Goal: Task Accomplishment & Management: Use online tool/utility

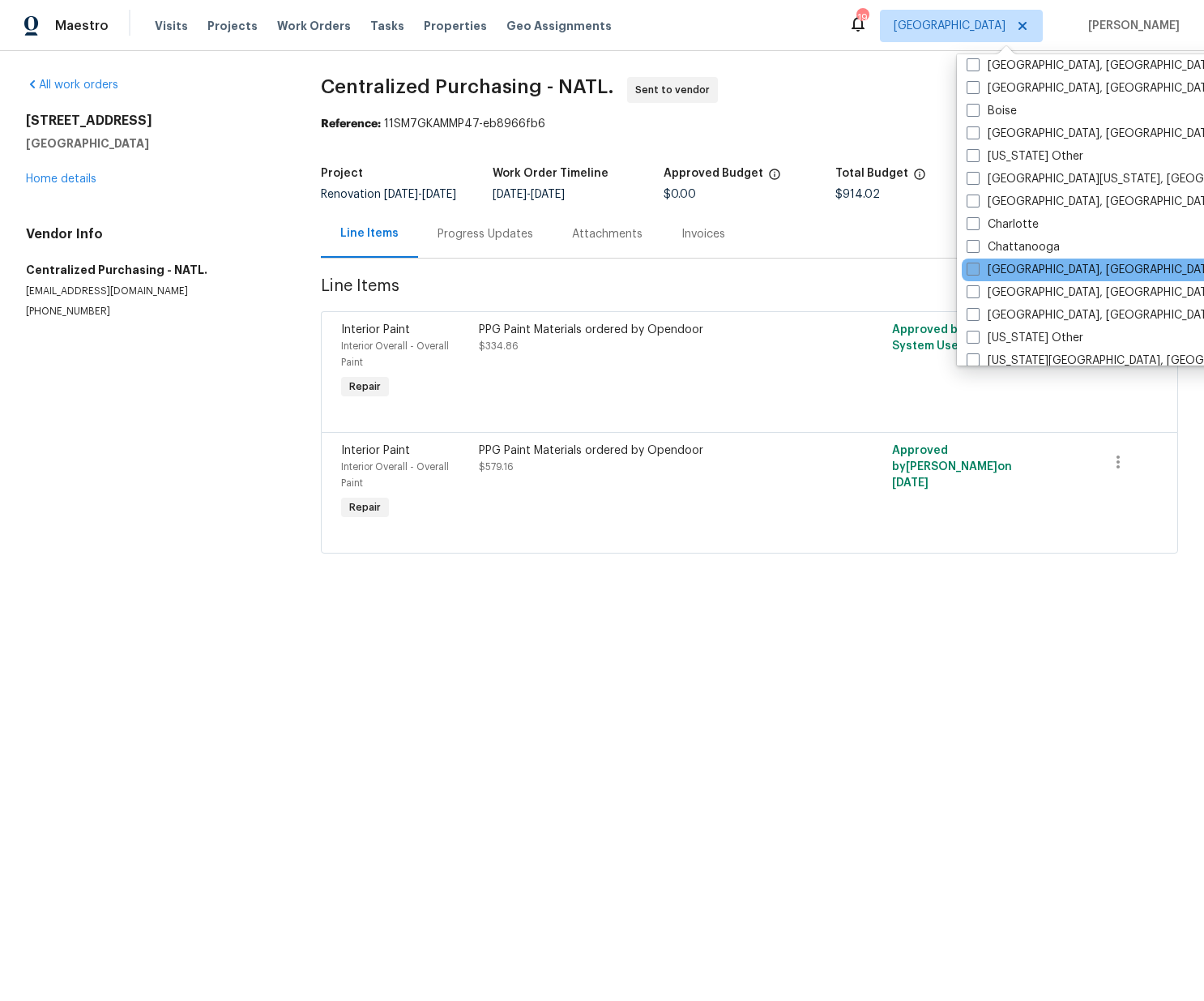
scroll to position [260, 0]
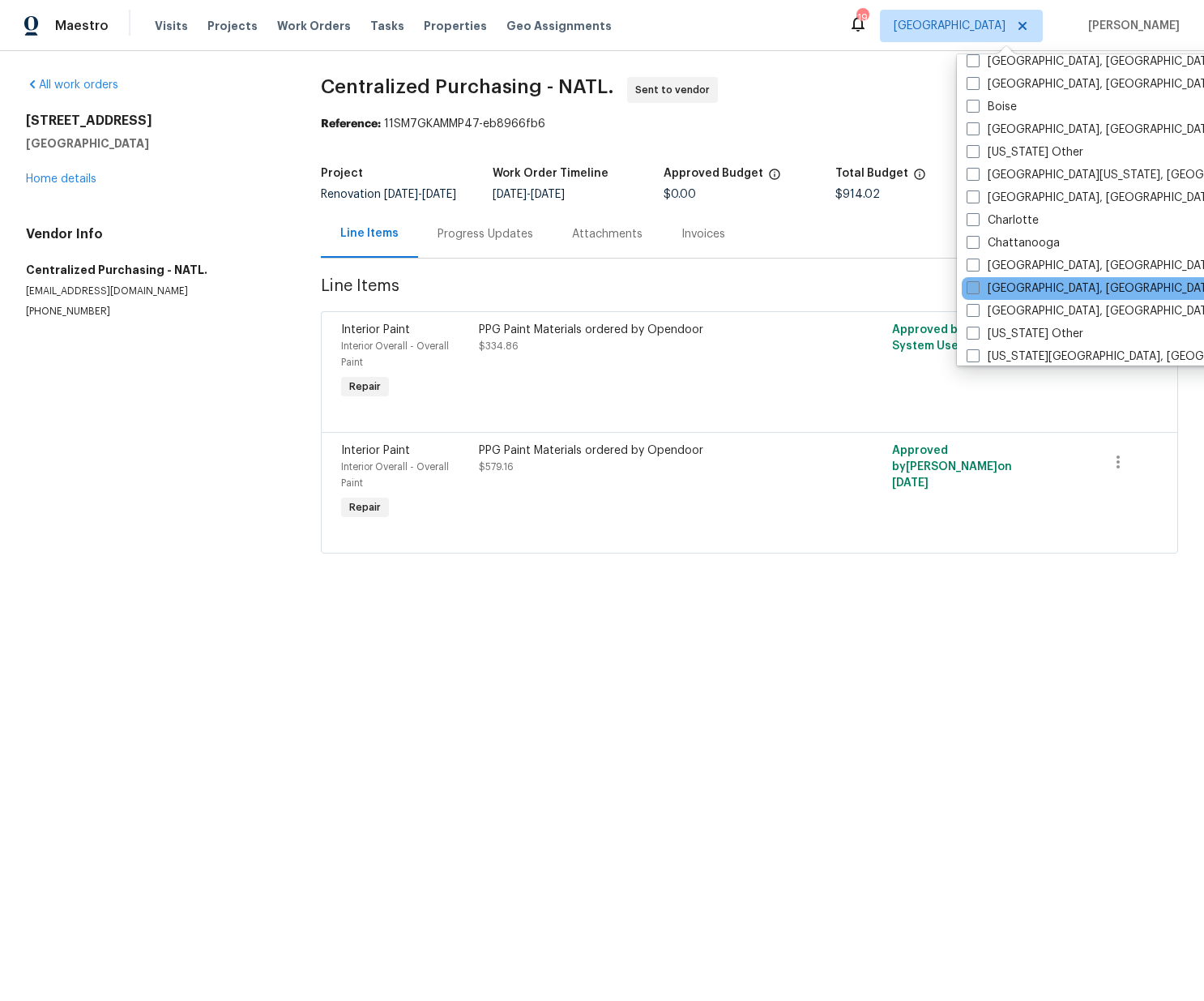
click at [1024, 294] on label "[GEOGRAPHIC_DATA], [GEOGRAPHIC_DATA]" at bounding box center [1092, 288] width 251 height 17
click at [977, 290] on input "[GEOGRAPHIC_DATA], [GEOGRAPHIC_DATA]" at bounding box center [972, 285] width 10 height 10
checkbox input "true"
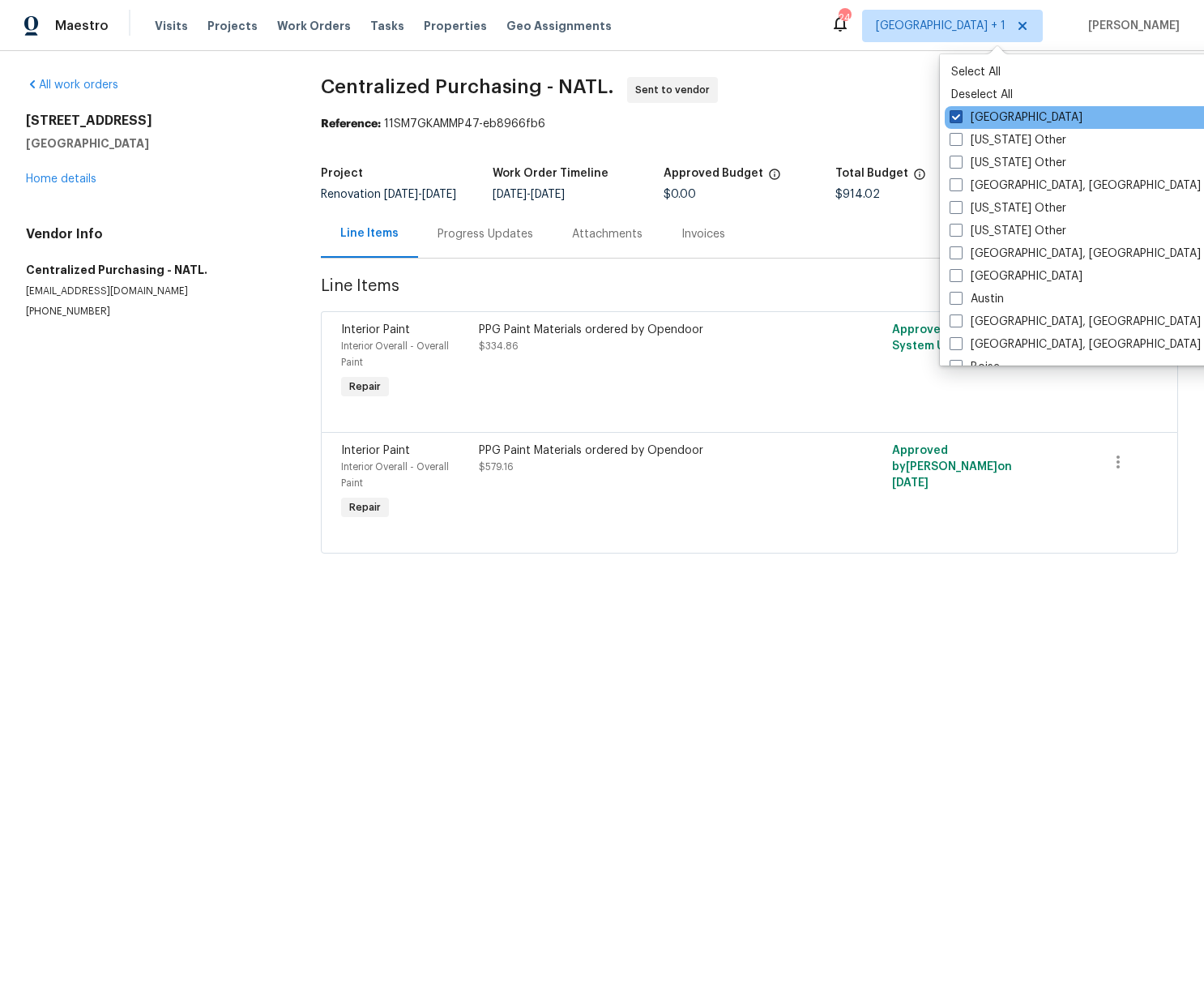
click at [980, 108] on div "[GEOGRAPHIC_DATA]" at bounding box center [1108, 117] width 326 height 23
drag, startPoint x: 984, startPoint y: 119, endPoint x: 880, endPoint y: 109, distance: 104.5
click at [982, 119] on label "[GEOGRAPHIC_DATA]" at bounding box center [1016, 117] width 133 height 17
click at [960, 119] on input "[GEOGRAPHIC_DATA]" at bounding box center [955, 115] width 10 height 10
checkbox input "false"
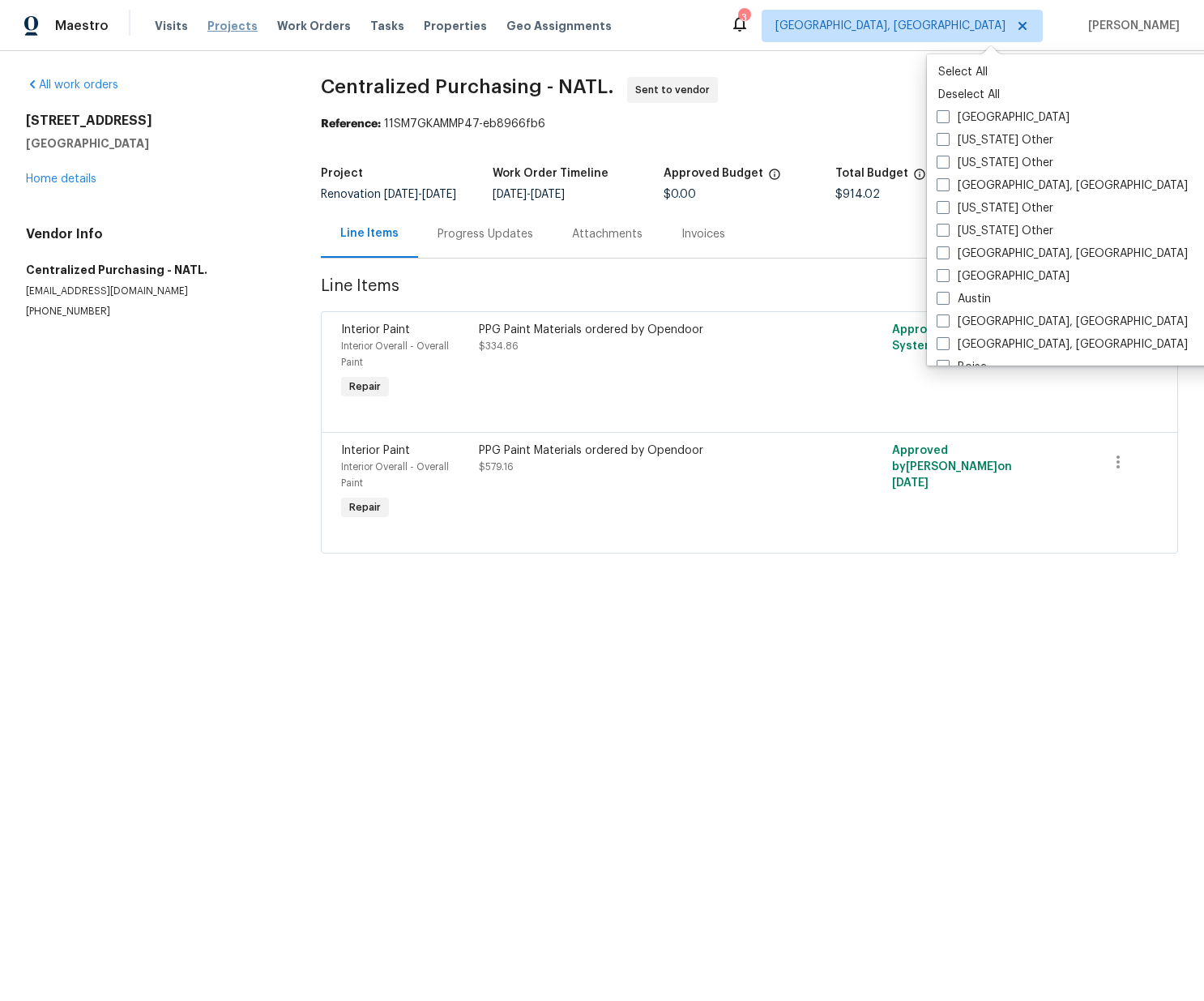
click at [212, 25] on span "Projects" at bounding box center [232, 25] width 50 height 17
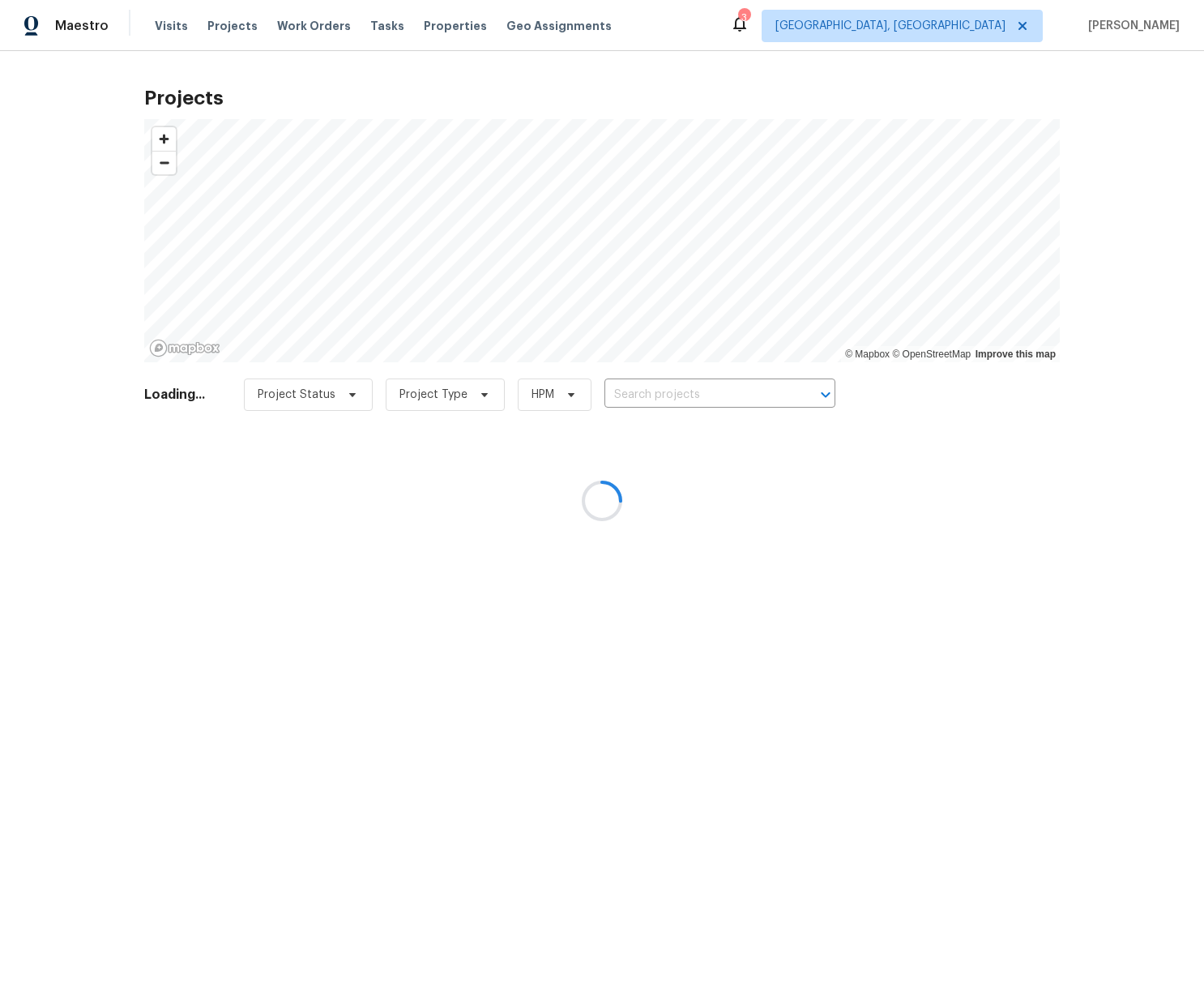
drag, startPoint x: 691, startPoint y: 395, endPoint x: 679, endPoint y: 382, distance: 17.7
click at [691, 395] on div at bounding box center [602, 500] width 1204 height 1001
click at [674, 396] on div at bounding box center [602, 500] width 1204 height 1001
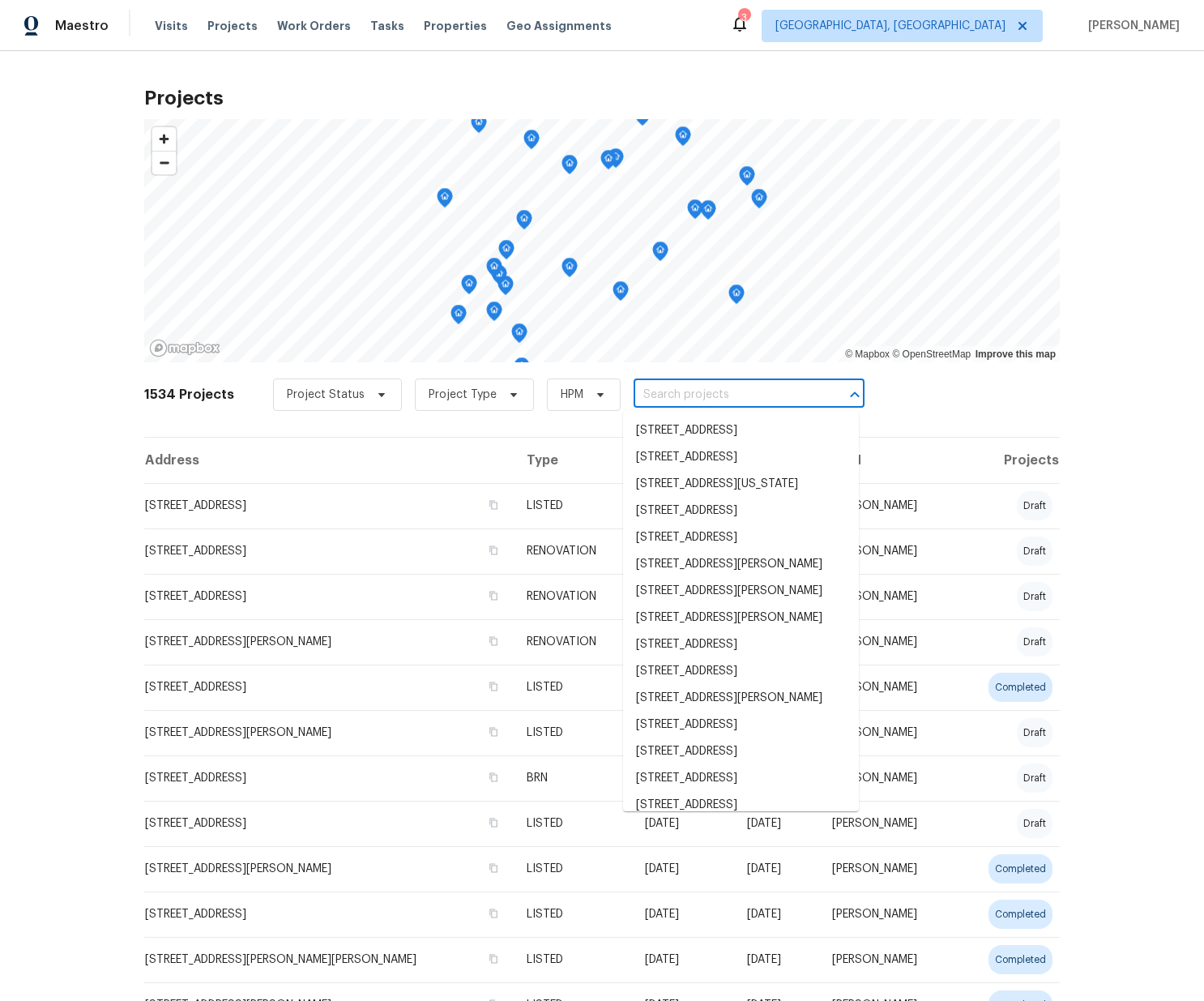
click at [682, 392] on input "text" at bounding box center [726, 395] width 186 height 25
paste input "[STREET_ADDRESS][PERSON_NAME]"
type input "[STREET_ADDRESS][PERSON_NAME]"
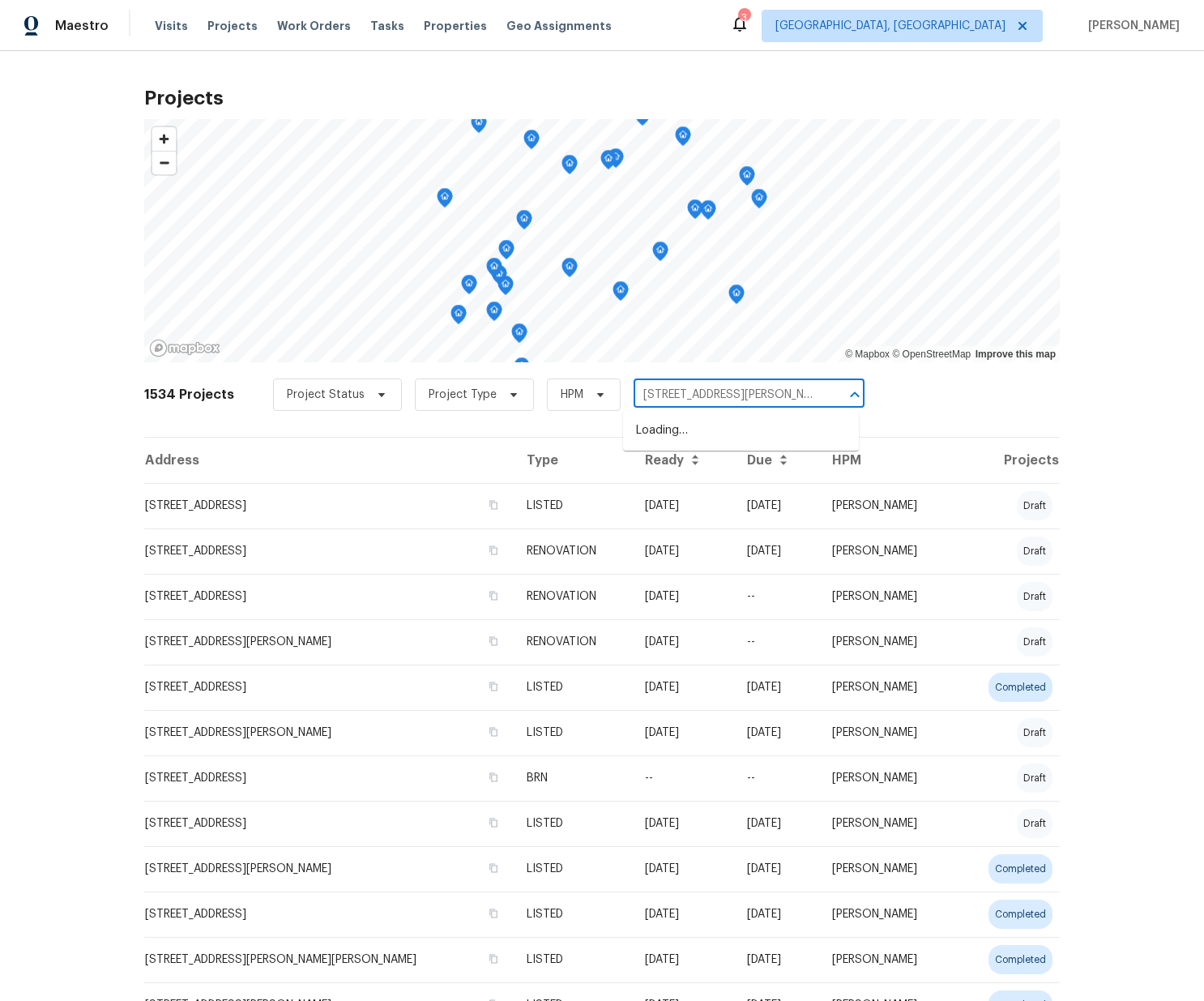
scroll to position [0, 66]
click at [679, 430] on li "[STREET_ADDRESS][PERSON_NAME]" at bounding box center [740, 430] width 235 height 27
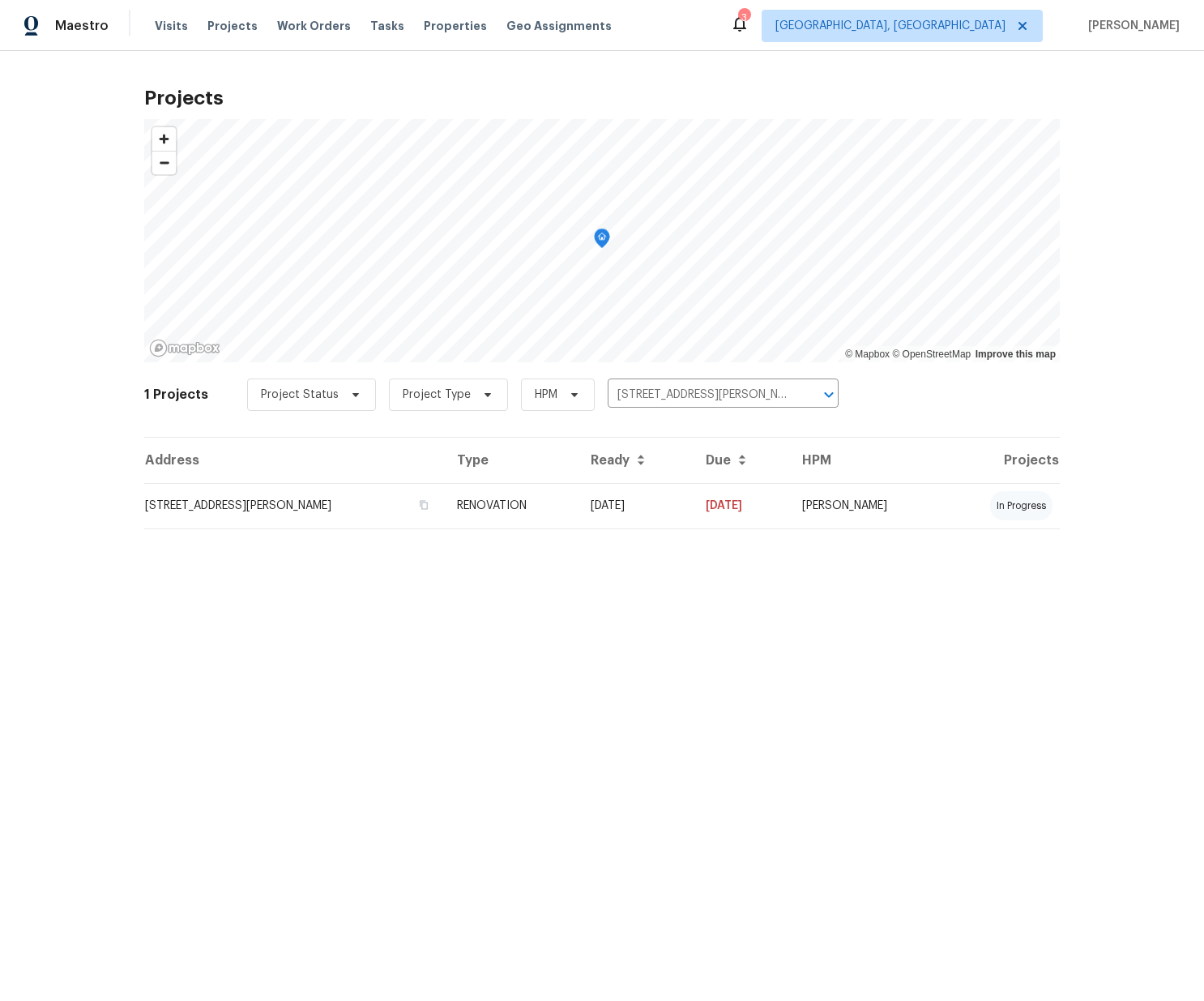
click at [414, 492] on td "[STREET_ADDRESS][PERSON_NAME]" at bounding box center [294, 506] width 300 height 46
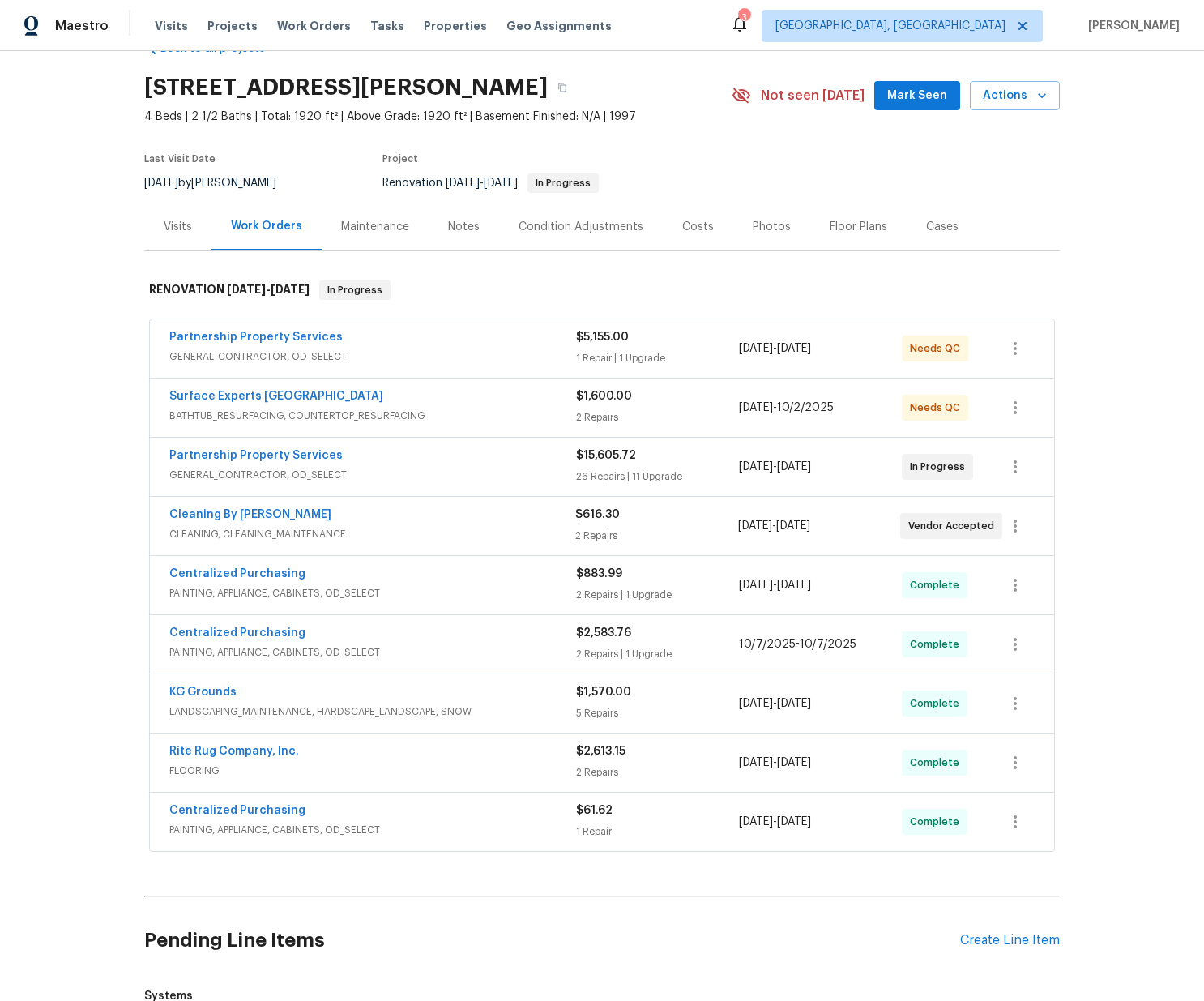
scroll to position [64, 0]
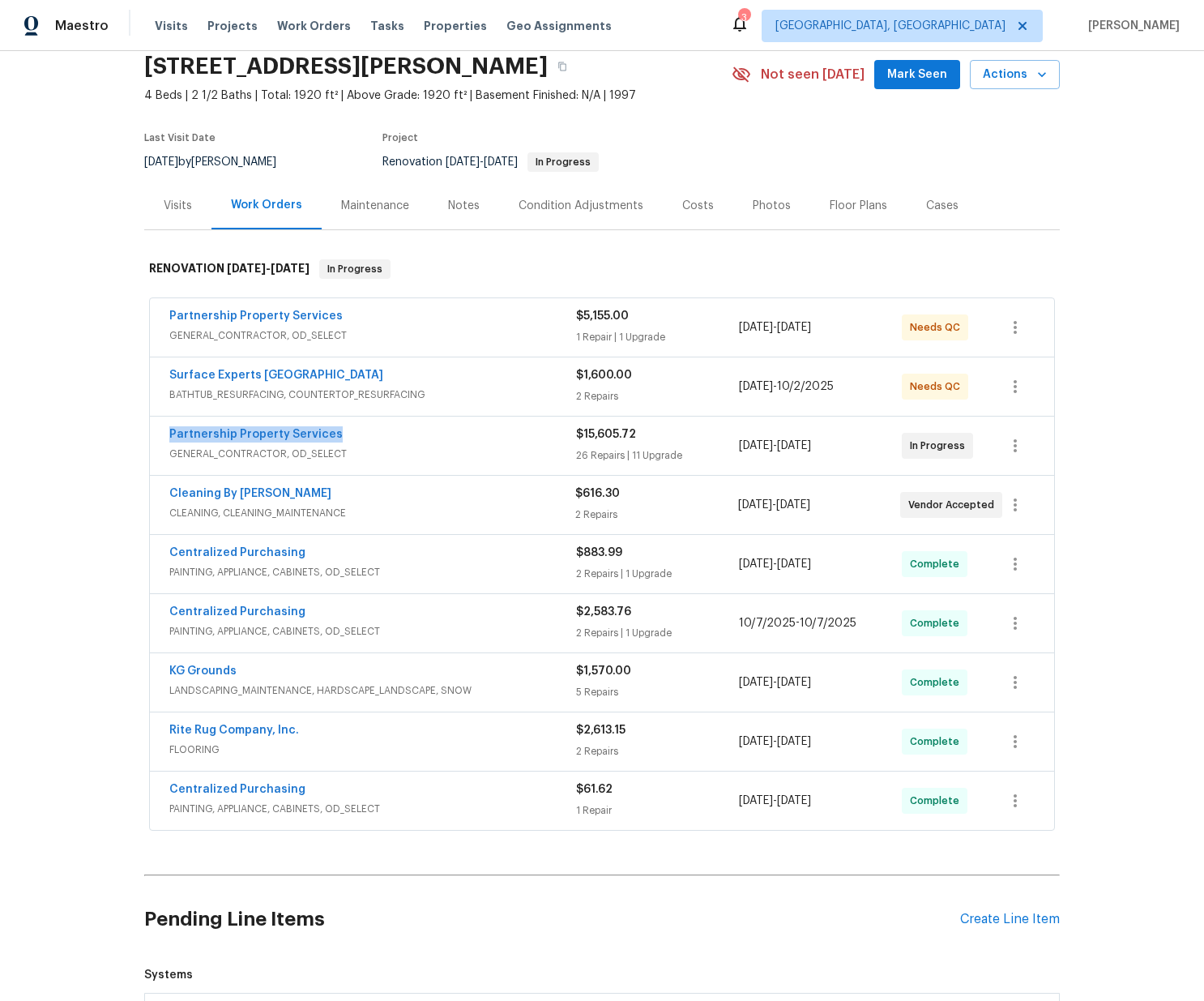
drag, startPoint x: 316, startPoint y: 439, endPoint x: 225, endPoint y: 400, distance: 99.0
click at [169, 440] on div "Partnership Property Services GENERAL_CONTRACTOR, OD_SELECT $15,605.72 26 Repai…" at bounding box center [601, 445] width 904 height 59
copy link "Partnership Property Services"
click at [991, 916] on div "Create Line Item" at bounding box center [1010, 920] width 100 height 16
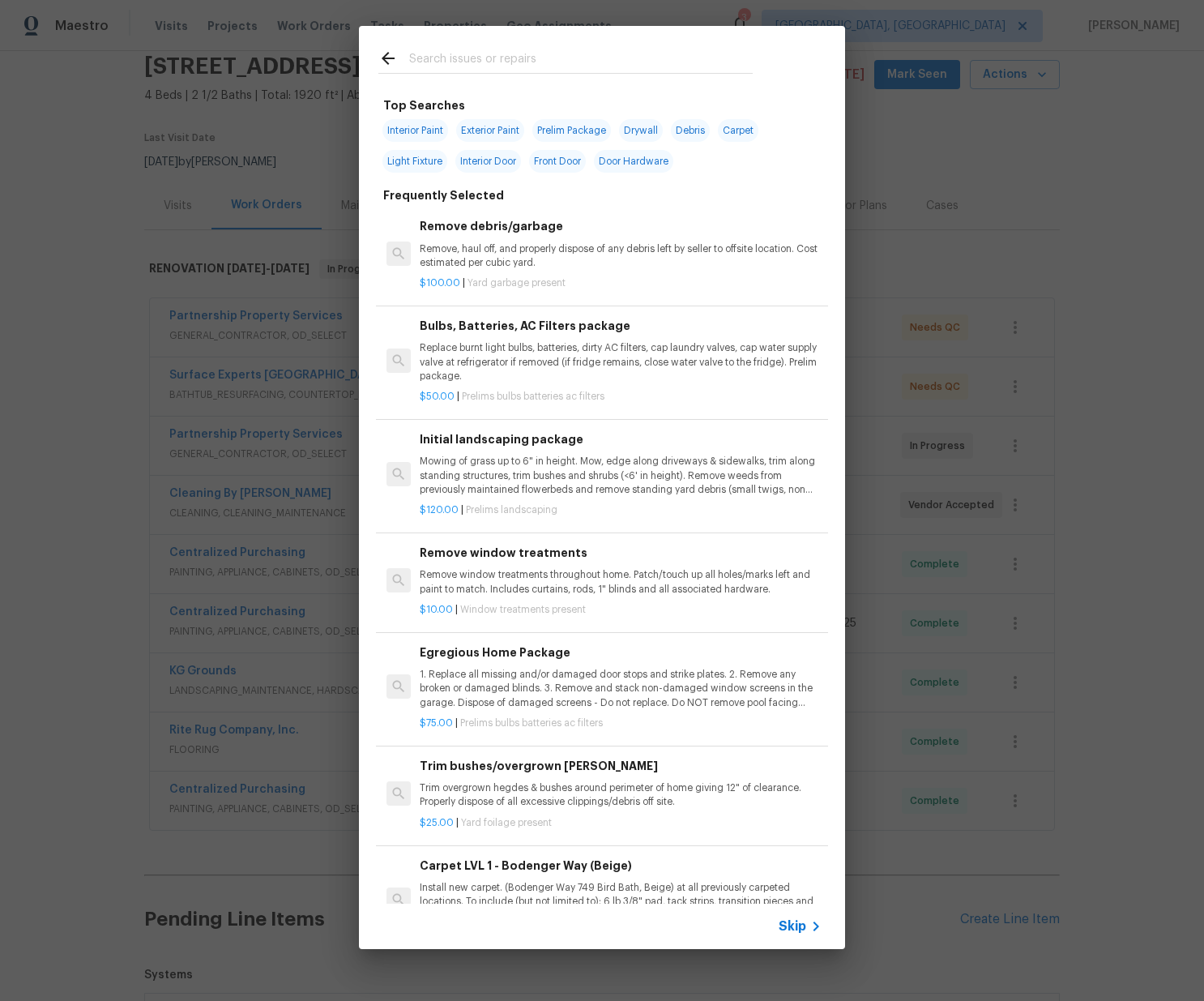
click at [578, 65] on input "text" at bounding box center [581, 61] width 344 height 24
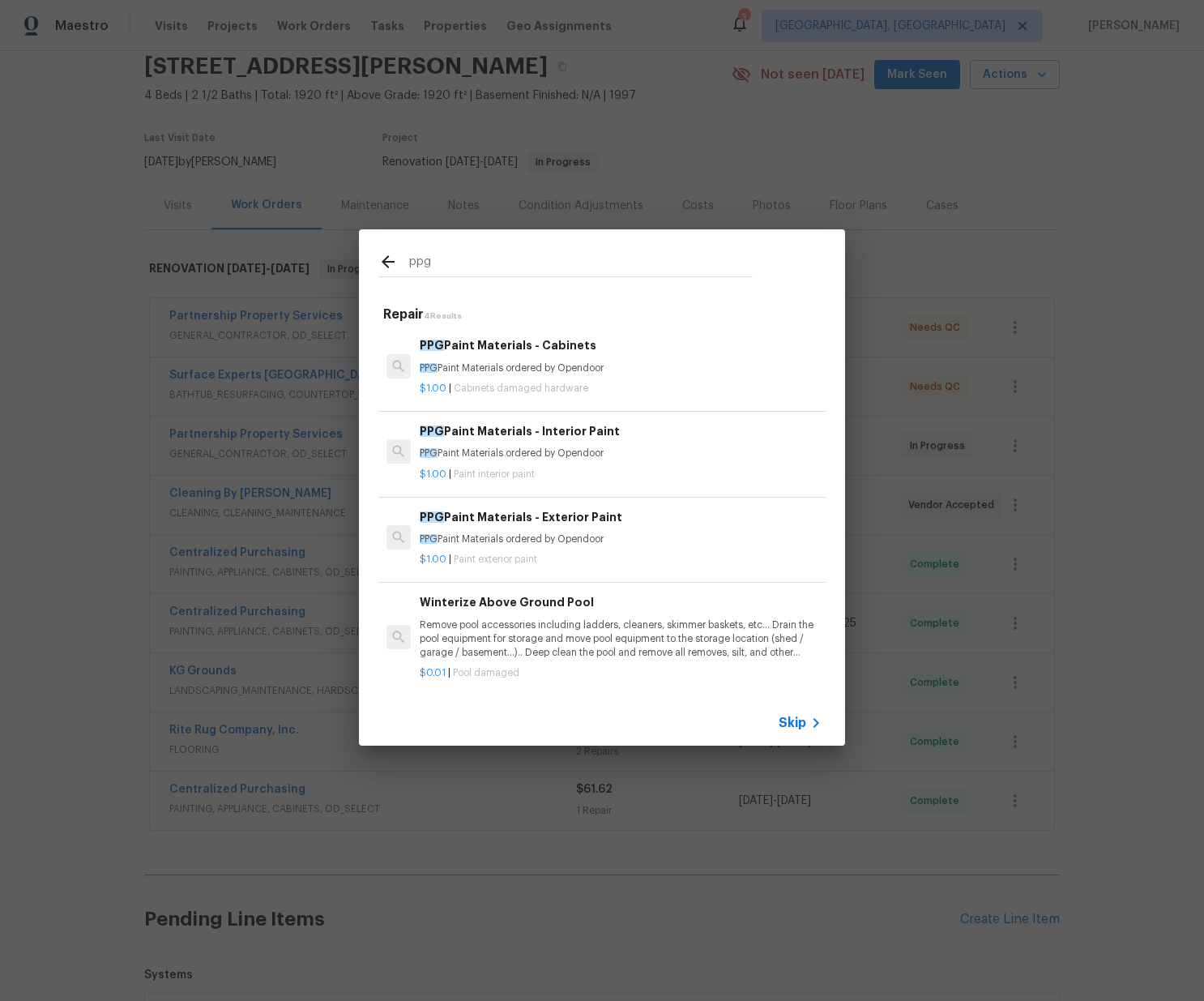
type input "ppg"
click at [507, 371] on p "PPG Paint Materials ordered by Opendoor" at bounding box center [620, 368] width 402 height 14
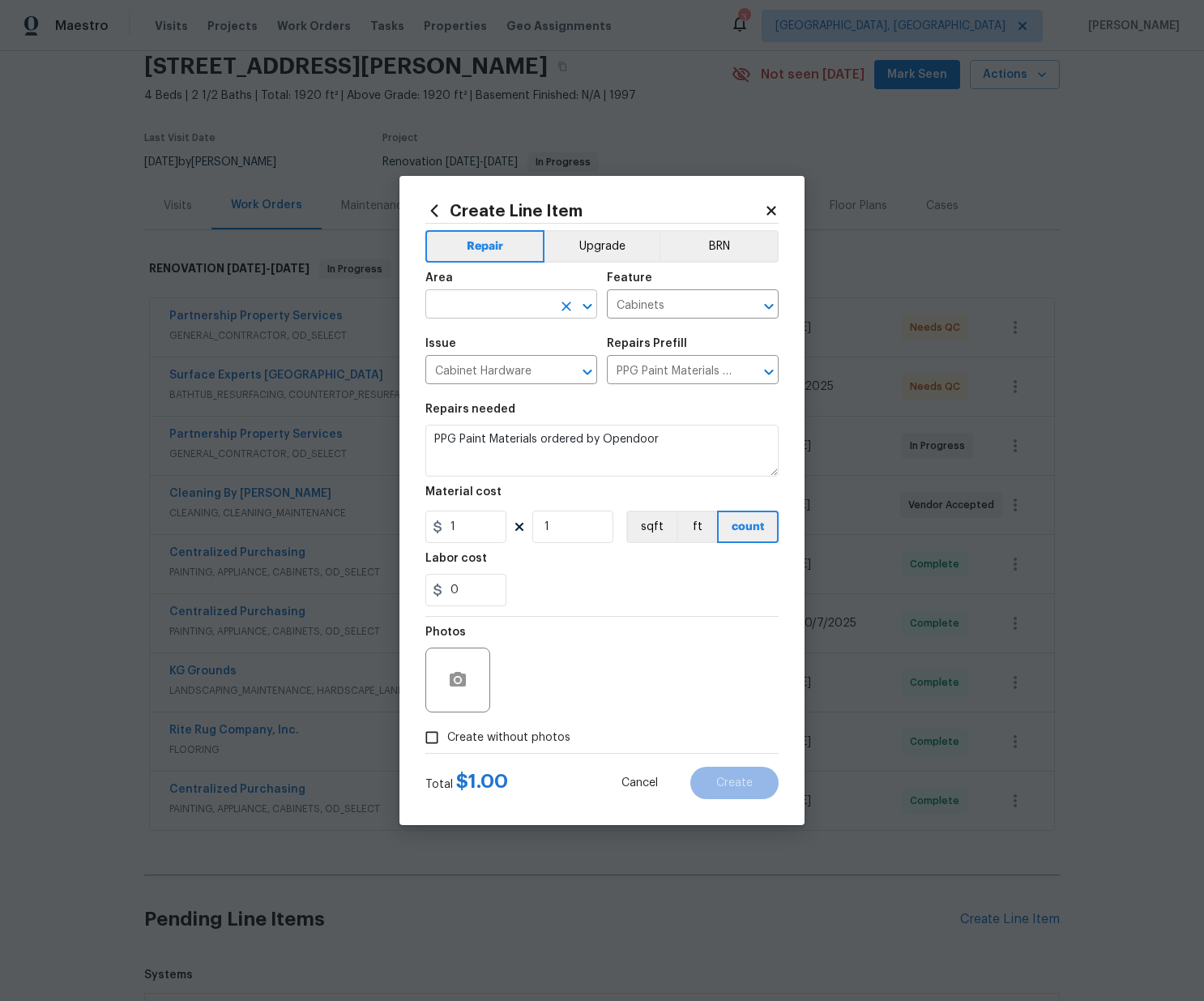
click at [498, 298] on input "text" at bounding box center [488, 305] width 126 height 25
click at [464, 334] on li "Kitchen" at bounding box center [511, 341] width 172 height 27
type input "Kitchen"
drag, startPoint x: 466, startPoint y: 528, endPoint x: 473, endPoint y: 565, distance: 37.7
click at [414, 526] on div "Create Line Item Repair Upgrade BRN Area Kitchen ​ Feature Cabinets ​ Issue Cab…" at bounding box center [602, 500] width 405 height 649
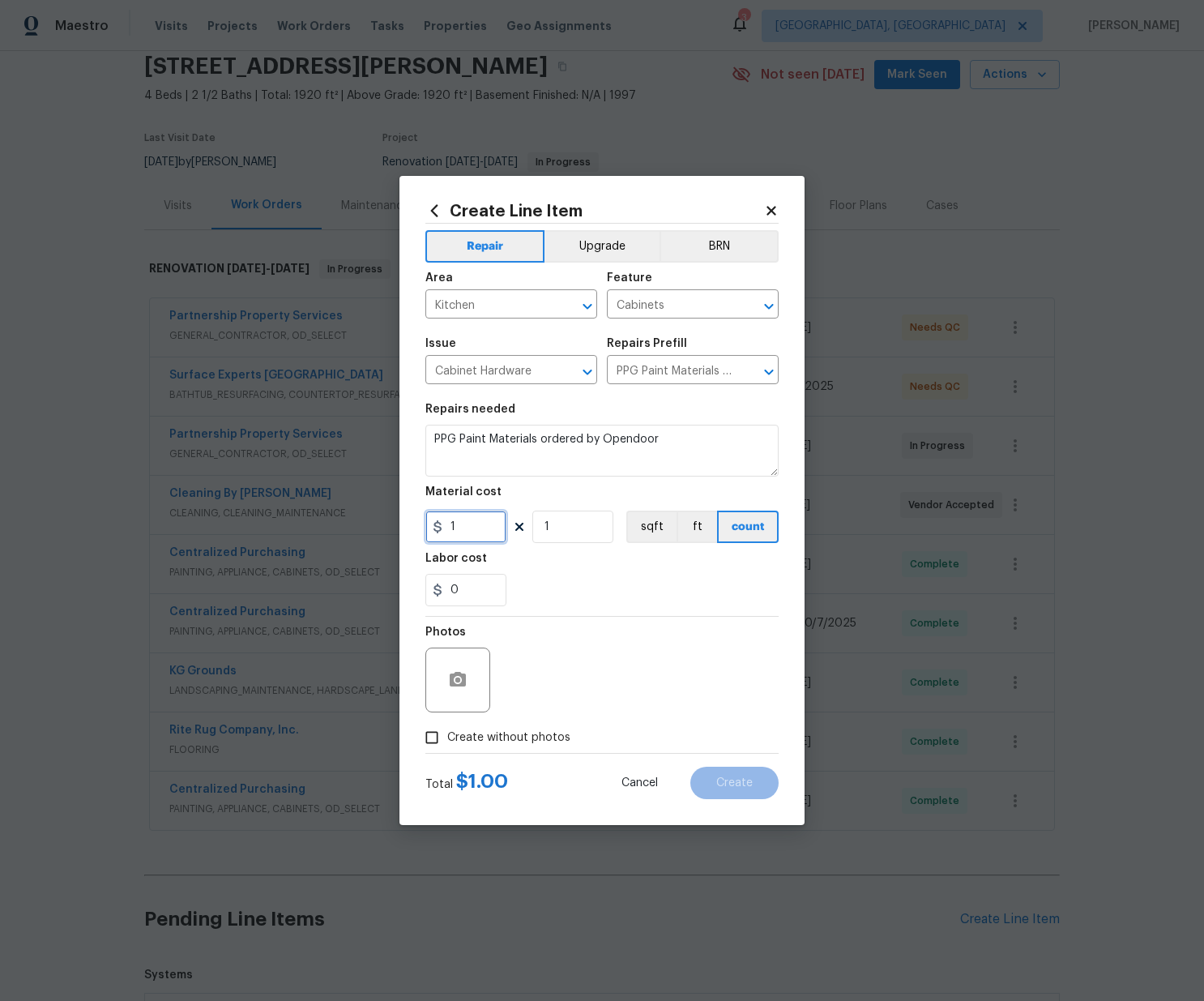
paste input "48.43"
type input "48.43"
click at [544, 597] on div "0" at bounding box center [602, 590] width 354 height 32
drag, startPoint x: 499, startPoint y: 745, endPoint x: 506, endPoint y: 732, distance: 14.8
click at [499, 744] on span "Create without photos" at bounding box center [508, 737] width 123 height 17
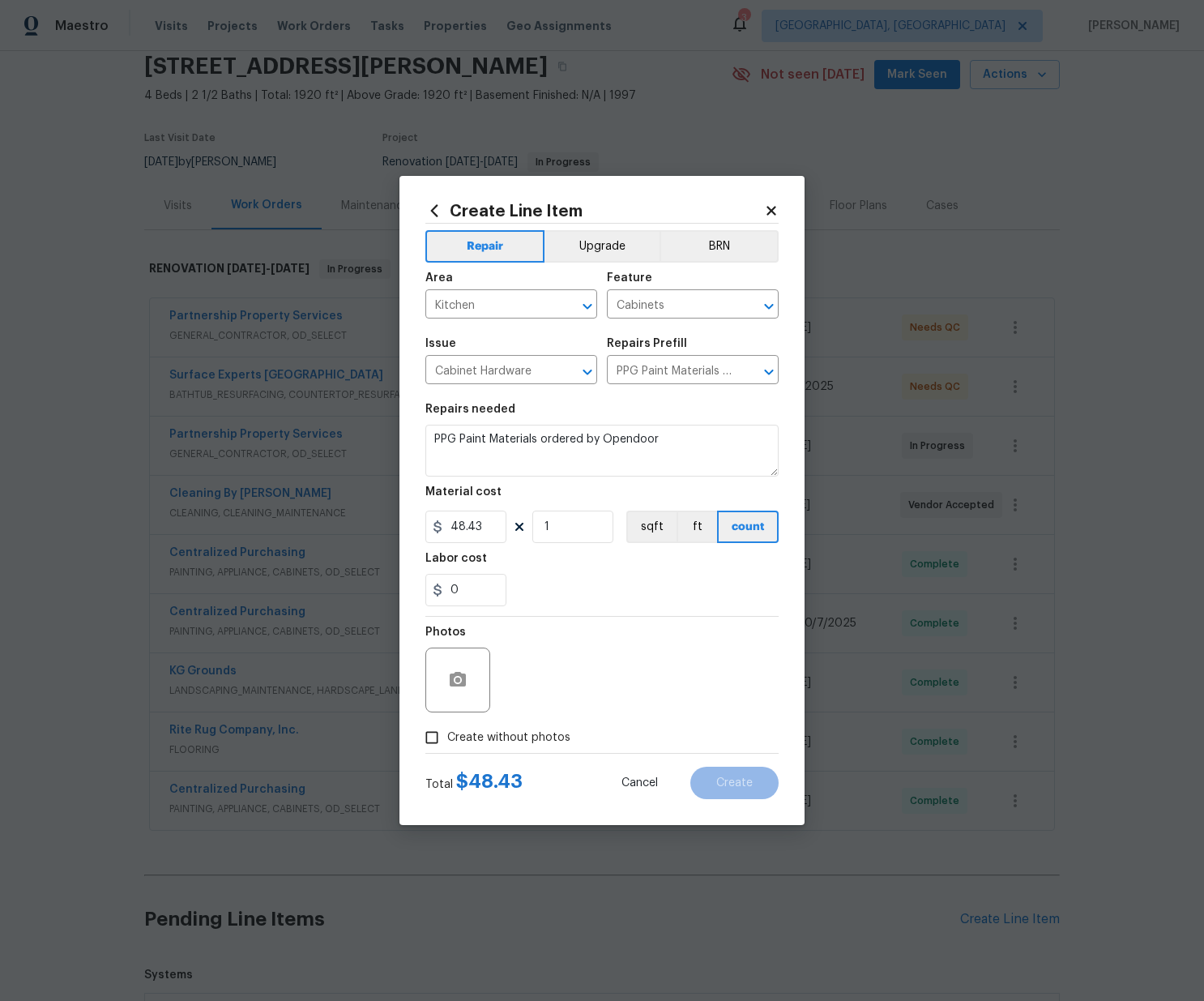
click at [447, 744] on input "Create without photos" at bounding box center [431, 737] width 31 height 31
checkbox input "true"
click at [552, 668] on textarea at bounding box center [640, 680] width 276 height 65
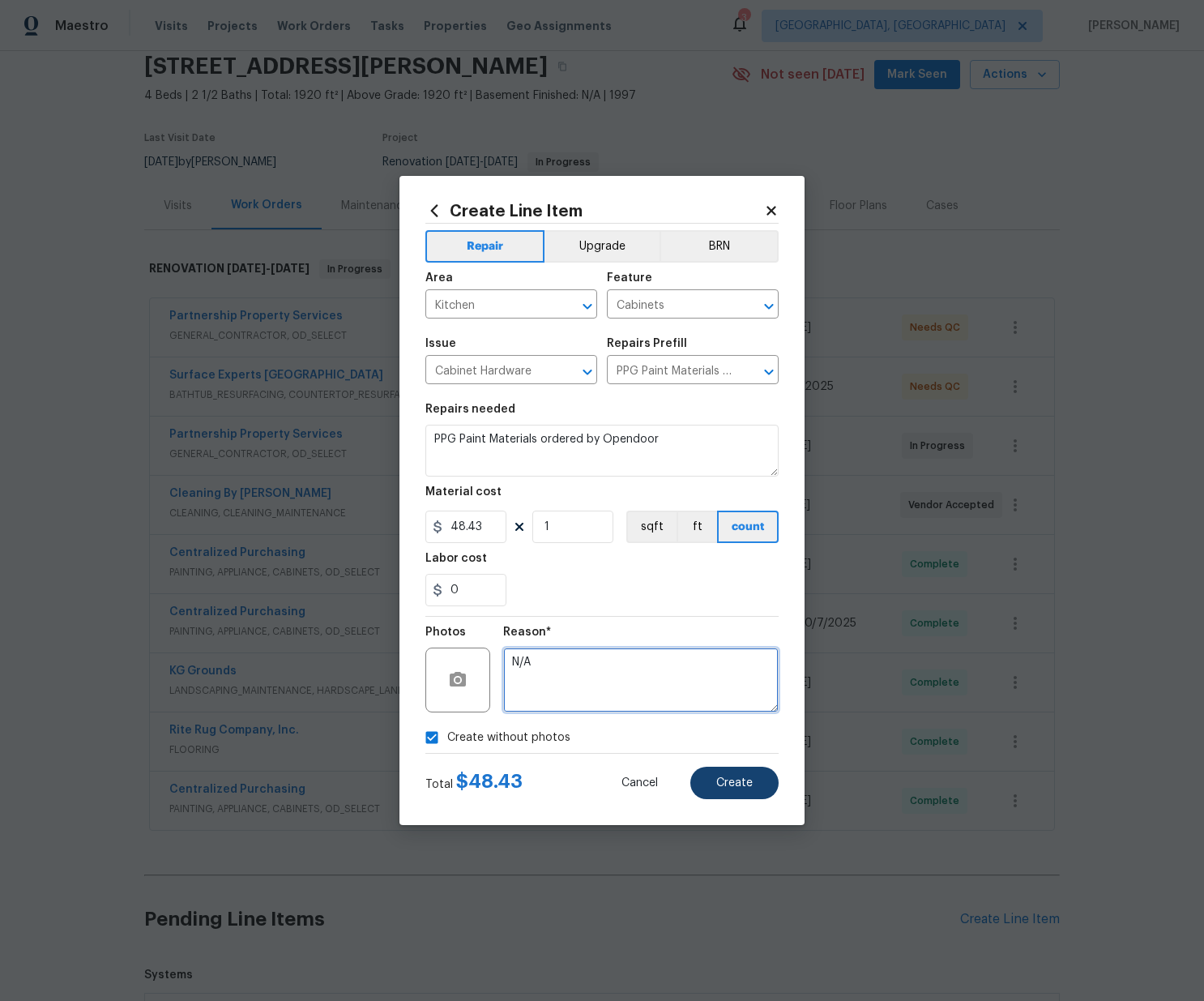
type textarea "N/A"
click at [765, 788] on button "Create" at bounding box center [734, 782] width 88 height 32
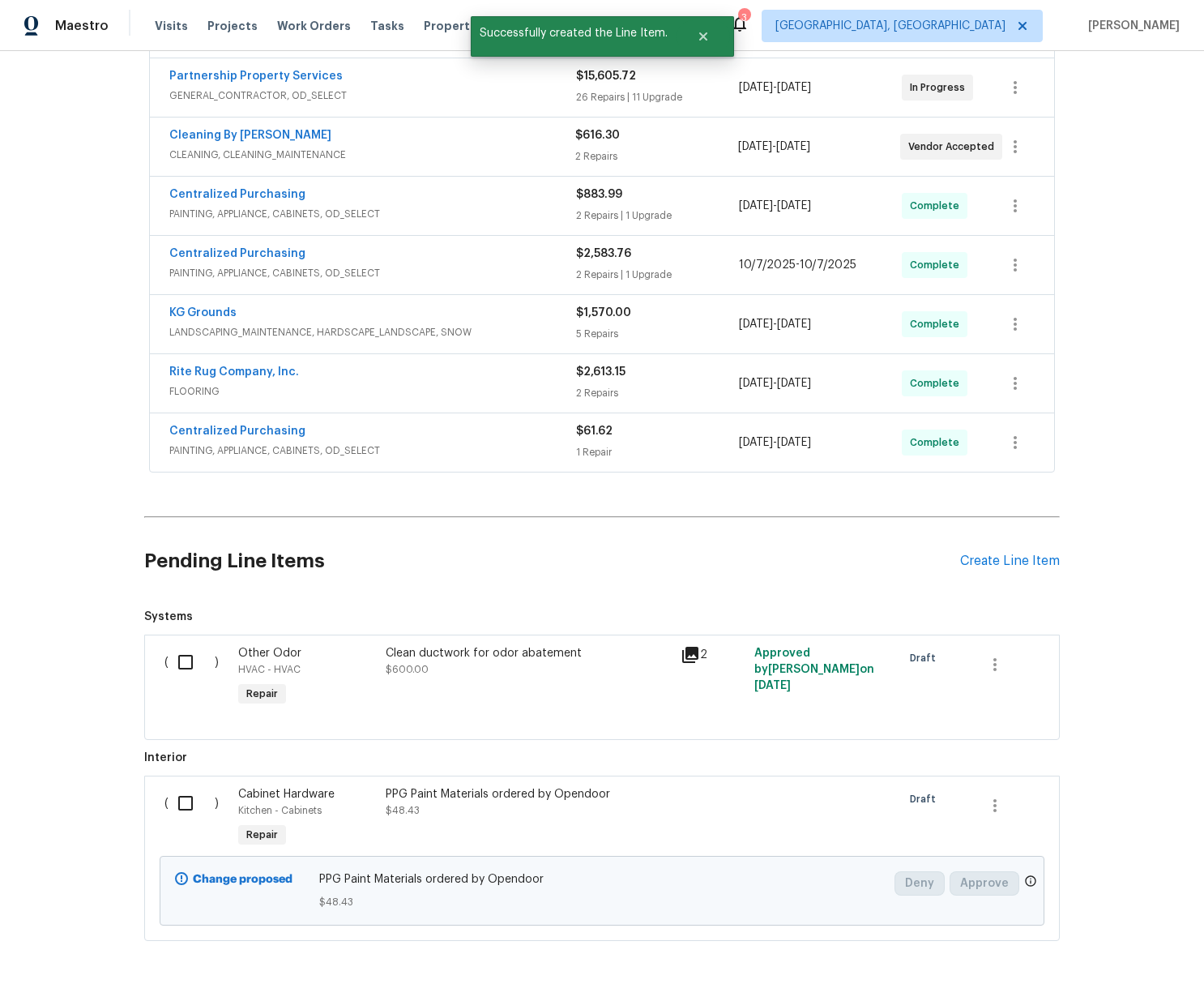
scroll to position [473, 0]
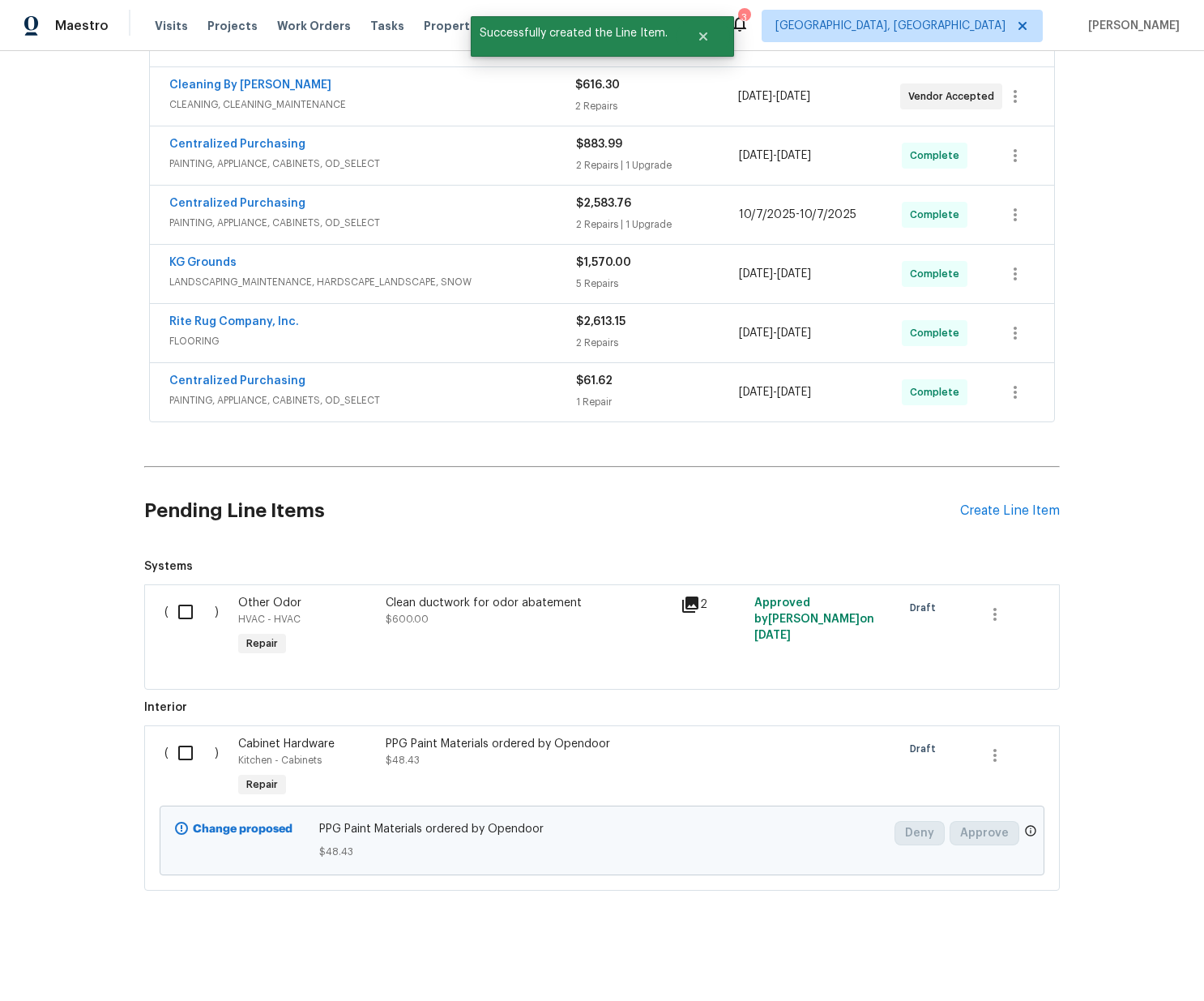
click at [202, 745] on input "checkbox" at bounding box center [192, 752] width 46 height 34
checkbox input "true"
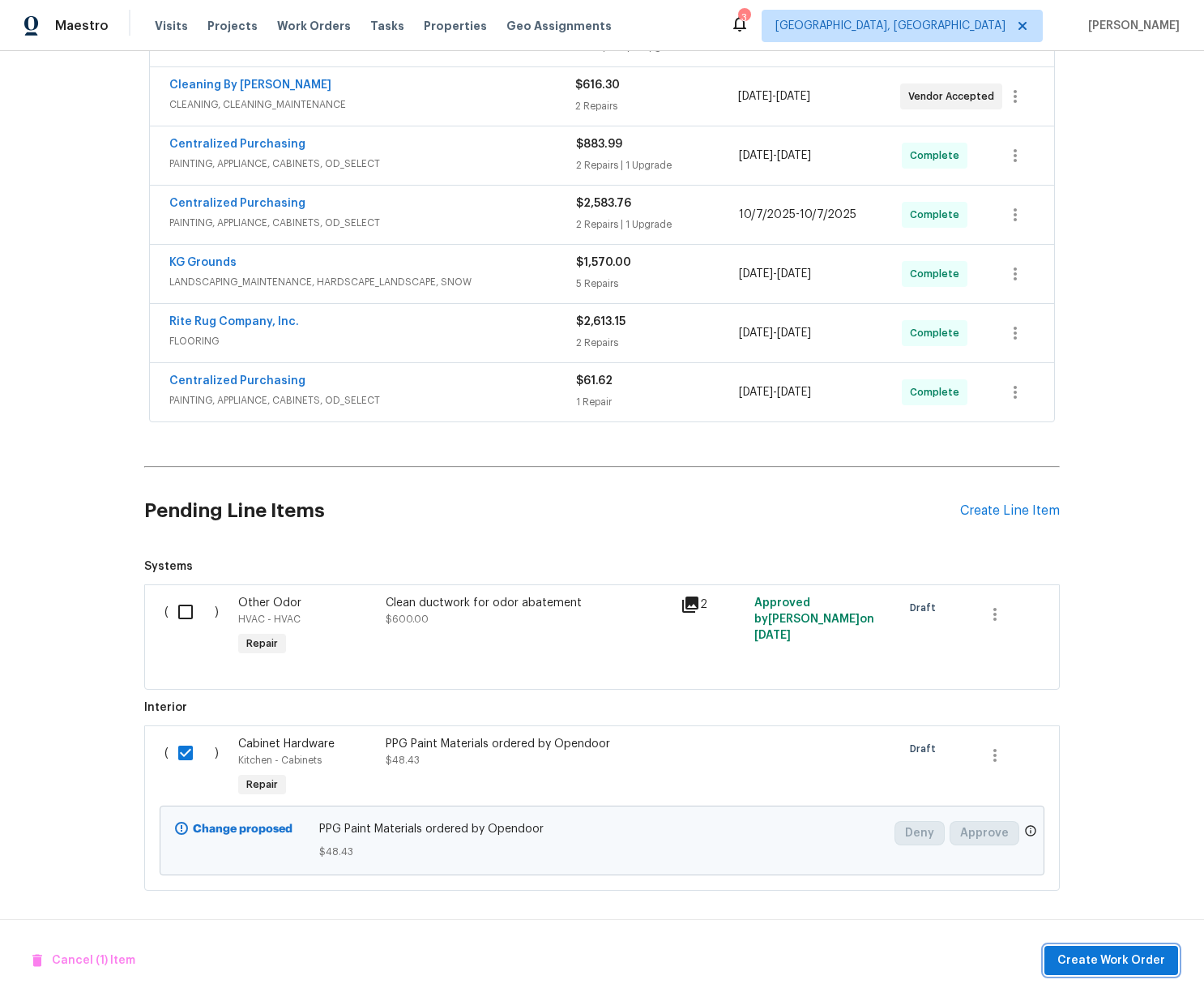
click at [1141, 965] on span "Create Work Order" at bounding box center [1110, 960] width 108 height 20
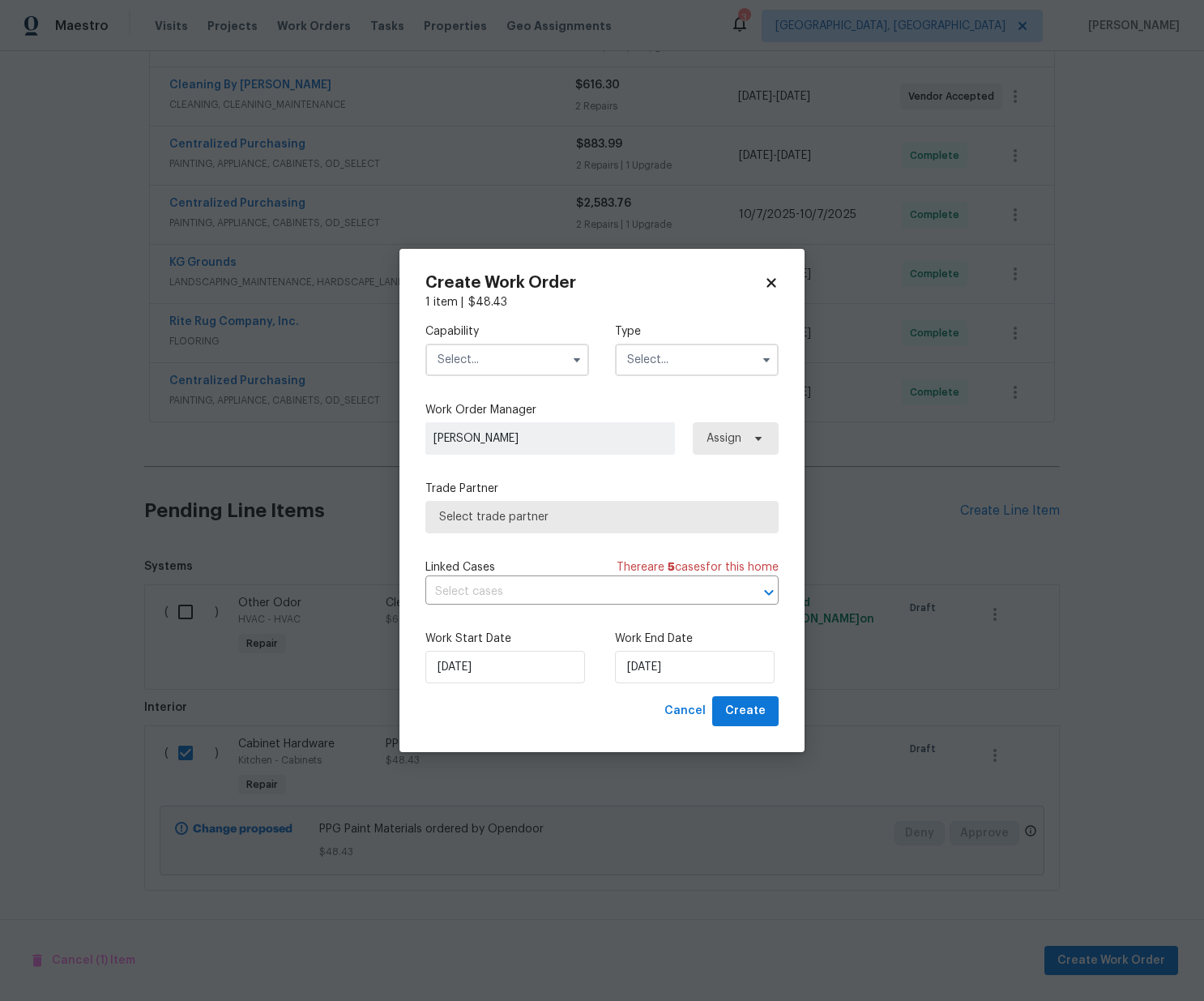
click at [466, 356] on input "text" at bounding box center [507, 360] width 164 height 32
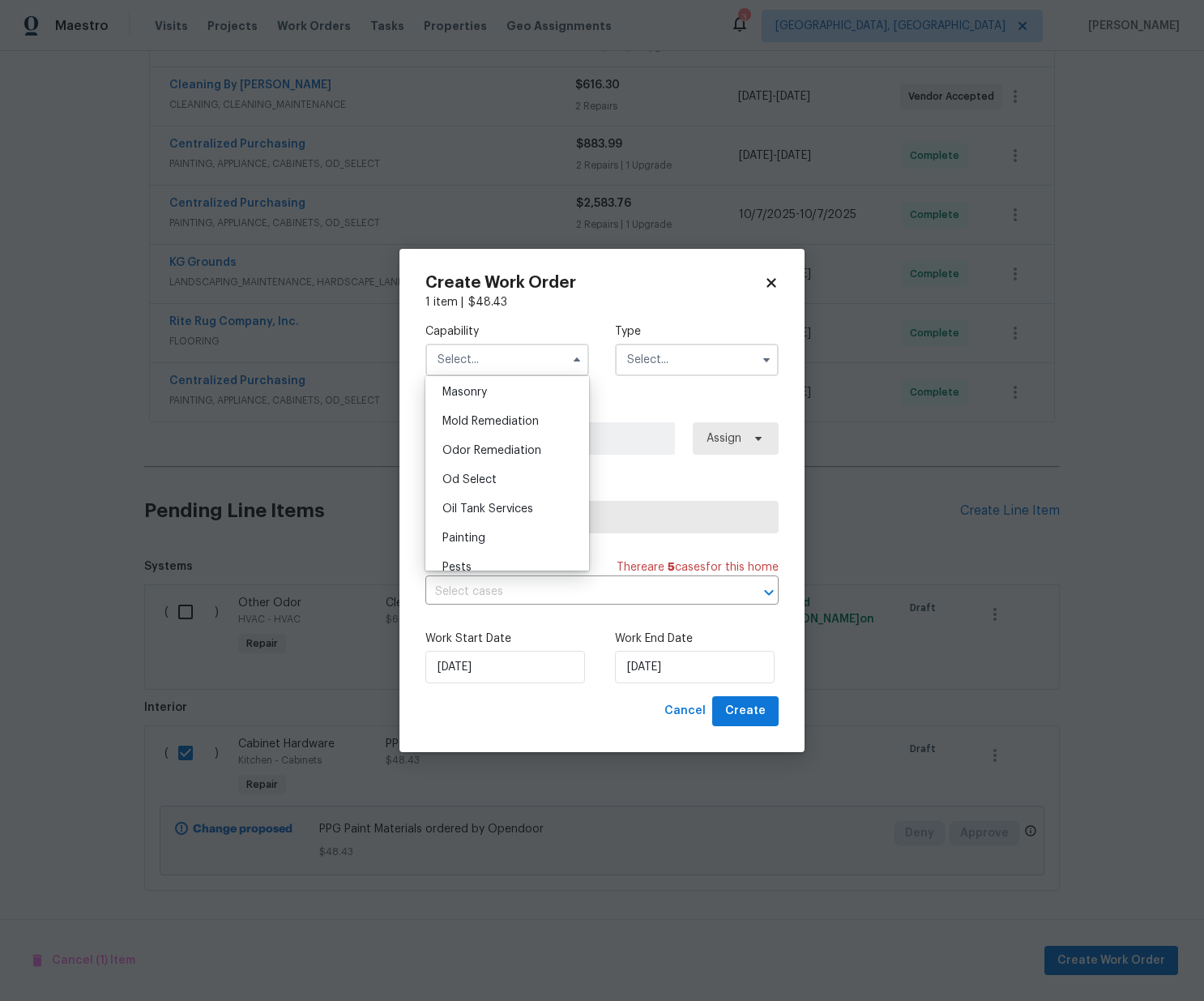
scroll to position [1220, 0]
click at [487, 543] on div "Painting" at bounding box center [508, 536] width 156 height 29
type input "Painting"
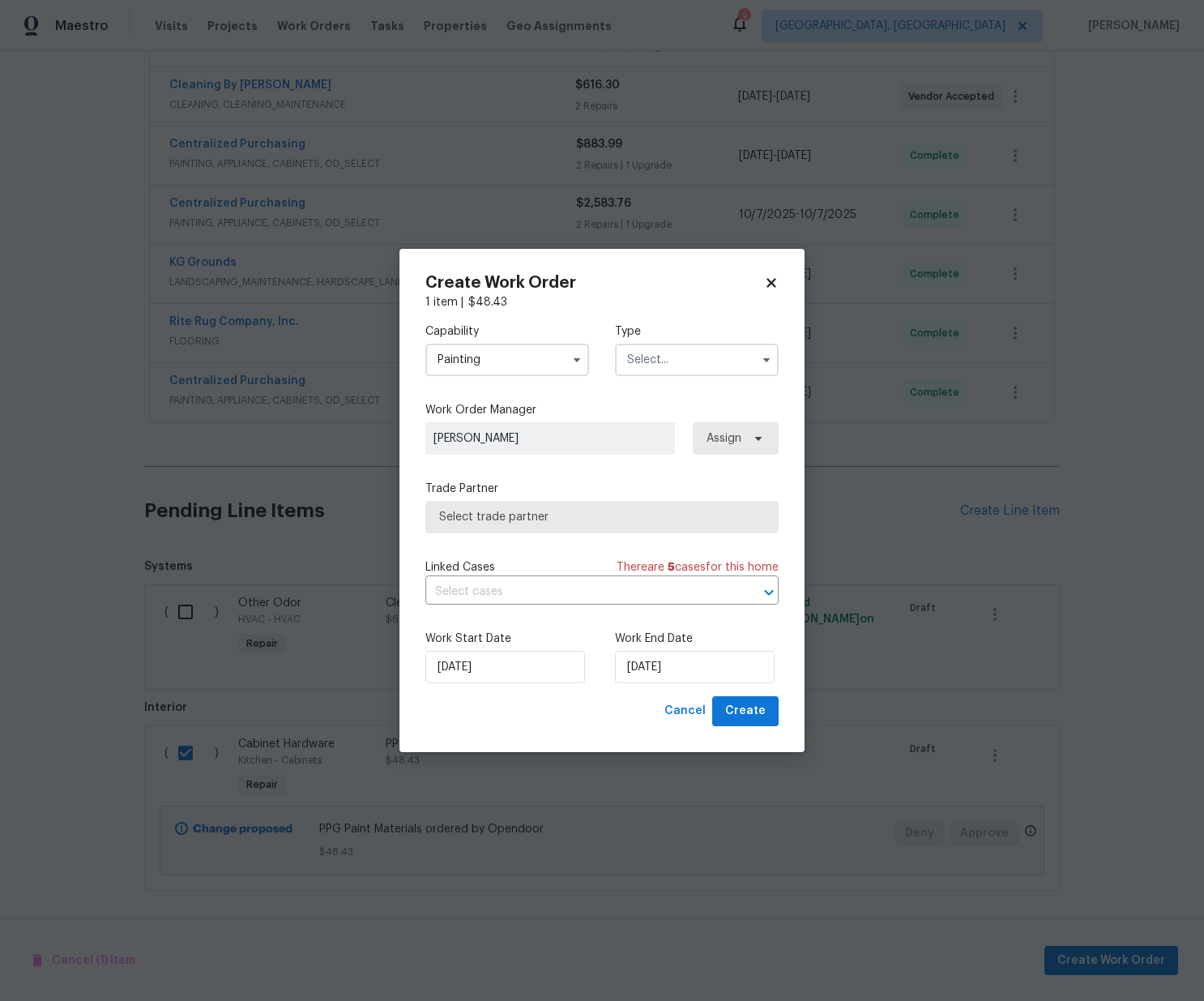
click at [705, 348] on input "text" at bounding box center [696, 360] width 164 height 32
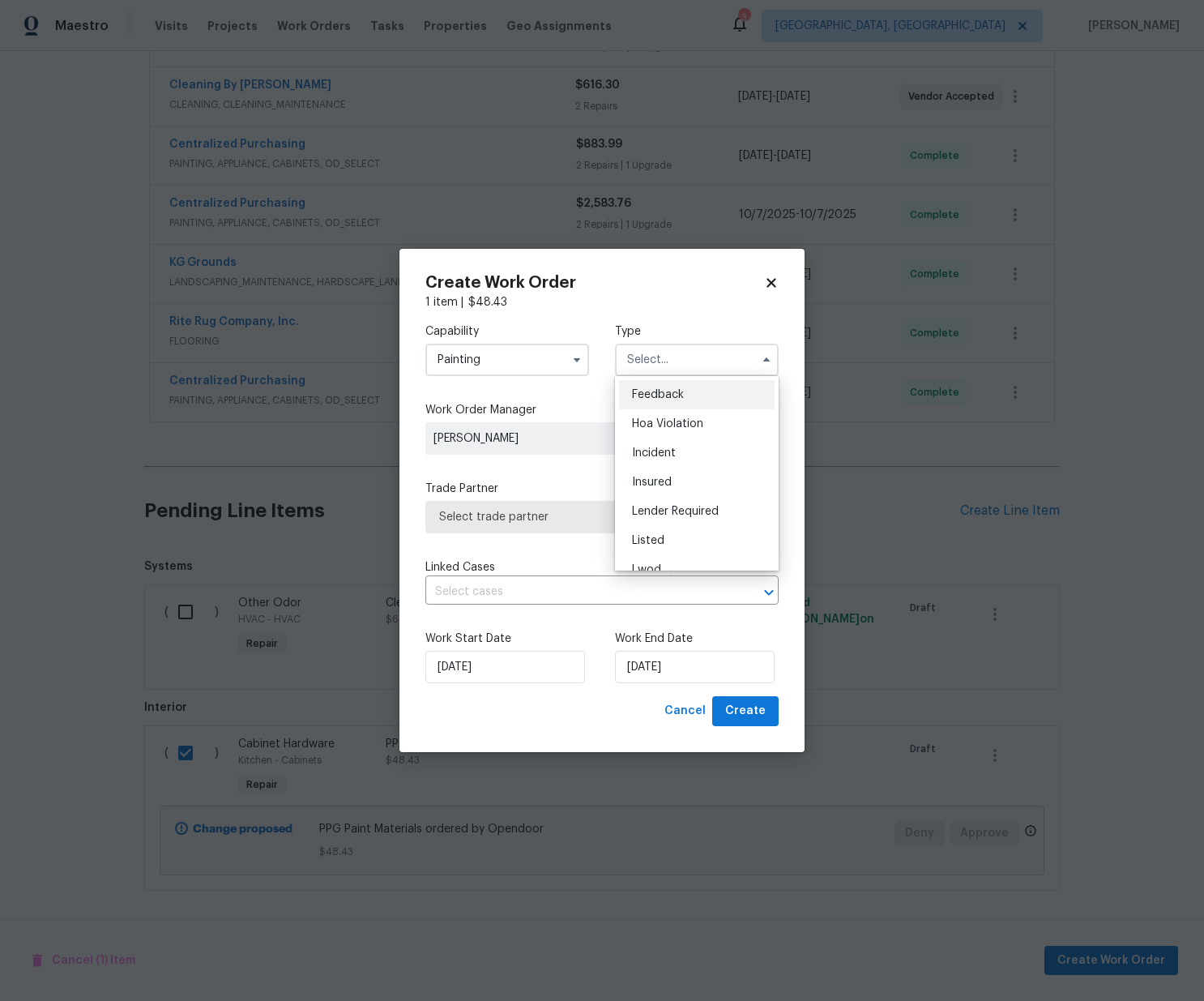
scroll to position [192, 0]
click at [681, 471] on div "Renovation" at bounding box center [696, 464] width 156 height 29
type input "Renovation"
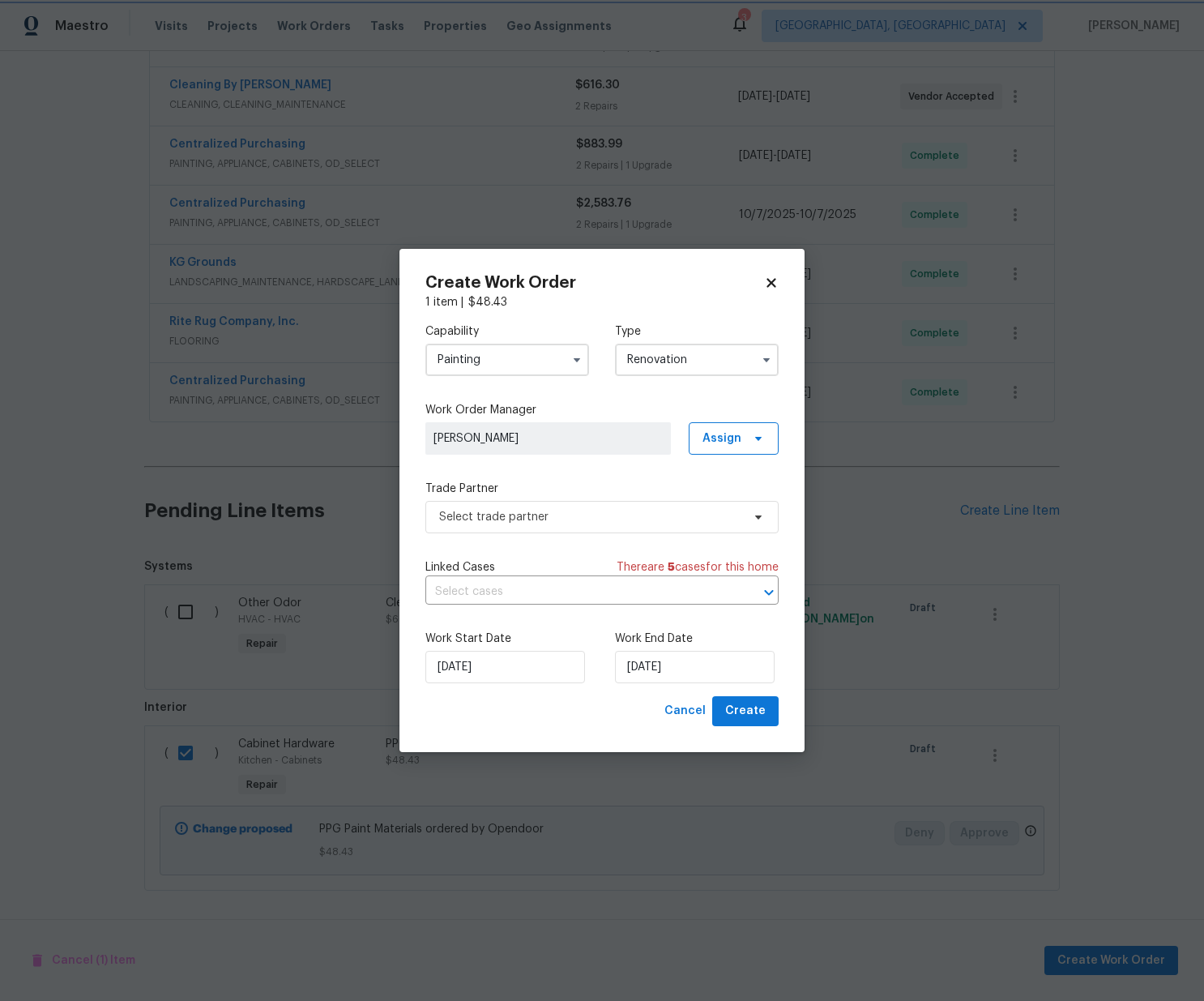
scroll to position [0, 0]
drag, startPoint x: 733, startPoint y: 439, endPoint x: 733, endPoint y: 456, distance: 17.0
click at [732, 441] on span "Assign" at bounding box center [722, 438] width 38 height 17
click at [732, 510] on div "Assign to me" at bounding box center [736, 507] width 71 height 17
click at [606, 517] on span "Select trade partner" at bounding box center [590, 517] width 302 height 17
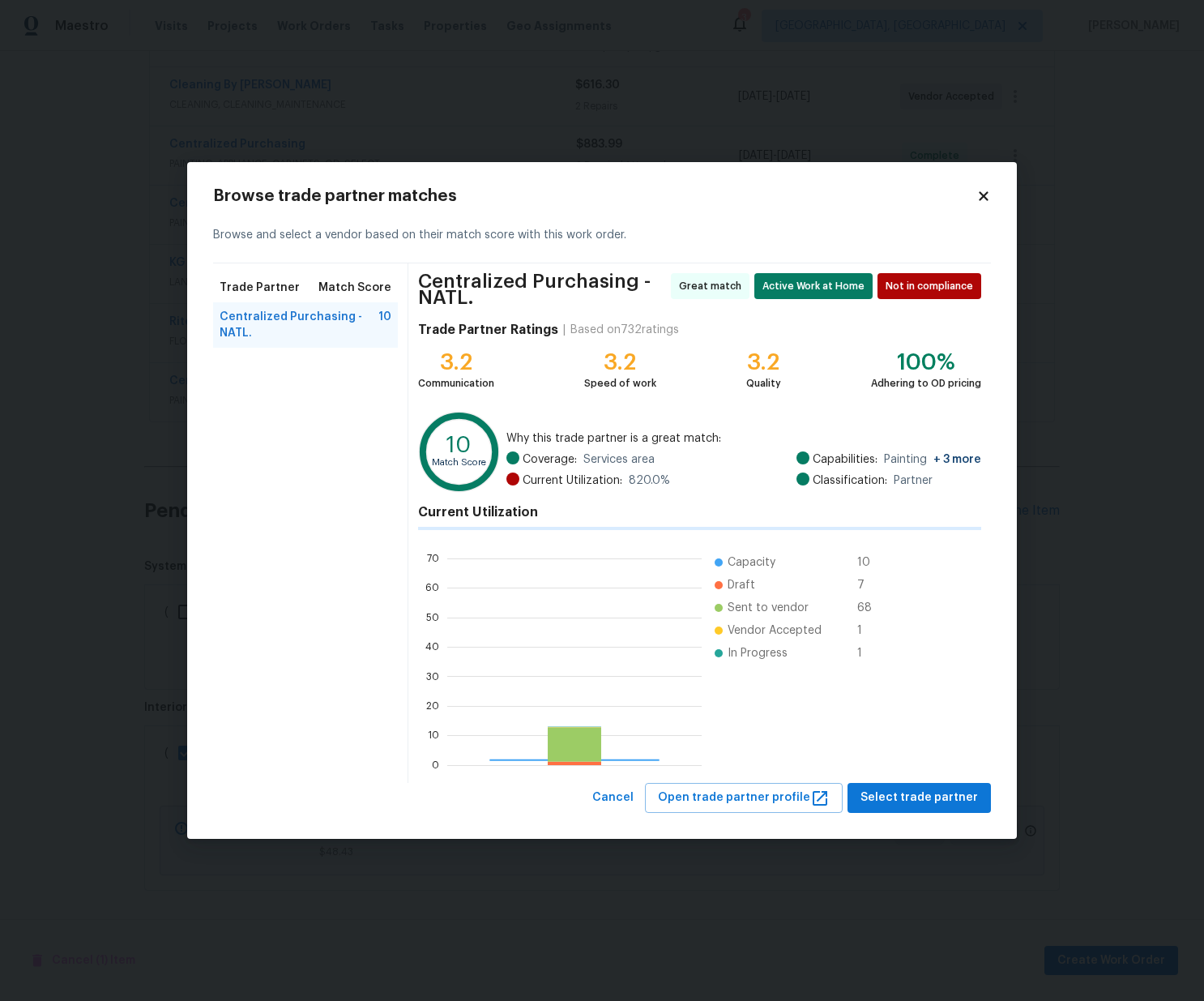
scroll to position [227, 255]
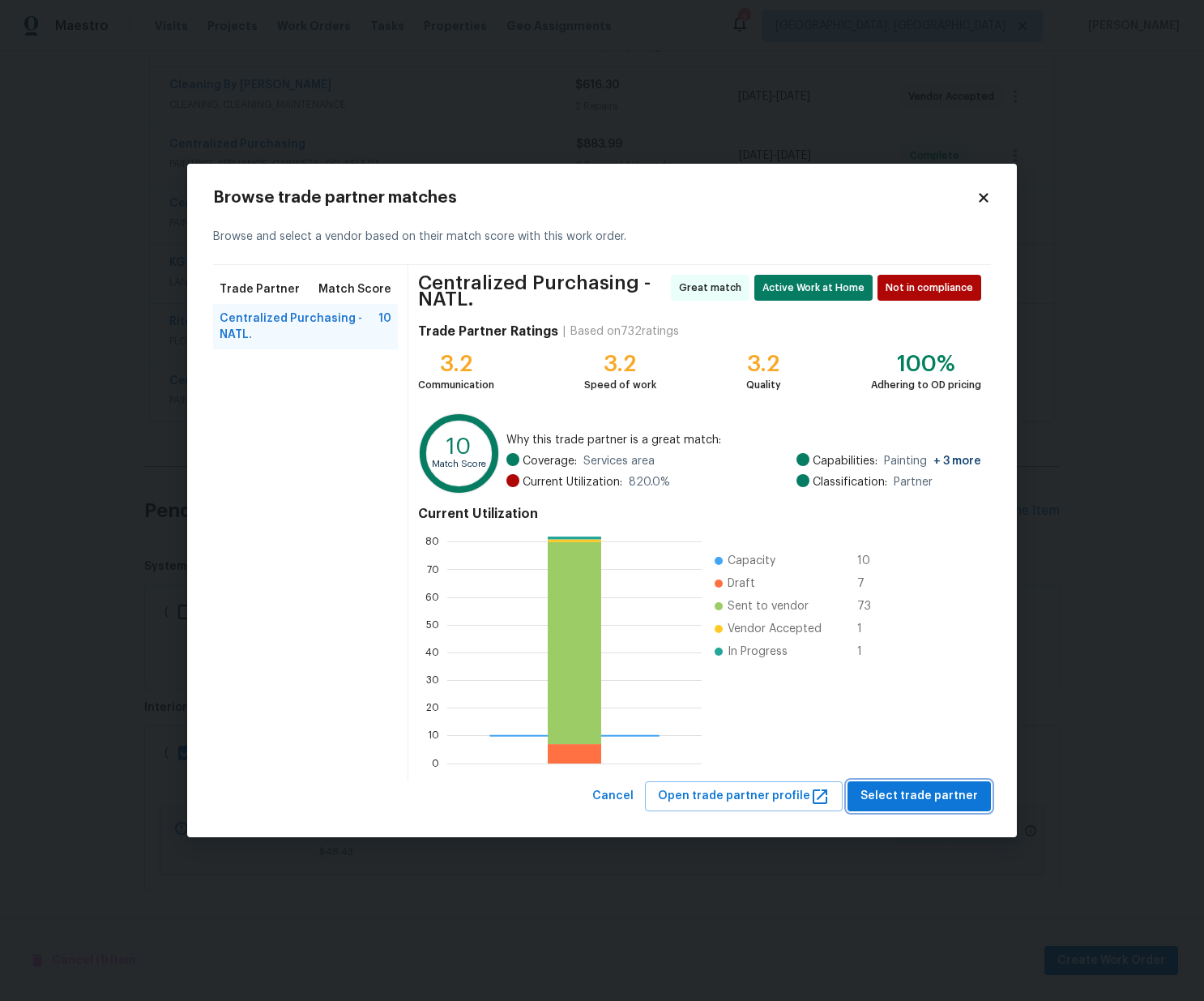
click at [924, 803] on span "Select trade partner" at bounding box center [919, 795] width 117 height 20
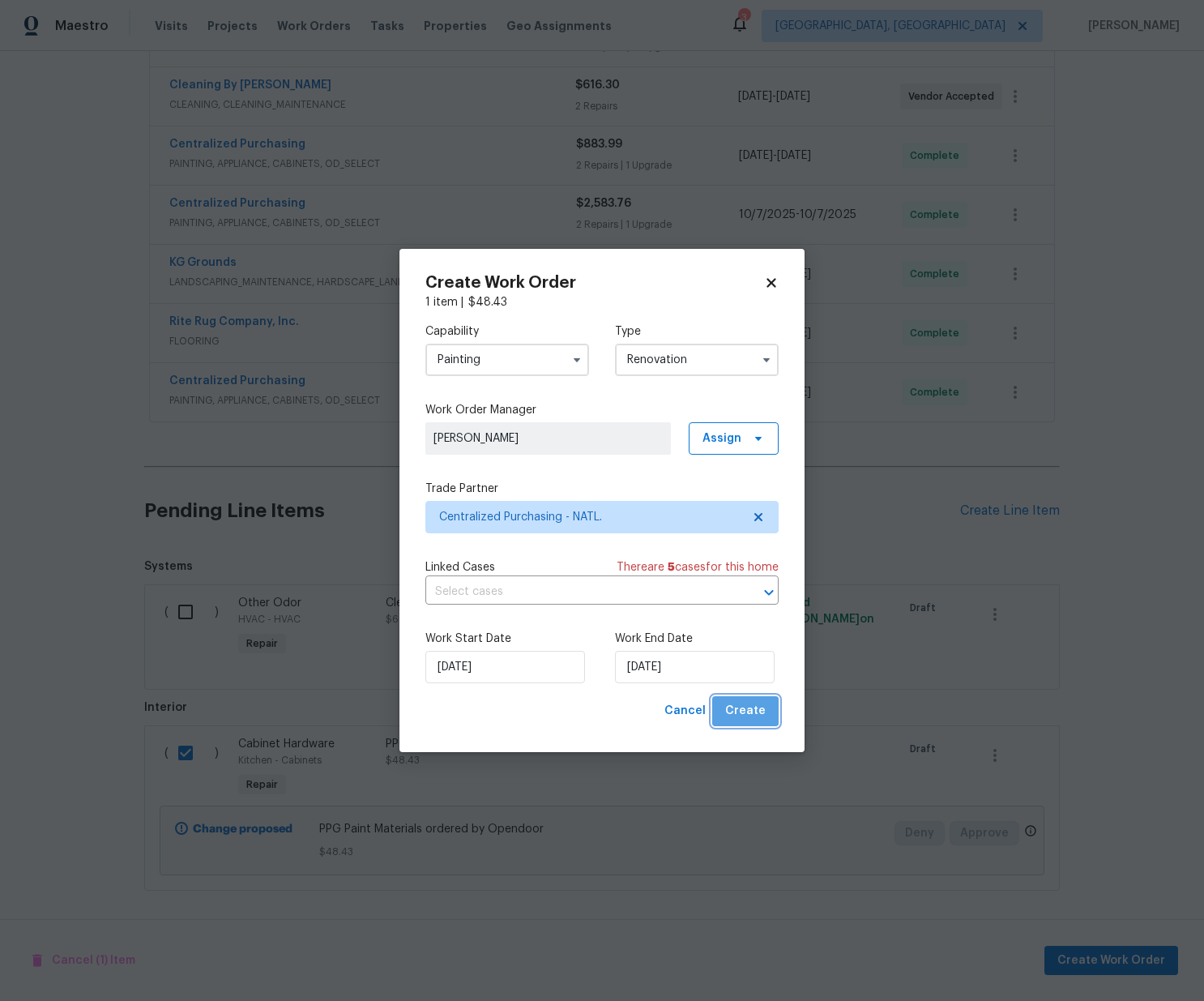
click at [760, 716] on span "Create" at bounding box center [746, 710] width 40 height 20
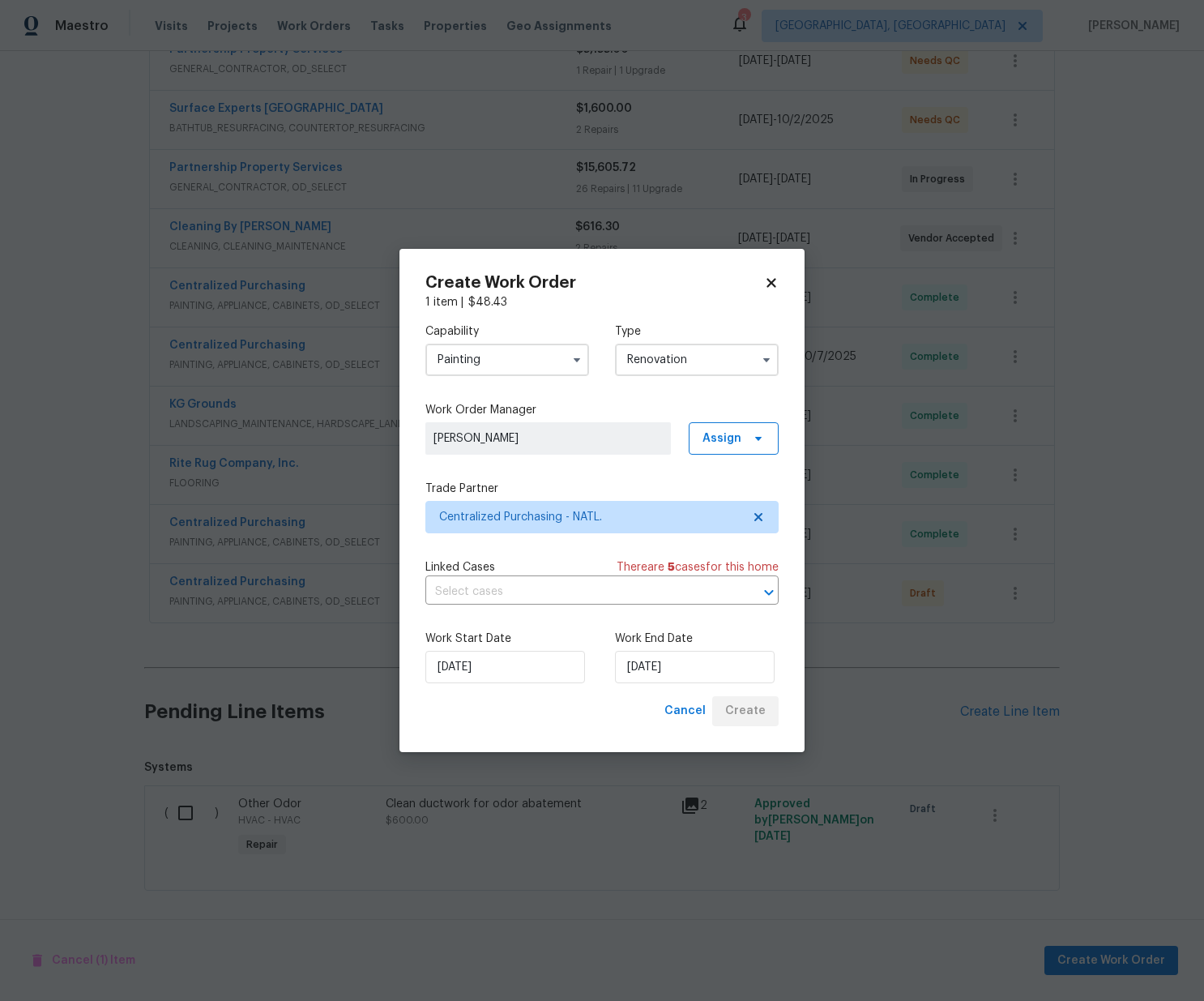
scroll to position [331, 0]
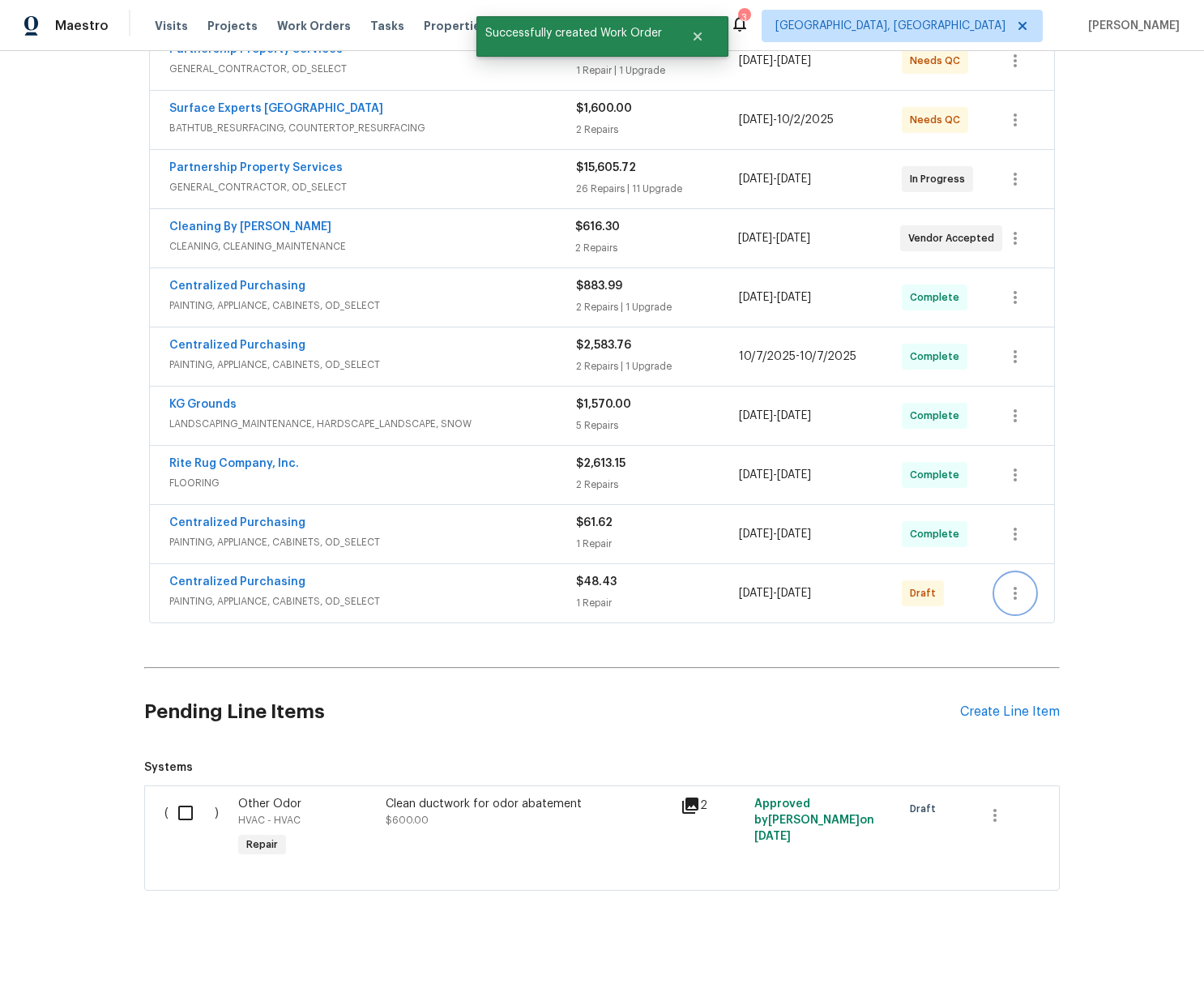
click at [1018, 588] on icon "button" at bounding box center [1015, 593] width 19 height 19
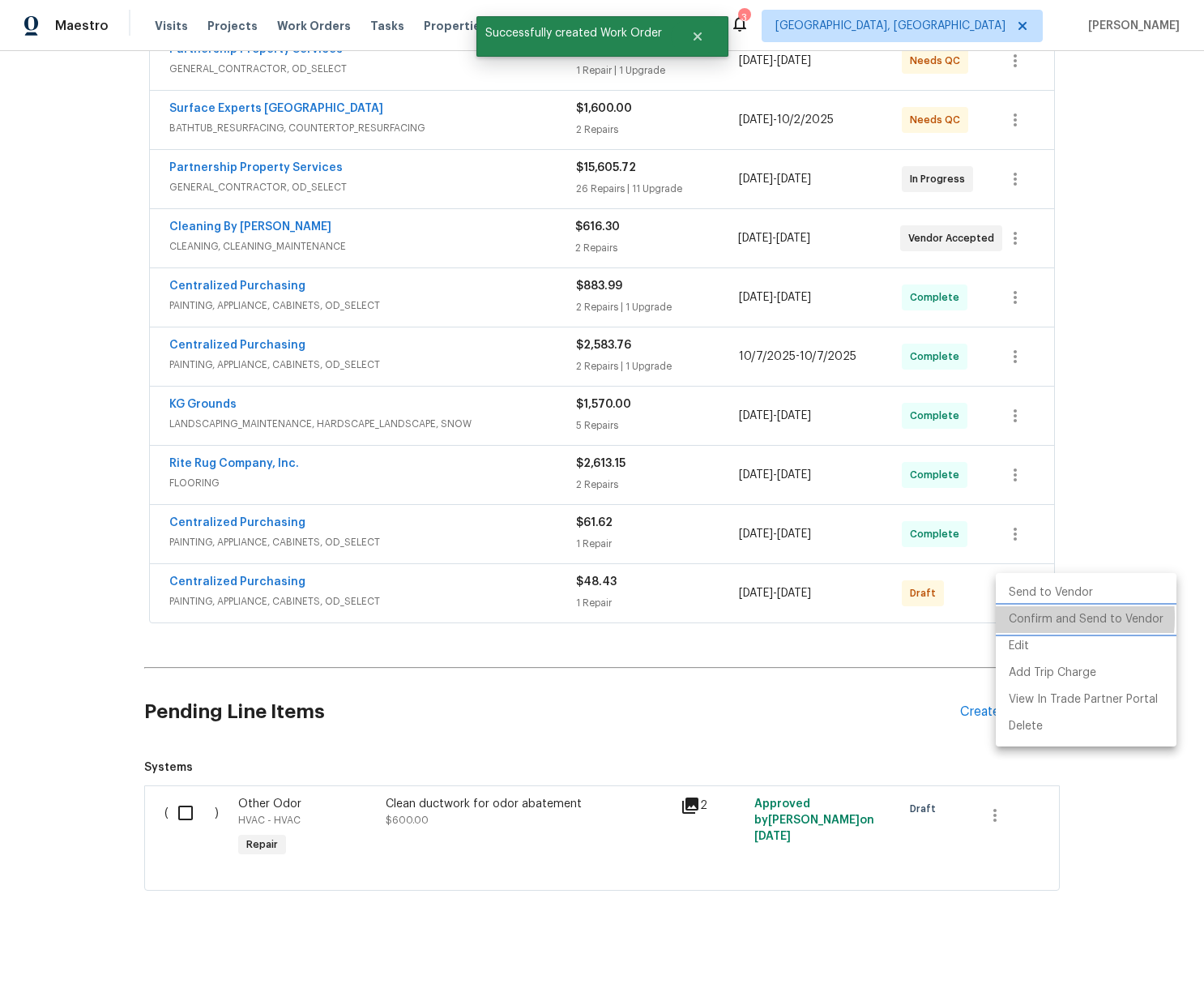
click at [1020, 618] on li "Confirm and Send to Vendor" at bounding box center [1086, 620] width 181 height 27
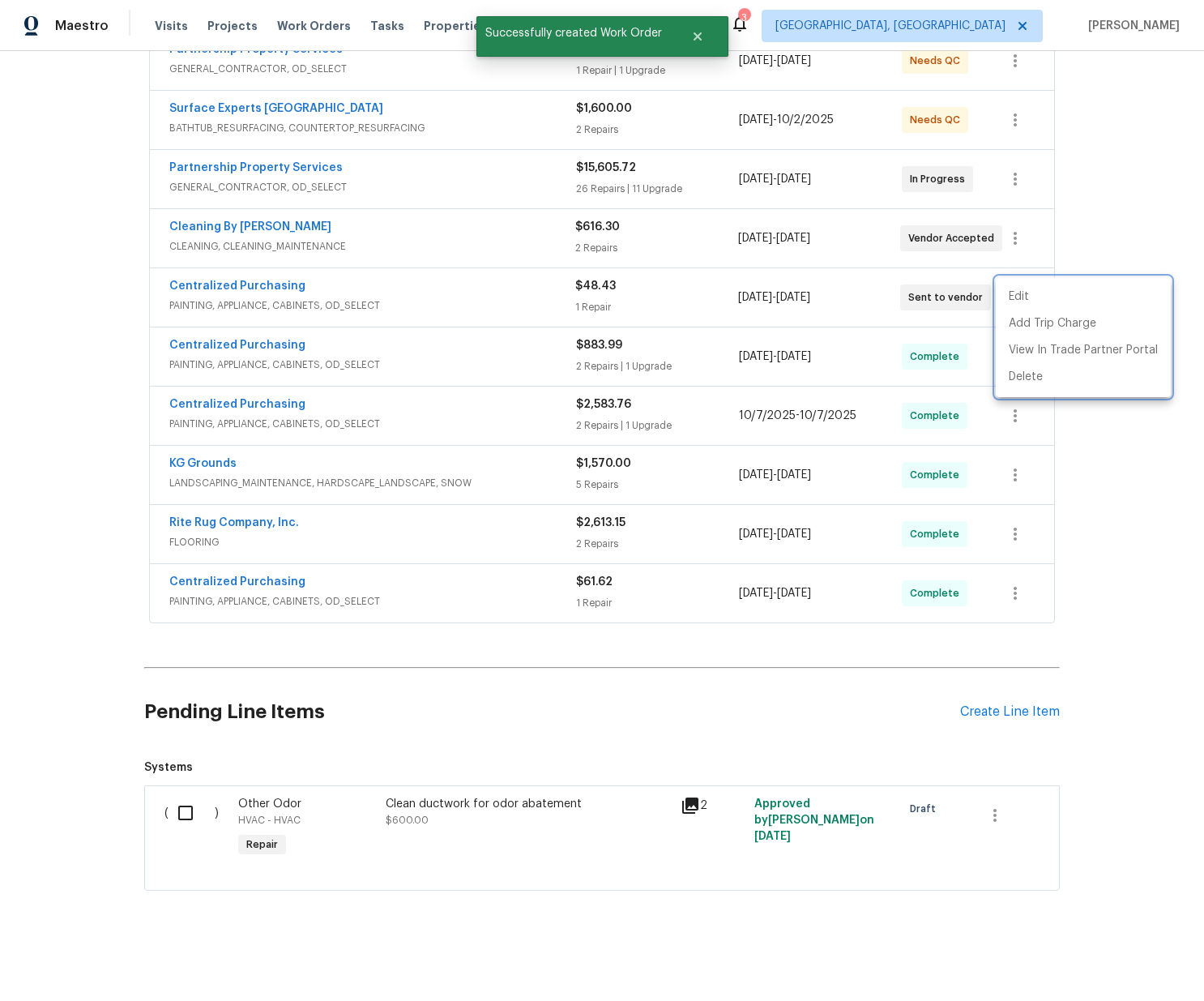
drag, startPoint x: 176, startPoint y: 297, endPoint x: 184, endPoint y: 295, distance: 8.2
click at [177, 297] on div at bounding box center [602, 500] width 1204 height 1001
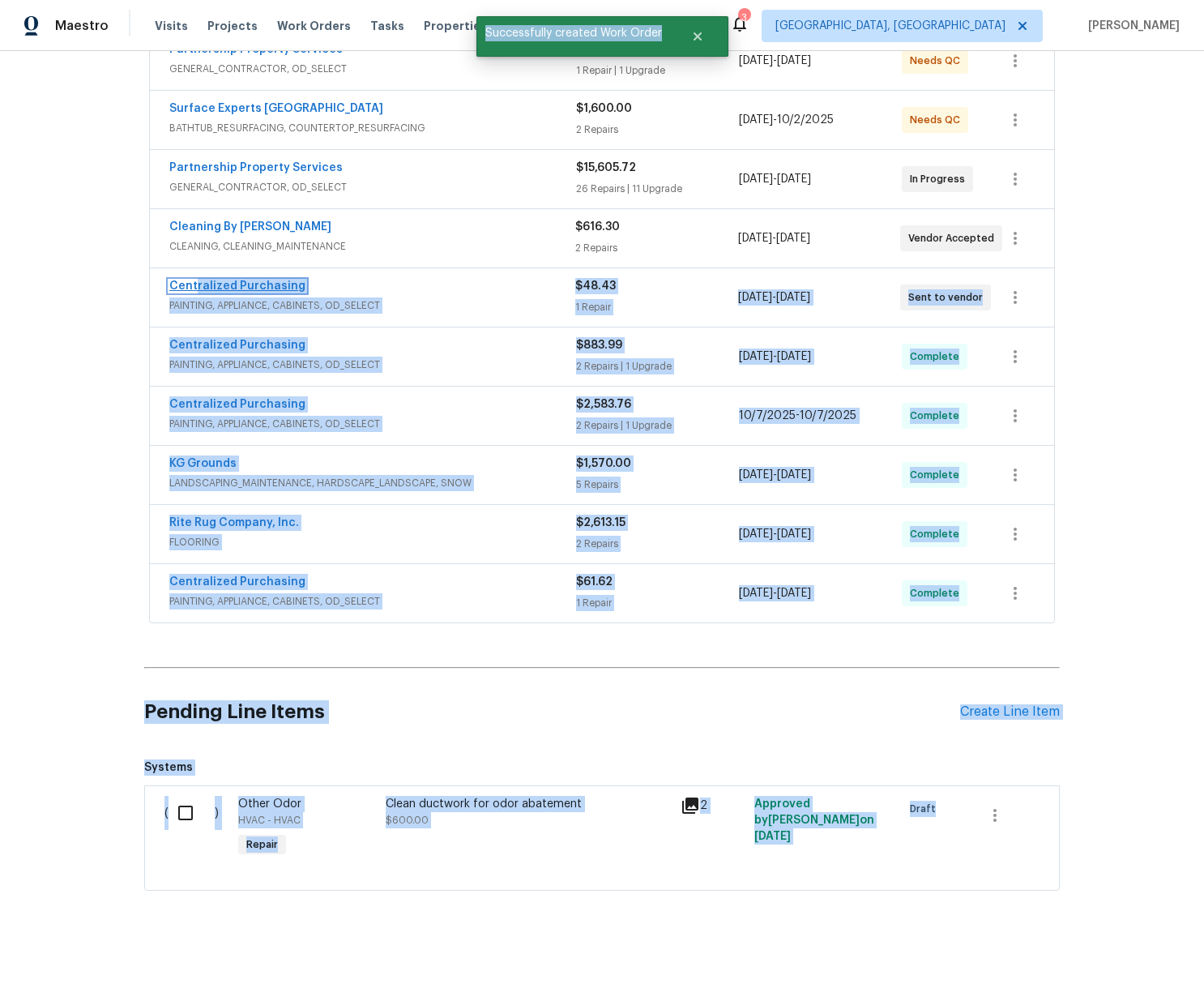
click at [197, 290] on link "Centralized Purchasing" at bounding box center [238, 285] width 136 height 11
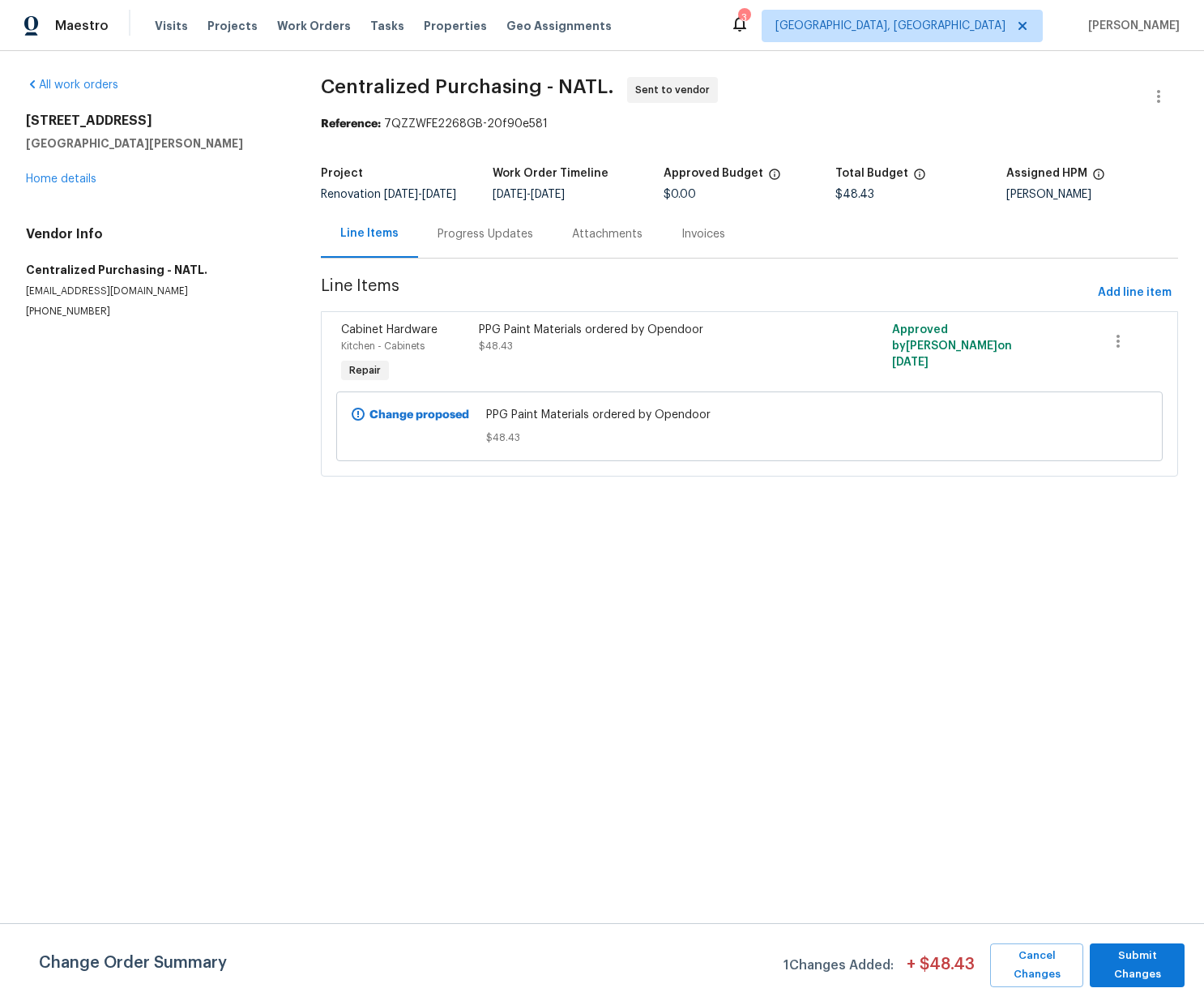
click at [296, 127] on div "All work orders [STREET_ADDRESS][PERSON_NAME] Home details Vendor Info Centrali…" at bounding box center [602, 286] width 1204 height 471
click at [988, 18] on span "[GEOGRAPHIC_DATA], [GEOGRAPHIC_DATA]" at bounding box center [890, 25] width 230 height 17
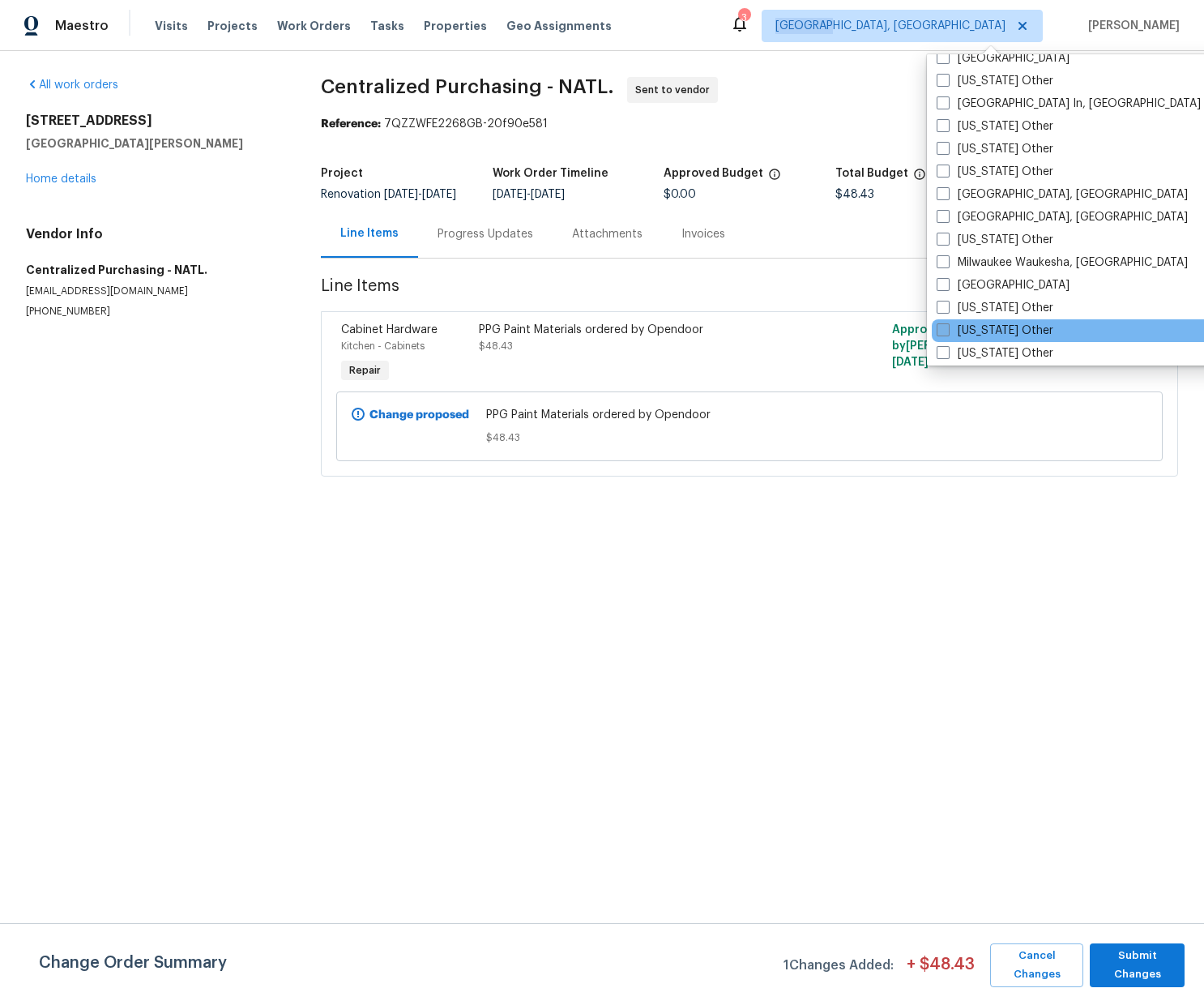
scroll to position [1222, 0]
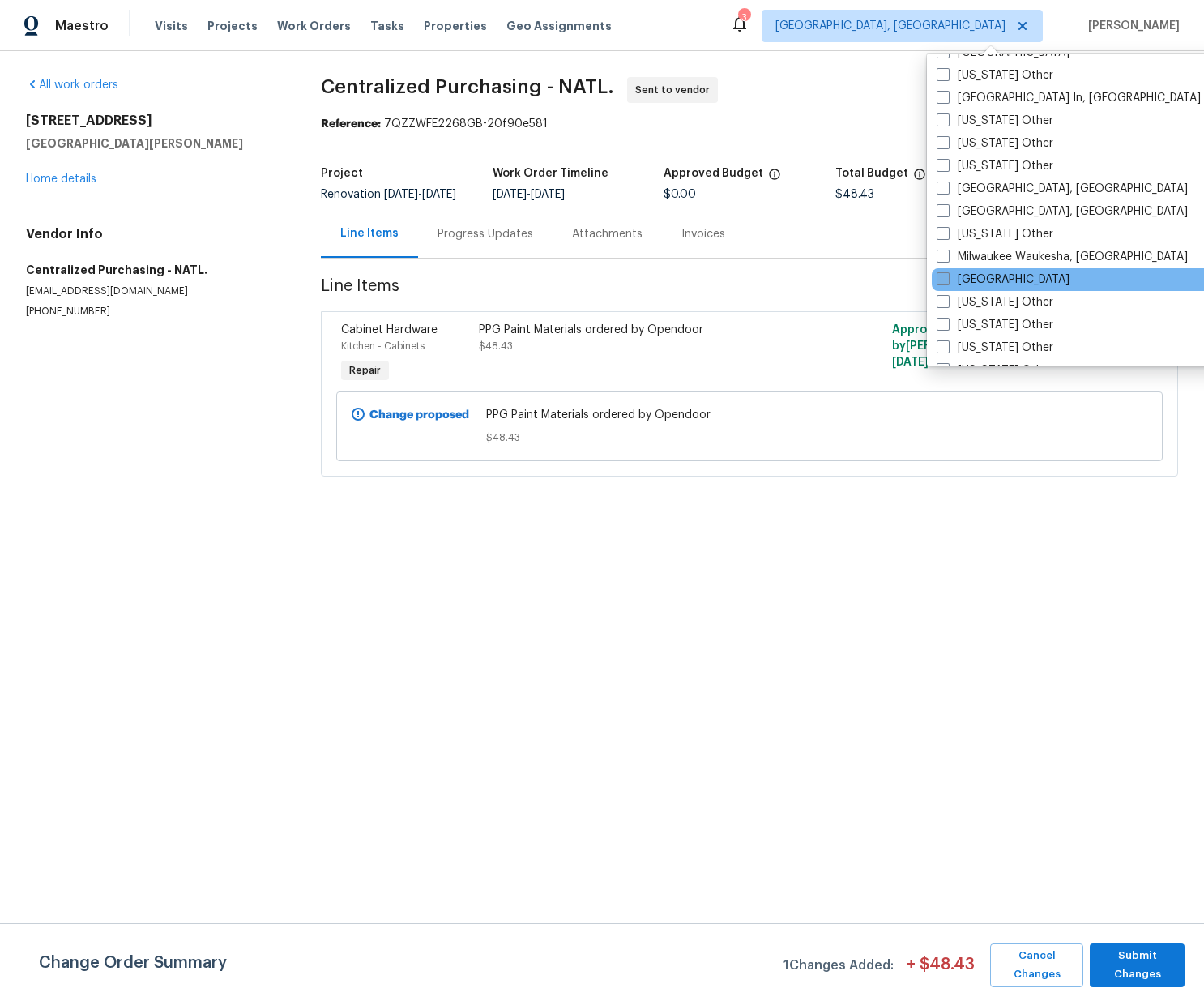
drag, startPoint x: 988, startPoint y: 284, endPoint x: 985, endPoint y: 274, distance: 10.4
click at [988, 284] on label "[GEOGRAPHIC_DATA]" at bounding box center [1003, 279] width 133 height 17
click at [948, 282] on input "[GEOGRAPHIC_DATA]" at bounding box center [942, 276] width 10 height 10
checkbox input "true"
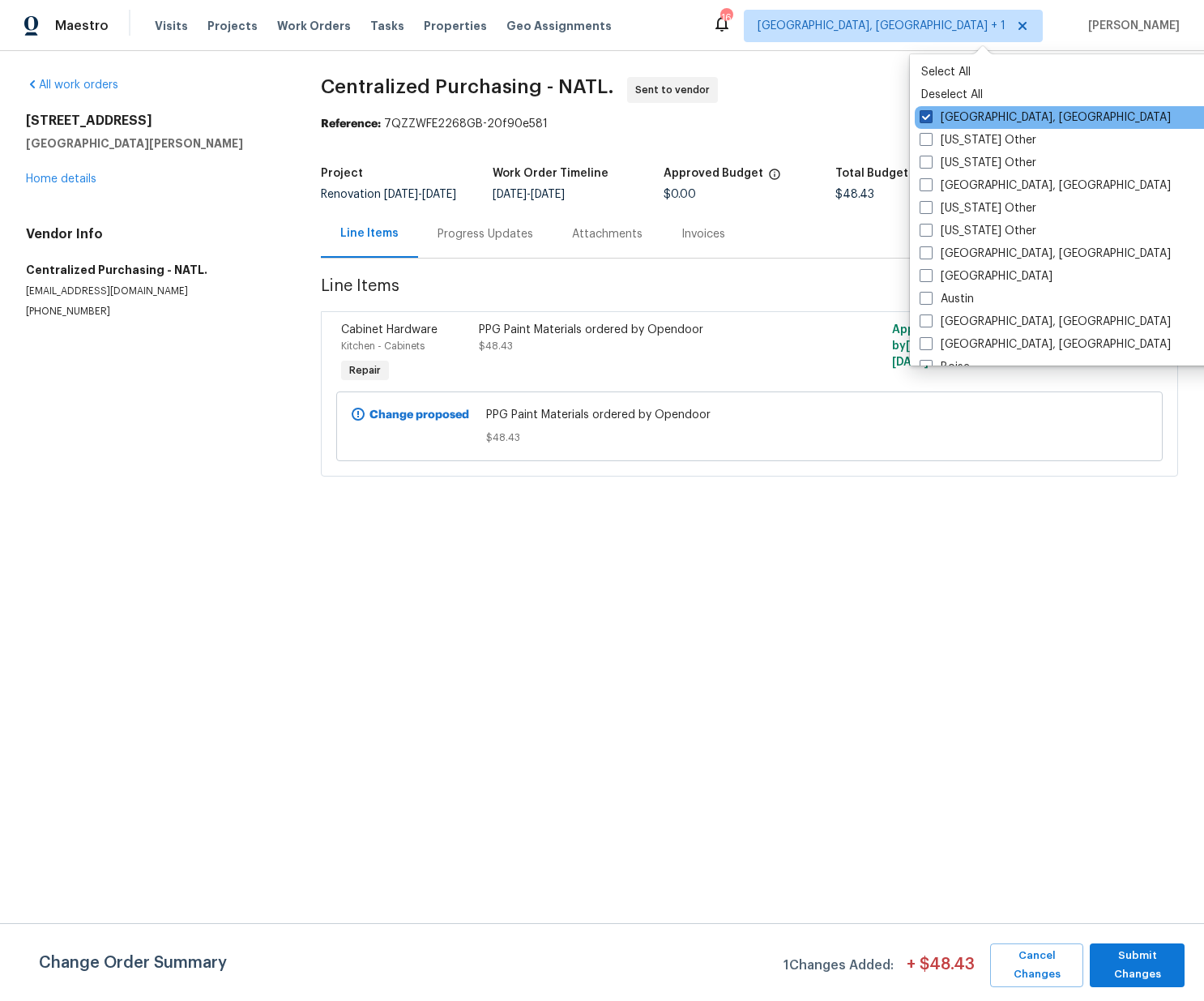
click at [955, 118] on label "[GEOGRAPHIC_DATA], [GEOGRAPHIC_DATA]" at bounding box center [1045, 117] width 251 height 17
click at [930, 118] on input "[GEOGRAPHIC_DATA], [GEOGRAPHIC_DATA]" at bounding box center [925, 115] width 10 height 10
checkbox input "false"
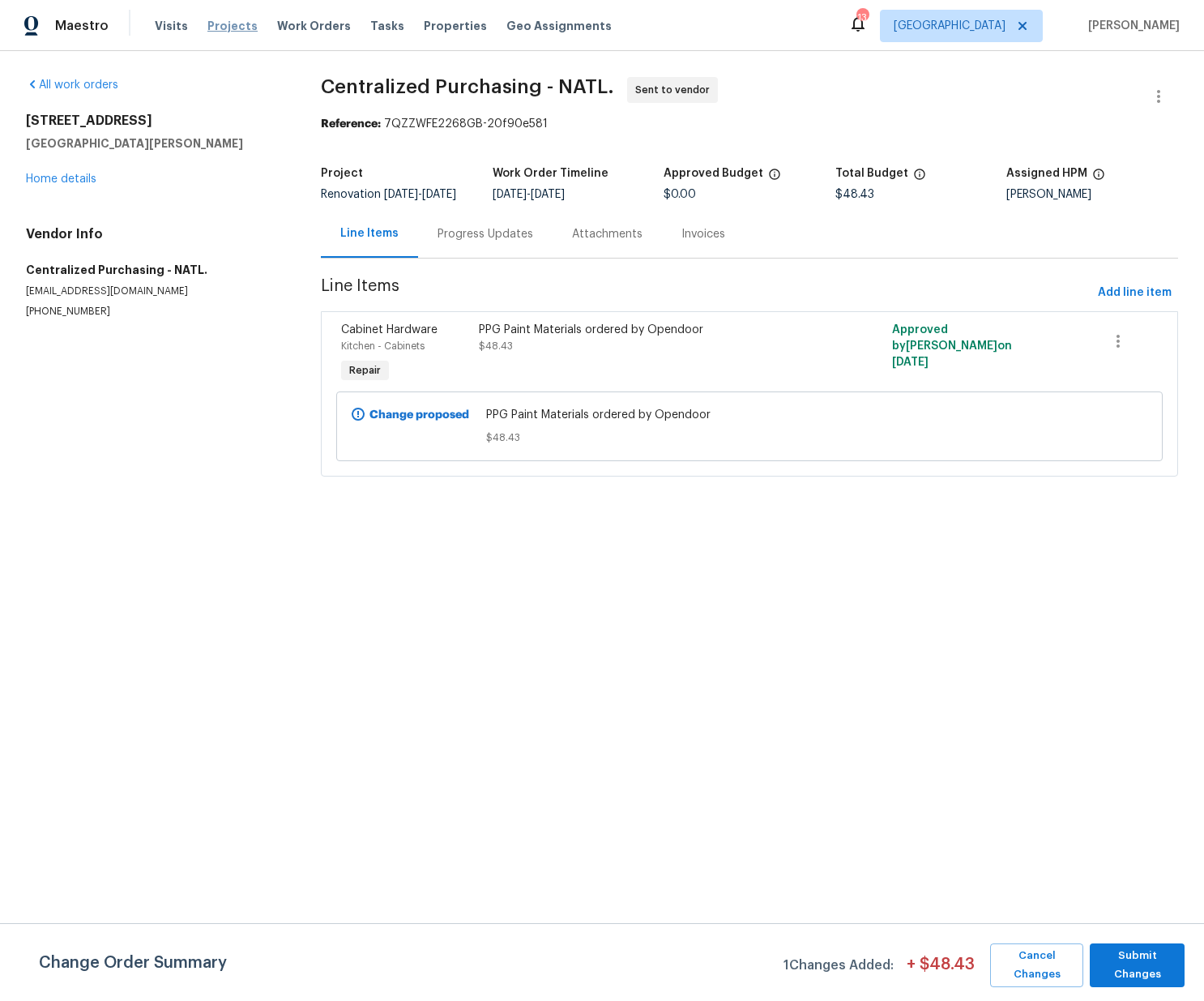
drag, startPoint x: 228, startPoint y: 13, endPoint x: 220, endPoint y: 25, distance: 14.4
click at [223, 23] on div "Visits Projects Work Orders Tasks Properties Geo Assignments" at bounding box center [393, 25] width 476 height 32
click at [220, 25] on span "Projects" at bounding box center [232, 25] width 50 height 17
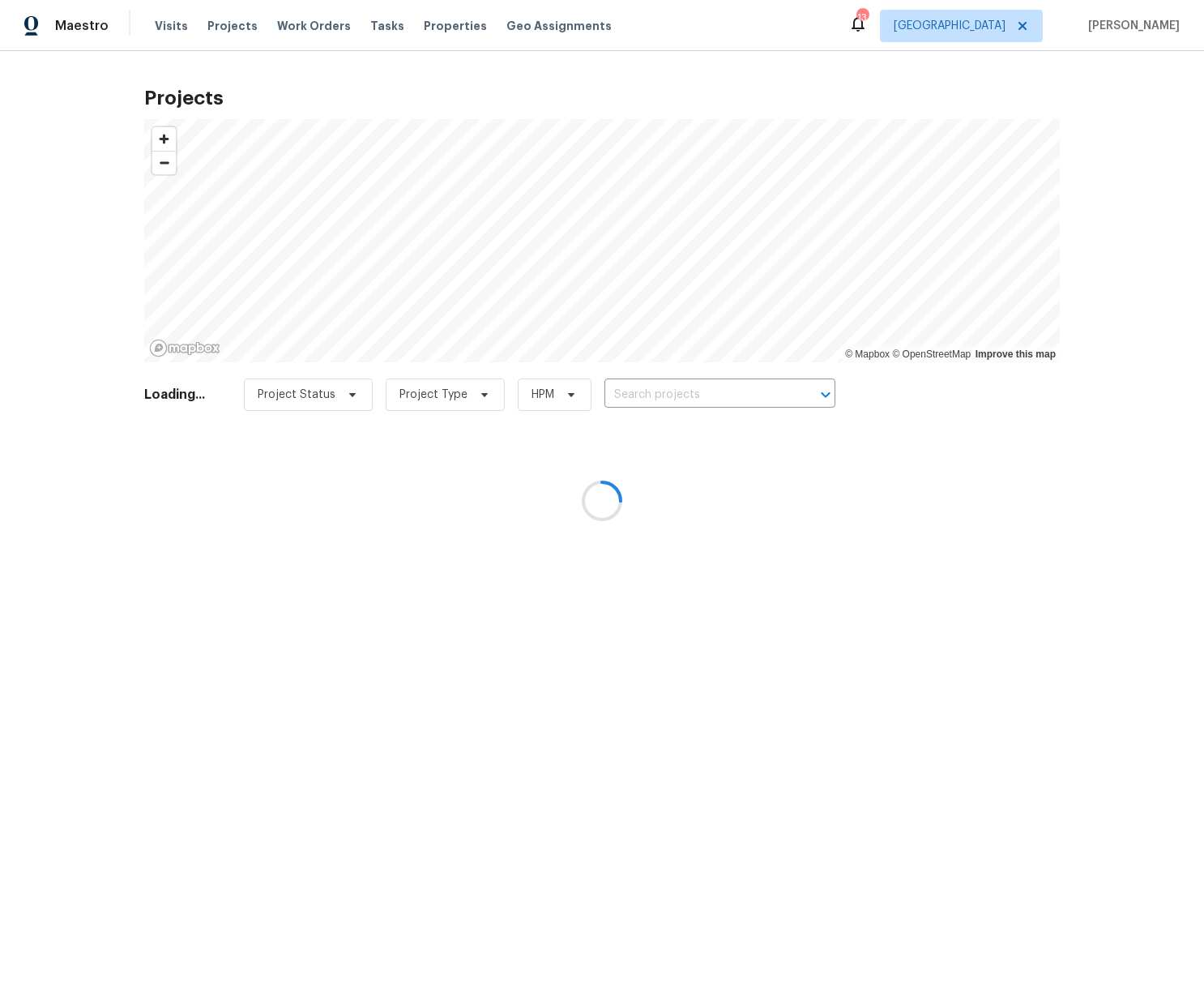
click at [723, 392] on div at bounding box center [602, 500] width 1204 height 1001
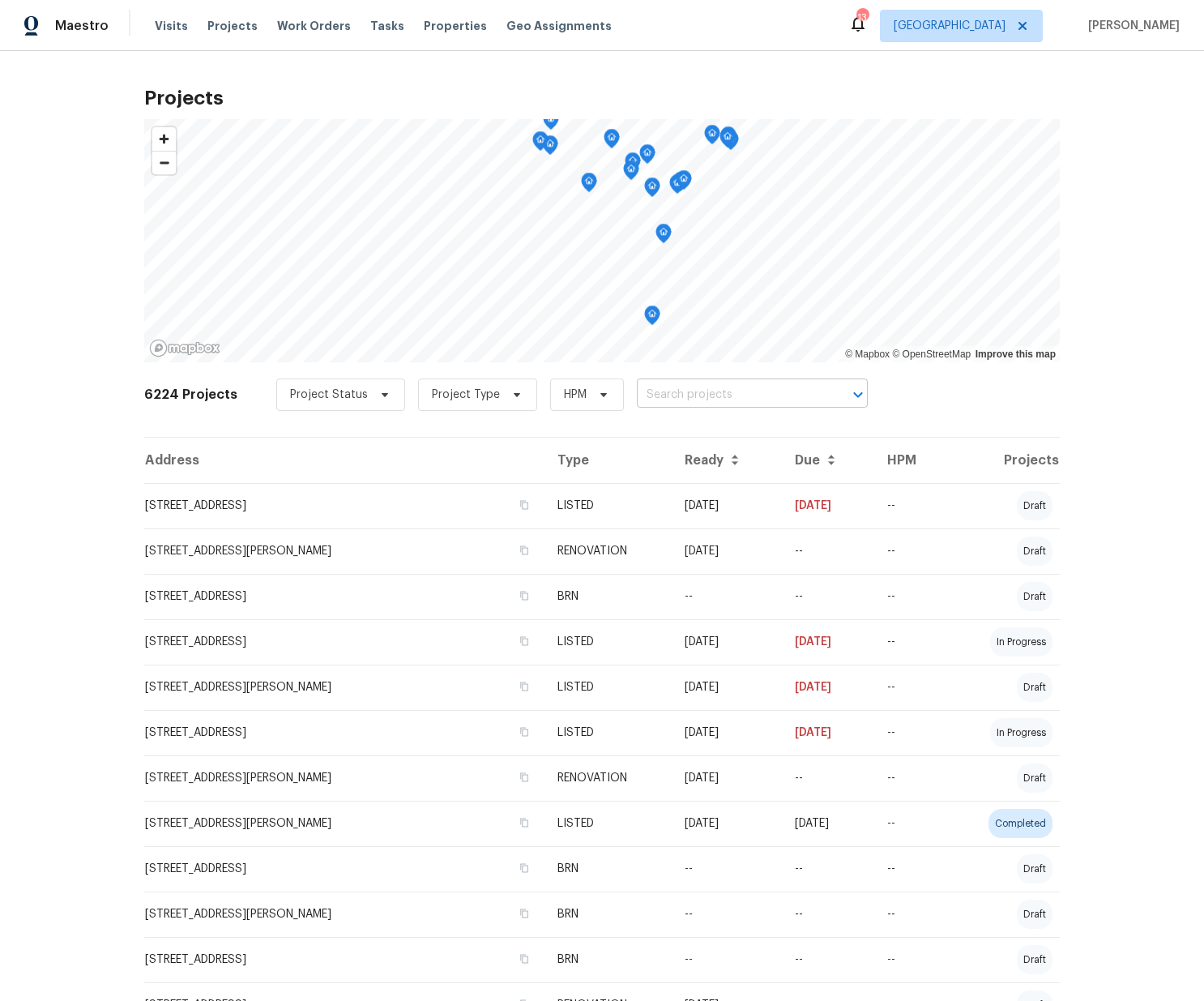
click at [715, 392] on input "text" at bounding box center [730, 395] width 186 height 25
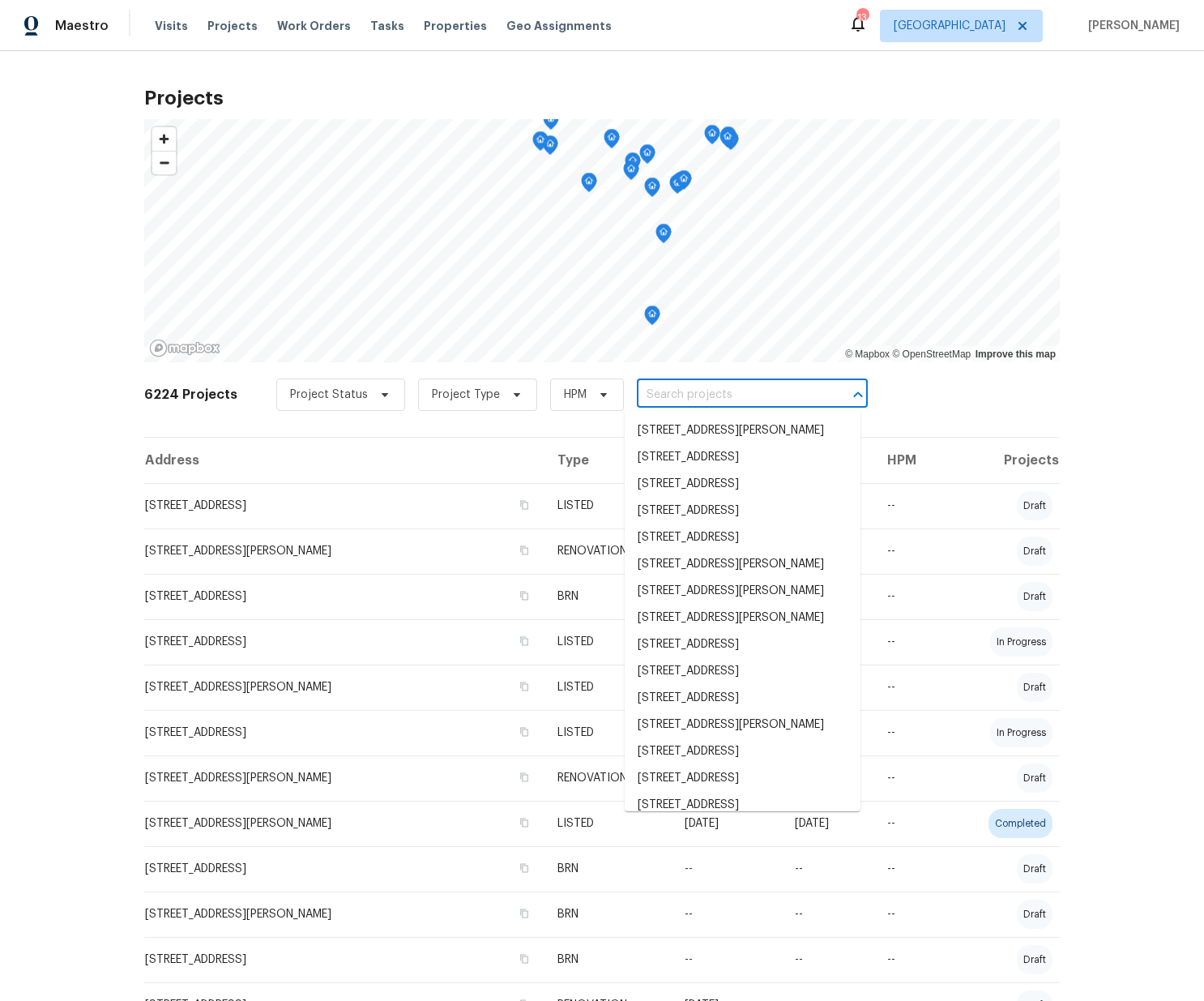
paste input "[STREET_ADDRESS]"
type input "[STREET_ADDRESS]"
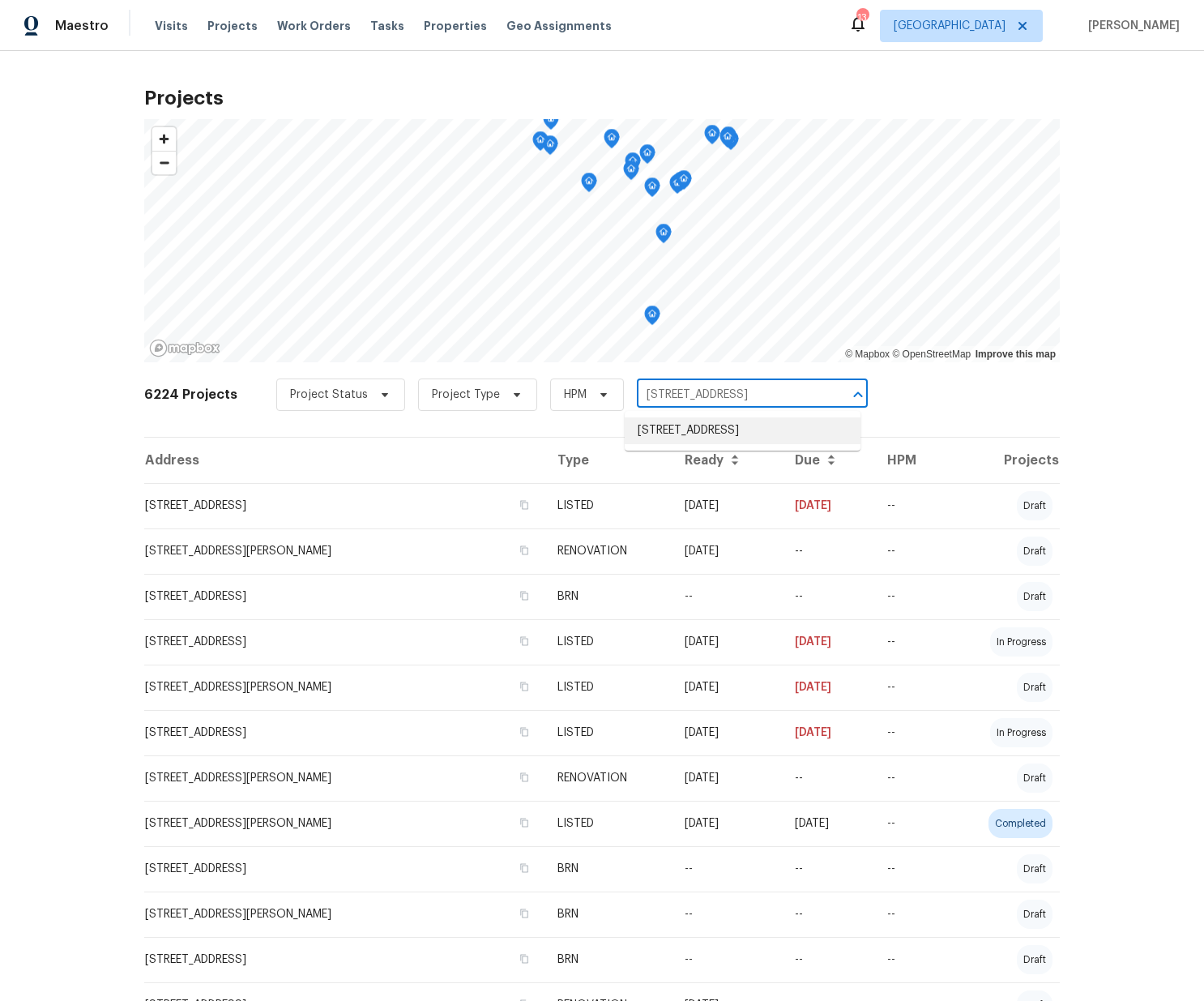
click at [709, 423] on li "[STREET_ADDRESS]" at bounding box center [742, 430] width 235 height 27
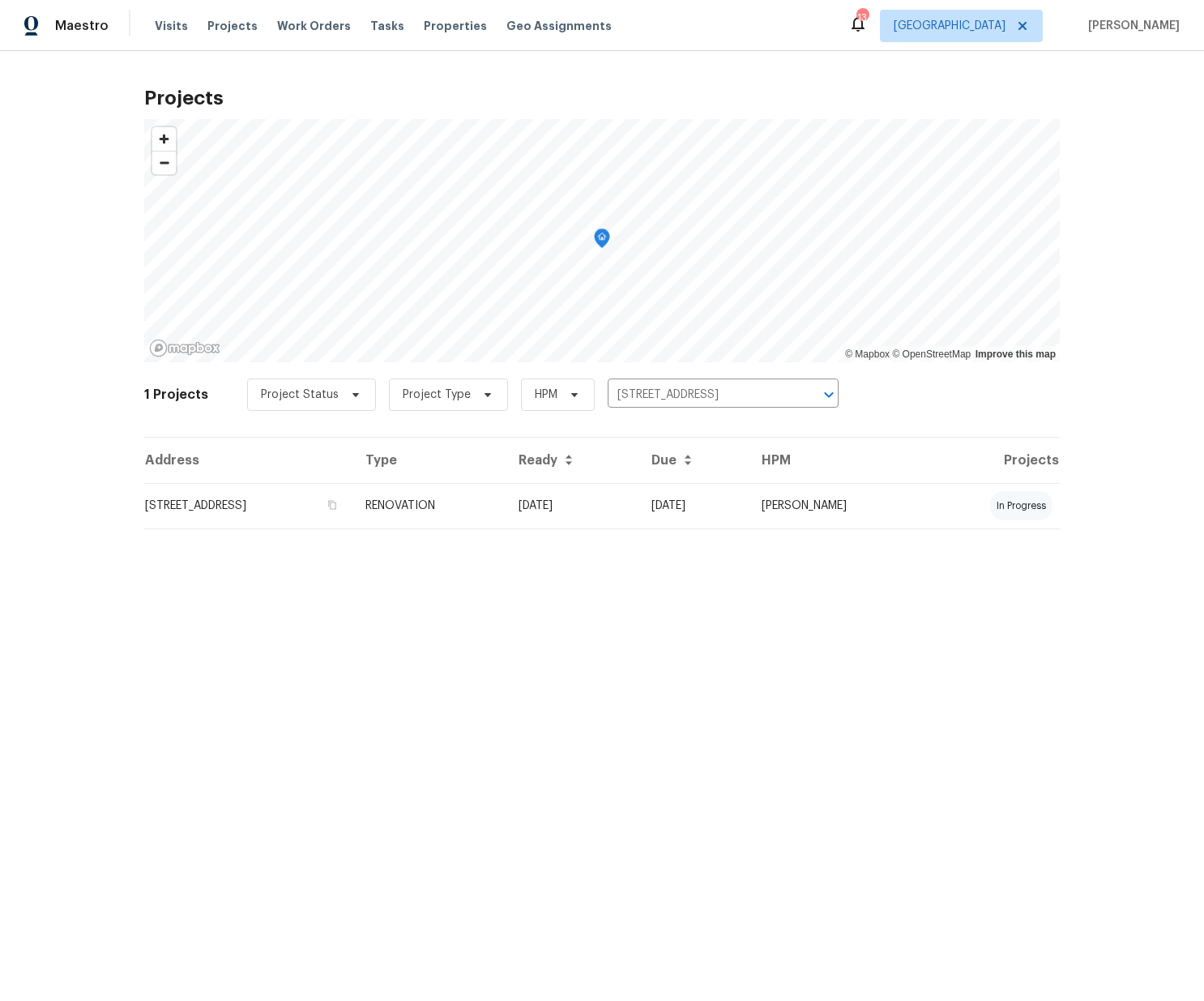
click at [311, 527] on td "[STREET_ADDRESS]" at bounding box center [248, 506] width 208 height 46
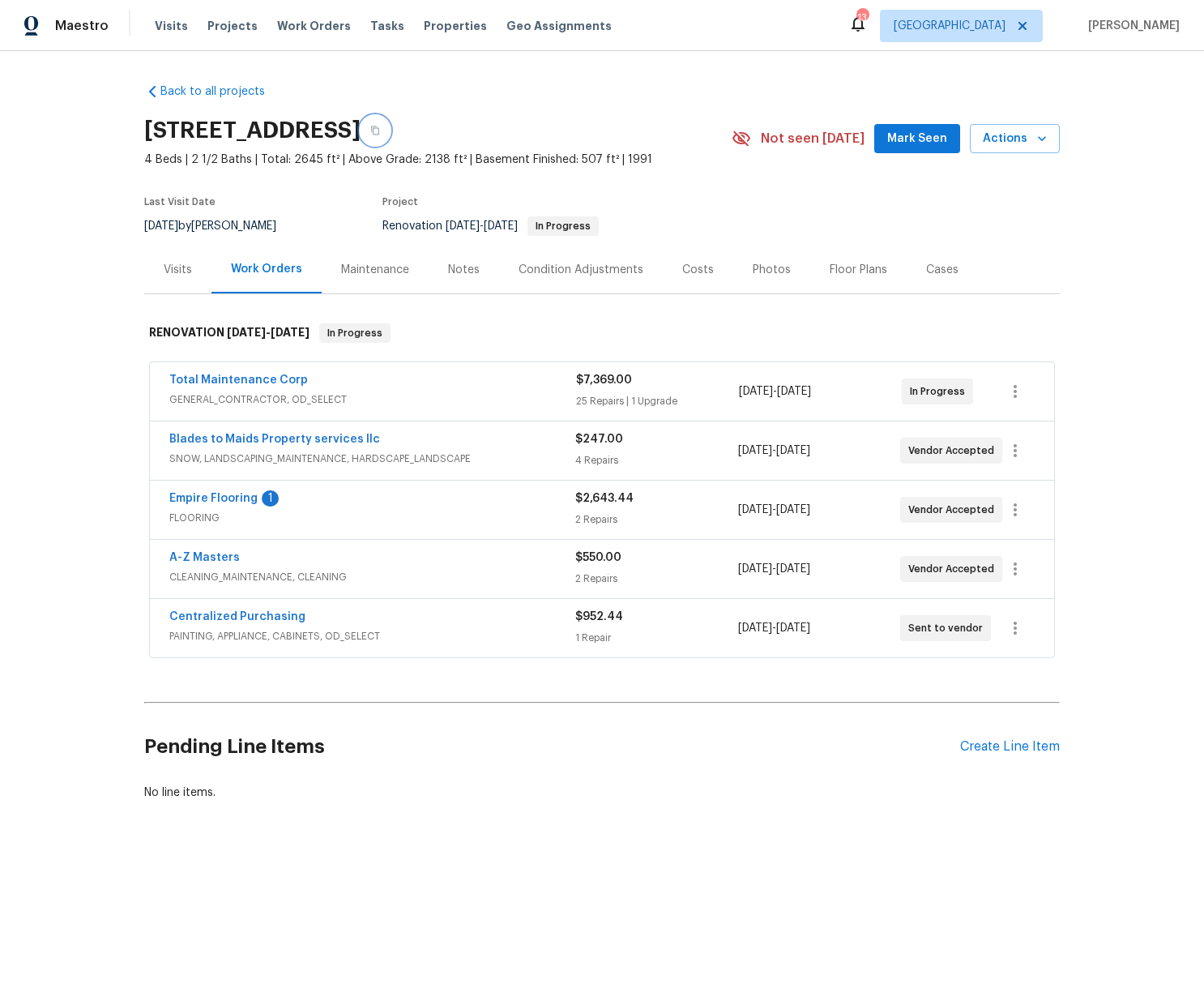
click at [380, 126] on icon "button" at bounding box center [374, 130] width 10 height 10
click at [252, 613] on link "Centralized Purchasing" at bounding box center [238, 616] width 136 height 11
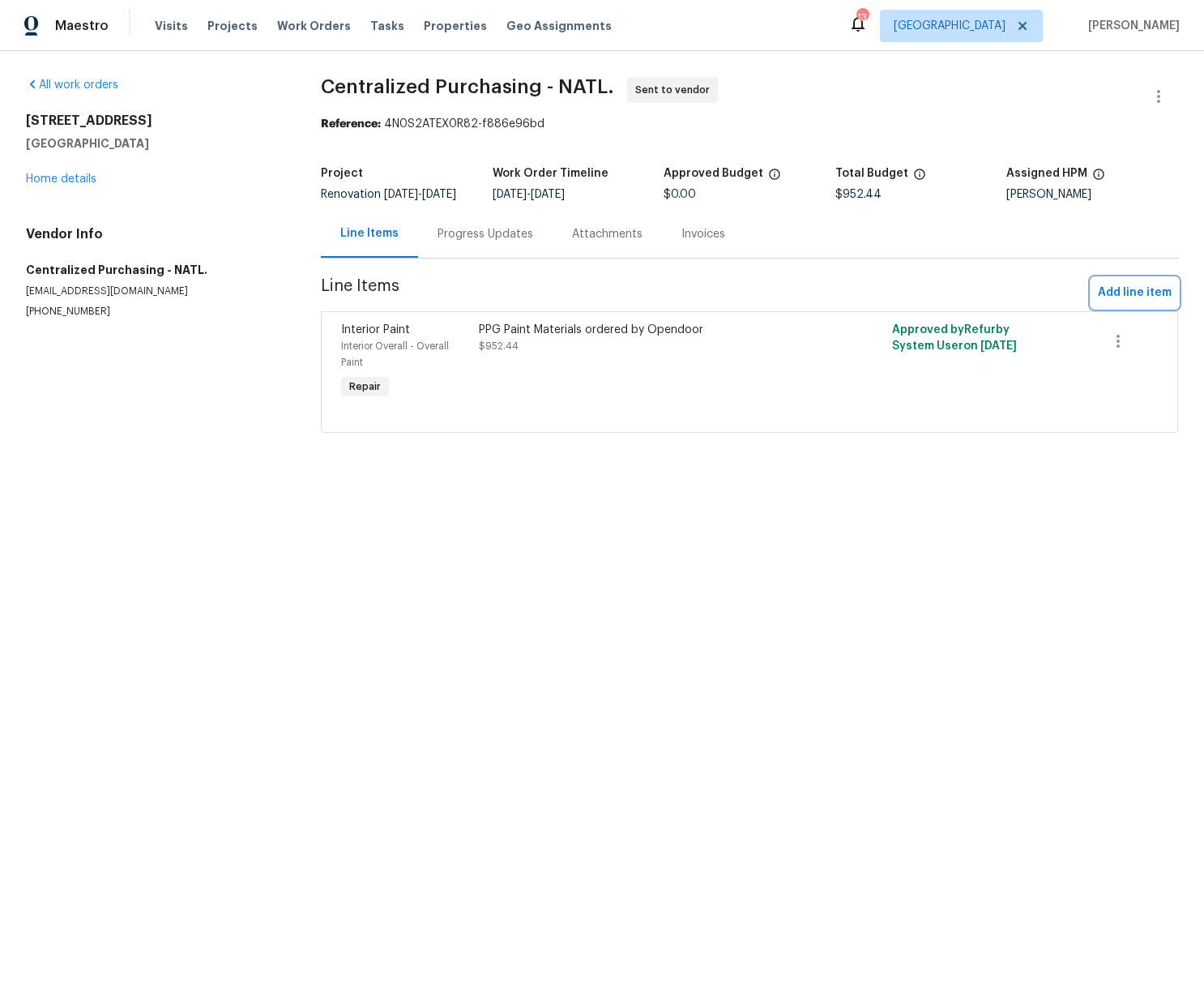
click at [1107, 303] on span "Add line item" at bounding box center [1135, 292] width 74 height 20
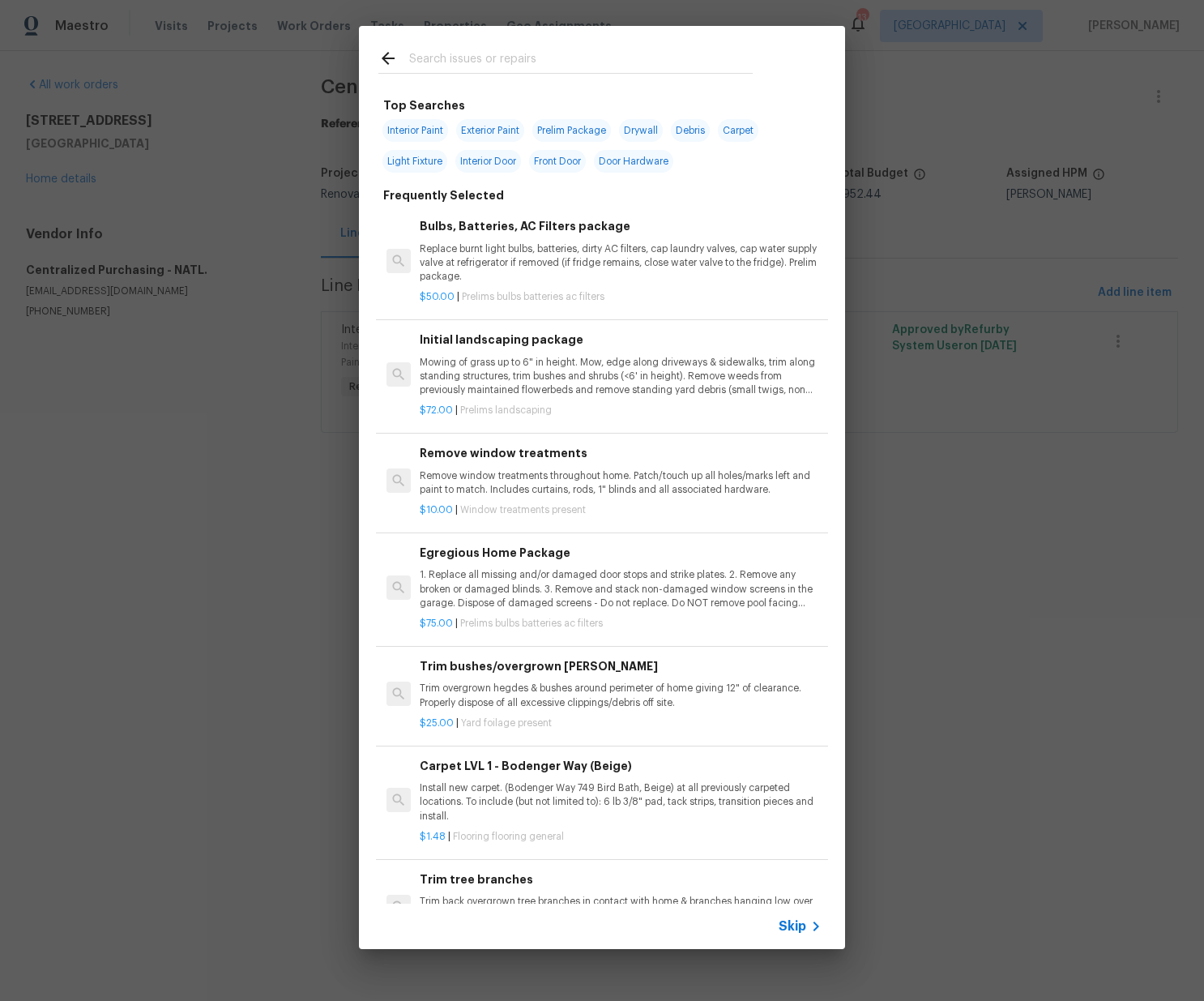
click at [553, 69] on input "text" at bounding box center [581, 61] width 344 height 24
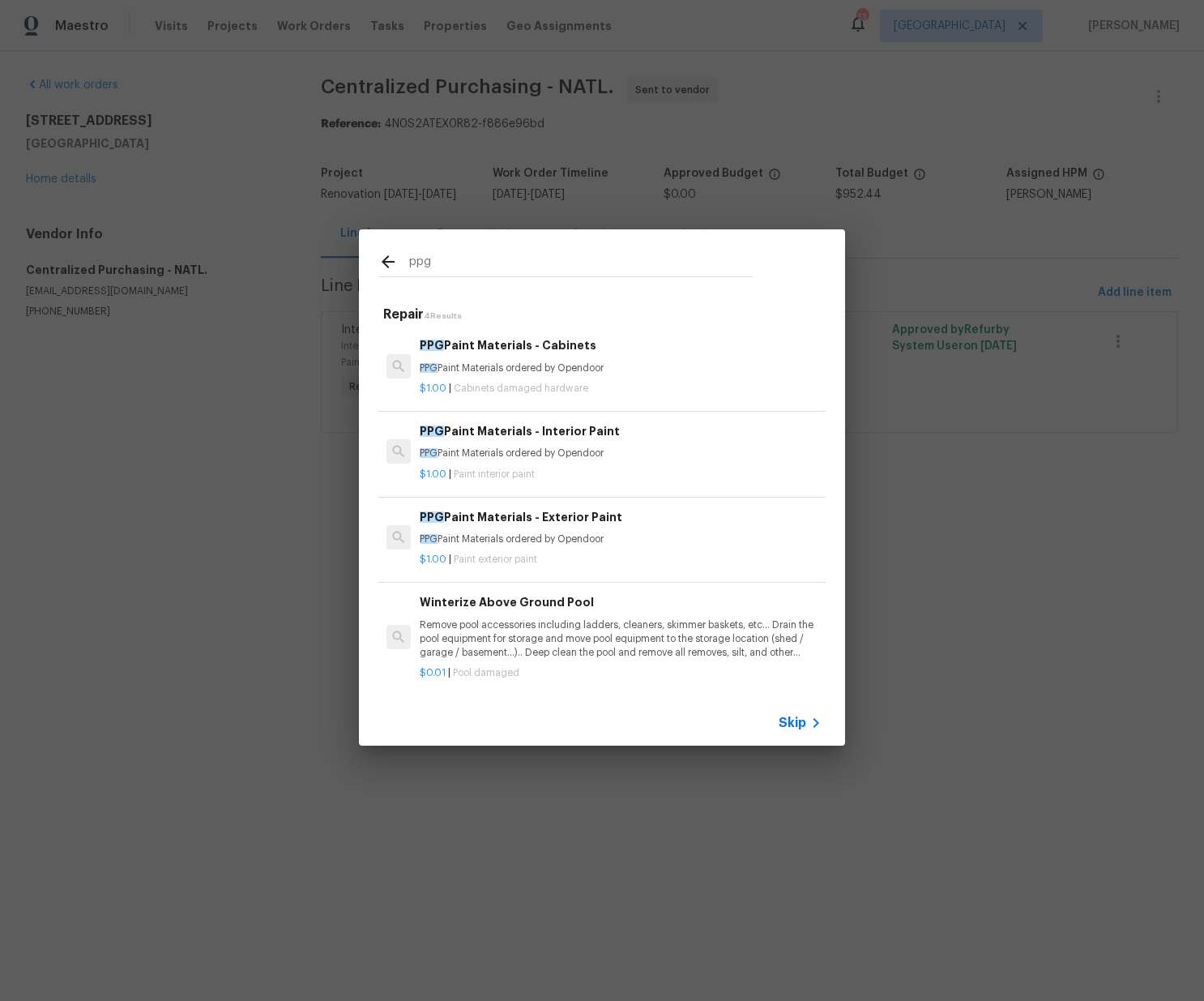
type input "ppg"
click at [516, 535] on p "PPG Paint Materials ordered by Opendoor" at bounding box center [620, 539] width 402 height 14
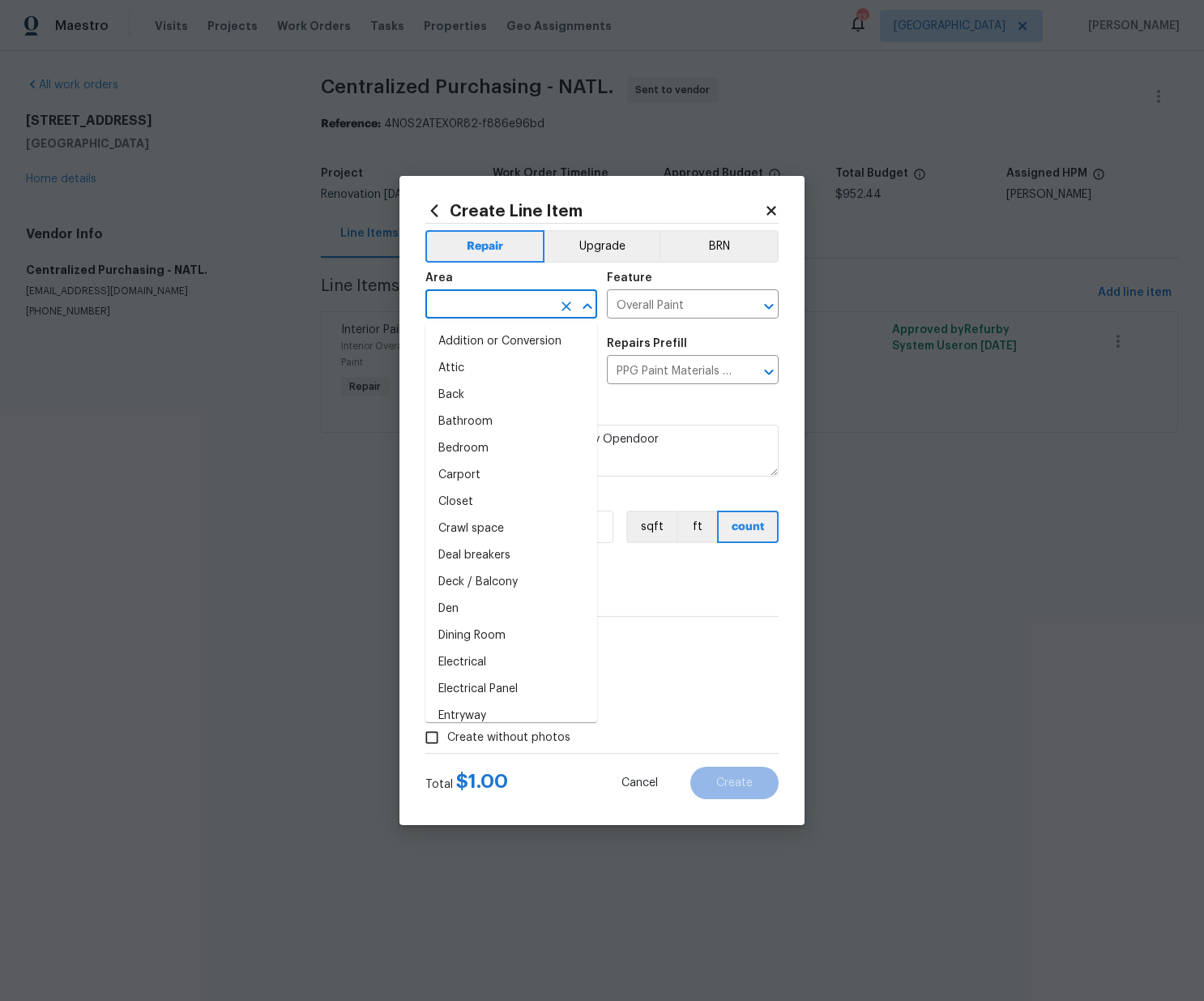
click at [486, 311] on input "text" at bounding box center [488, 305] width 126 height 25
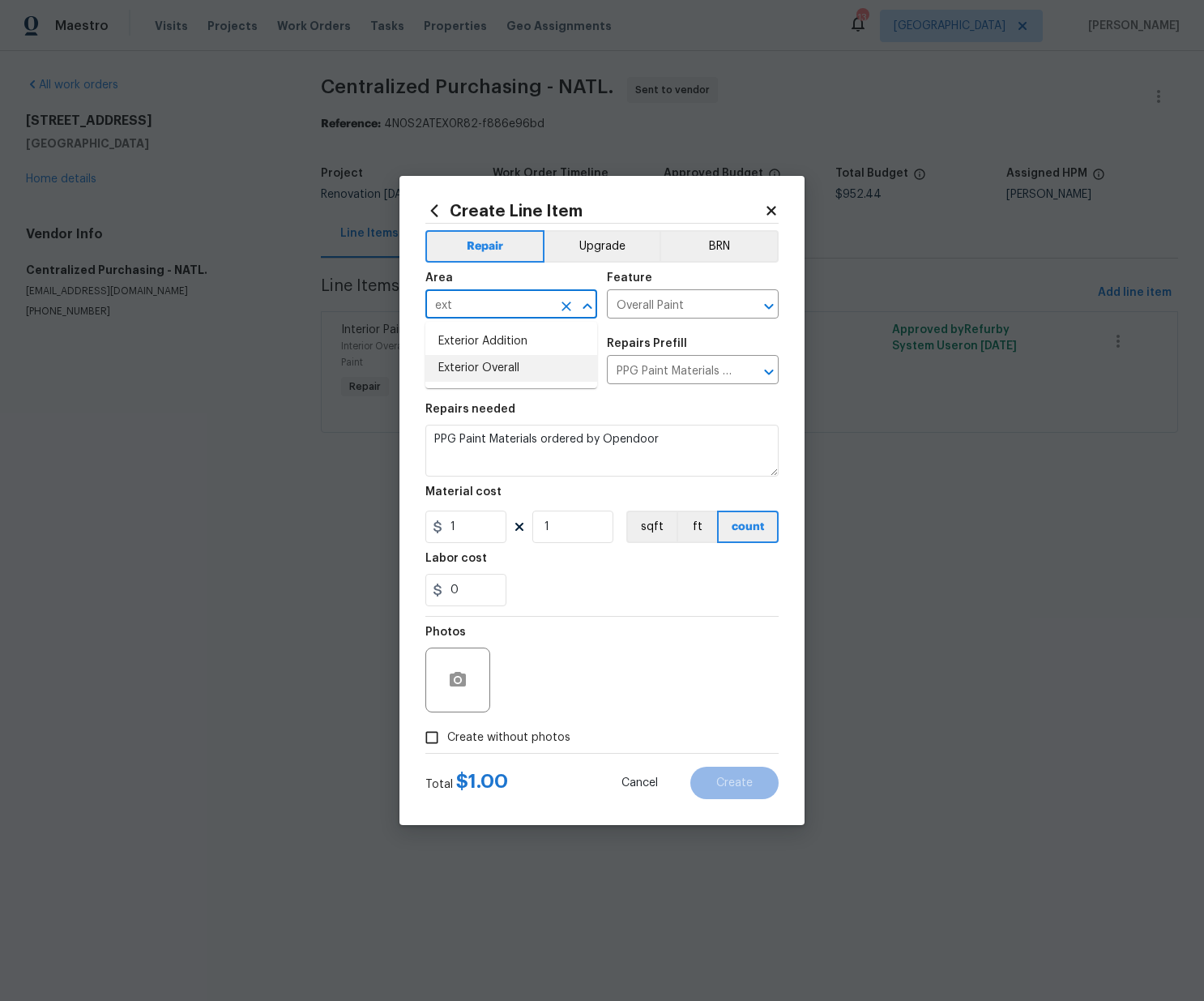
drag, startPoint x: 474, startPoint y: 360, endPoint x: 476, endPoint y: 406, distance: 46.0
click at [473, 361] on li "Exterior Overall" at bounding box center [511, 368] width 172 height 27
type input "Exterior Overall"
paste input "42.87"
drag, startPoint x: 467, startPoint y: 521, endPoint x: 430, endPoint y: 514, distance: 37.7
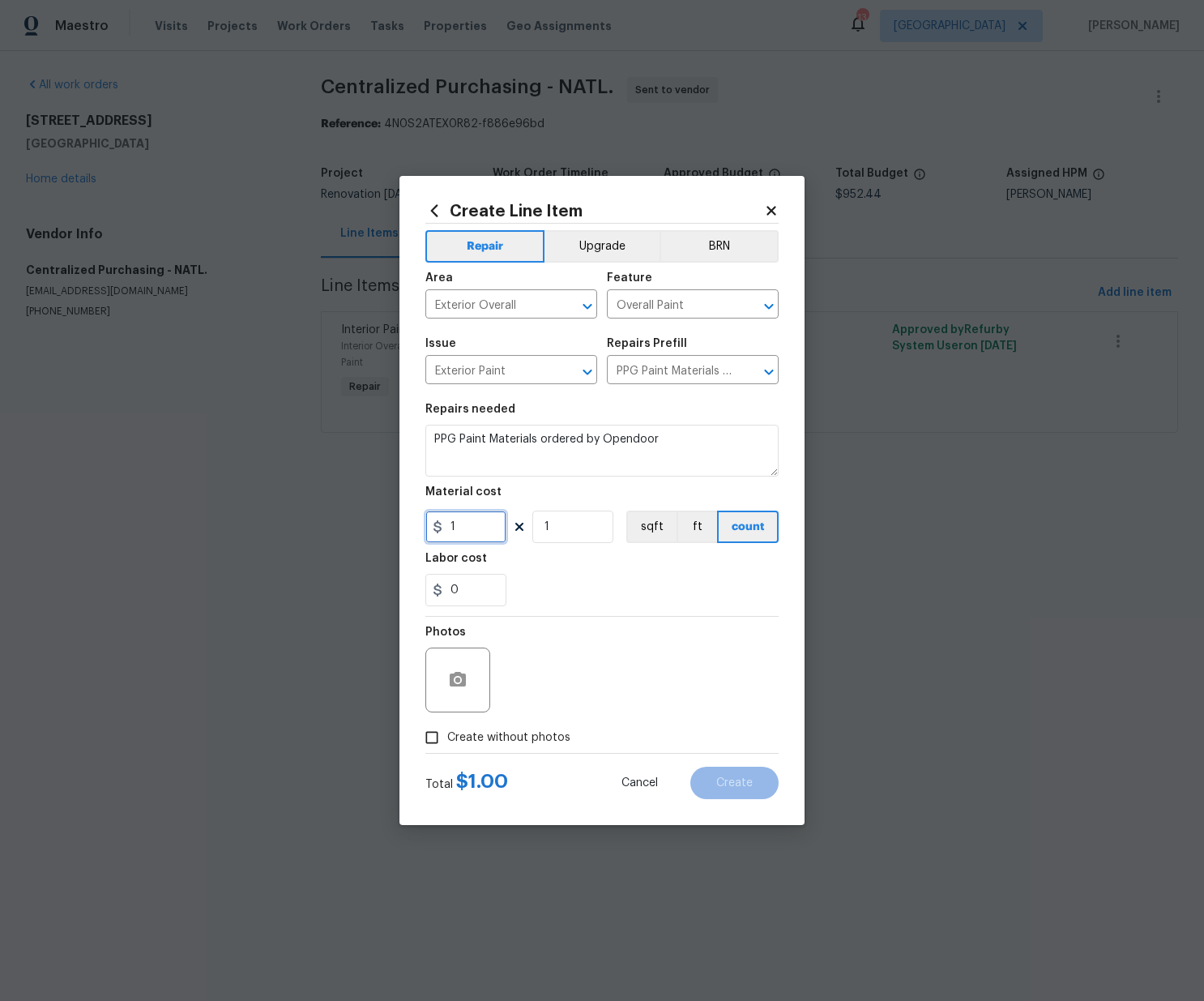
click at [416, 517] on div "Create Line Item Repair Upgrade BRN Area Exterior Overall ​ Feature Overall Pai…" at bounding box center [602, 500] width 405 height 649
type input "142.87"
click at [539, 732] on span "Create without photos" at bounding box center [508, 737] width 123 height 17
click at [447, 732] on input "Create without photos" at bounding box center [431, 737] width 31 height 31
checkbox input "true"
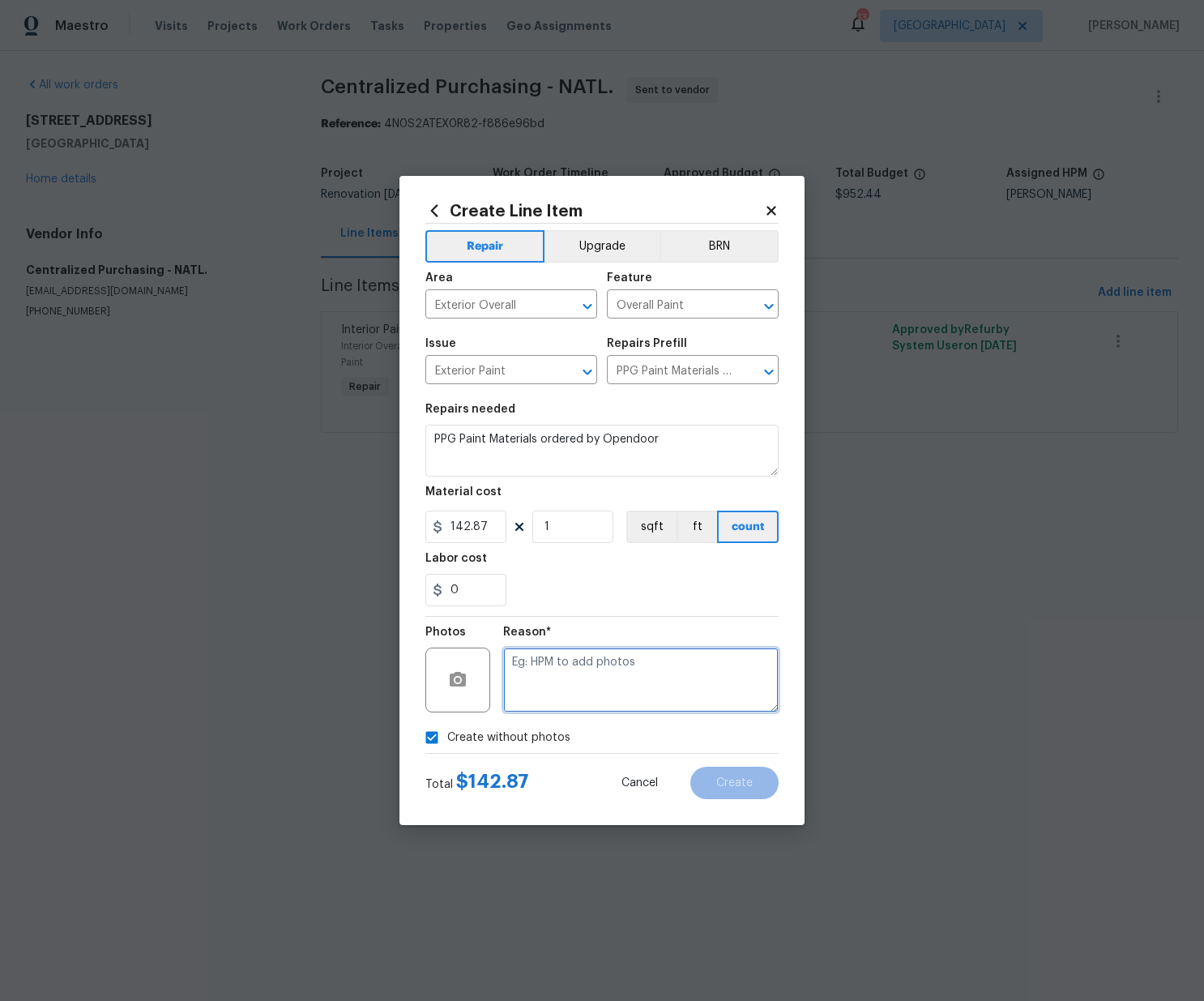
click at [543, 699] on textarea at bounding box center [640, 680] width 276 height 65
type textarea "N/A"
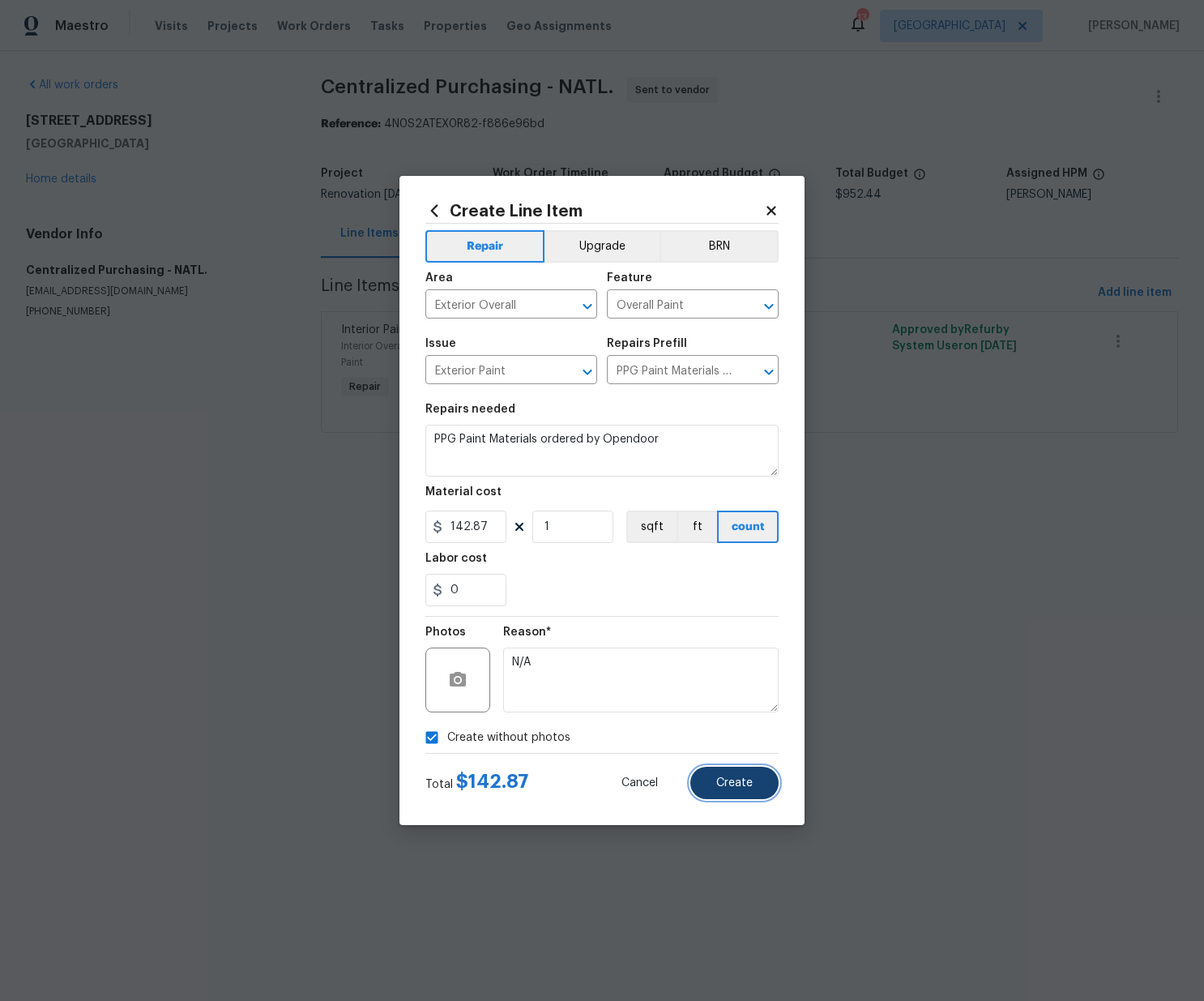
click at [732, 783] on span "Create" at bounding box center [735, 783] width 37 height 12
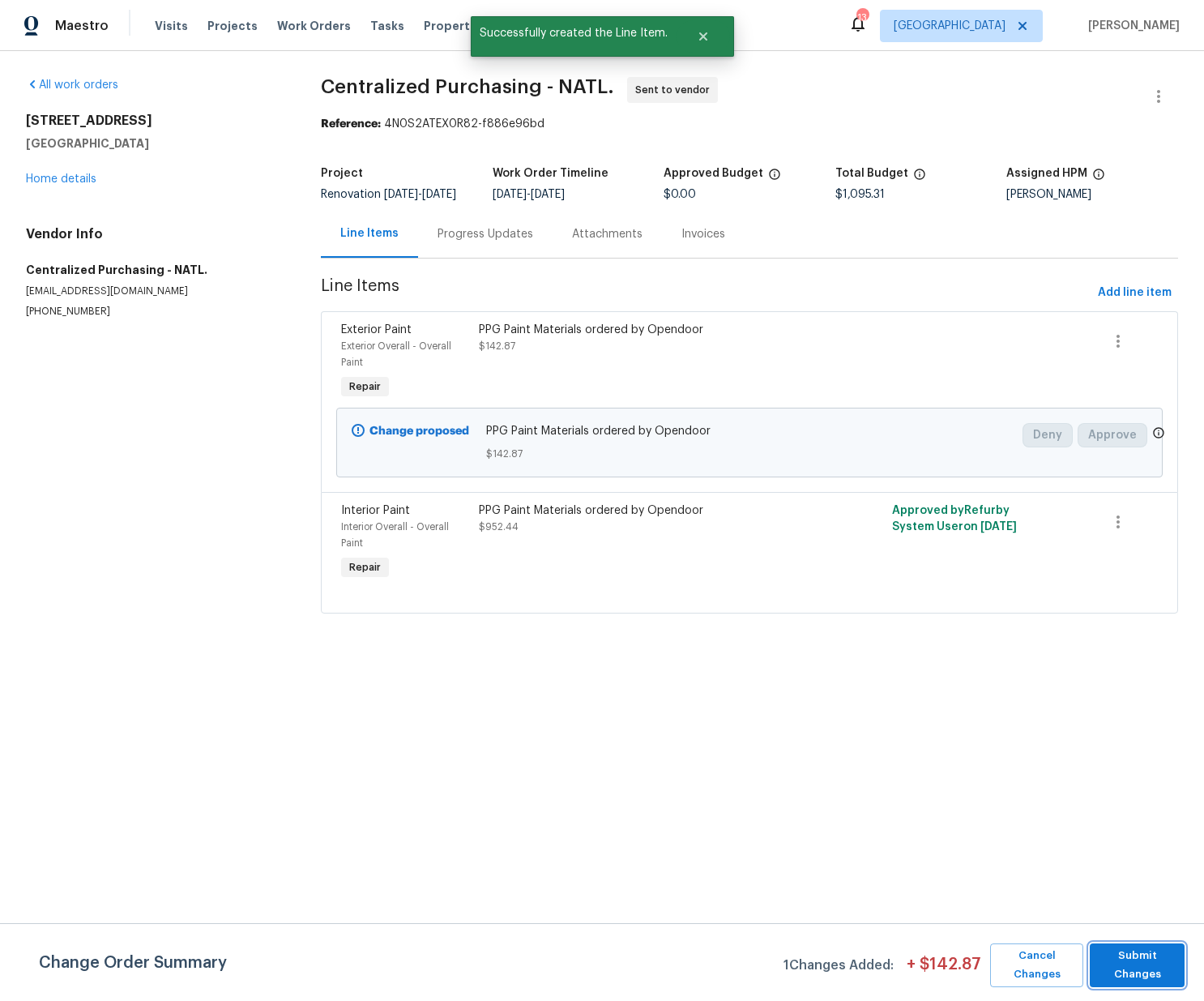
click at [1156, 962] on span "Submit Changes" at bounding box center [1138, 965] width 79 height 38
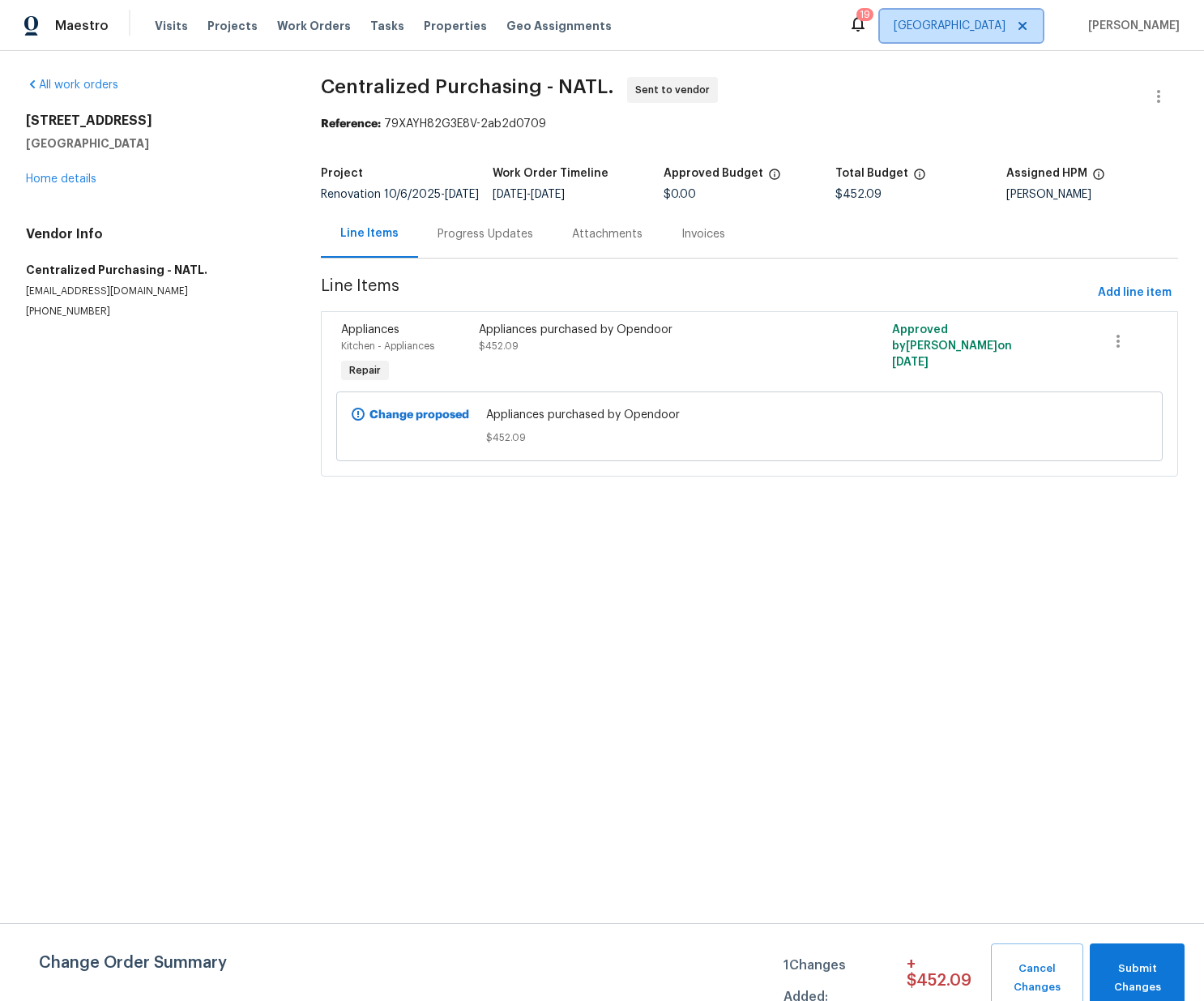
click at [935, 24] on span "[GEOGRAPHIC_DATA]" at bounding box center [949, 25] width 112 height 17
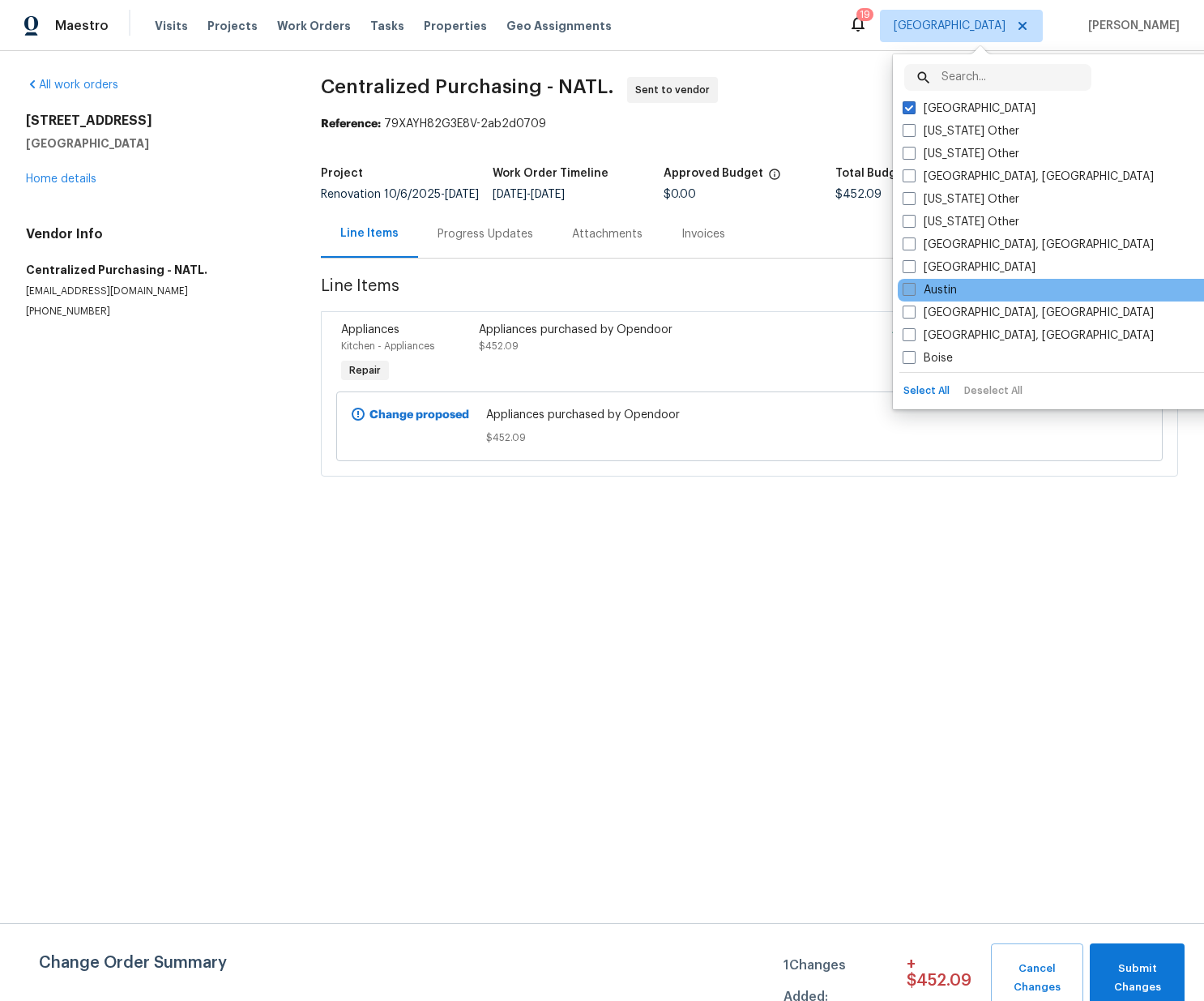
click at [948, 290] on label "Austin" at bounding box center [930, 290] width 54 height 17
click at [914, 290] on input "Austin" at bounding box center [908, 287] width 10 height 10
checkbox input "true"
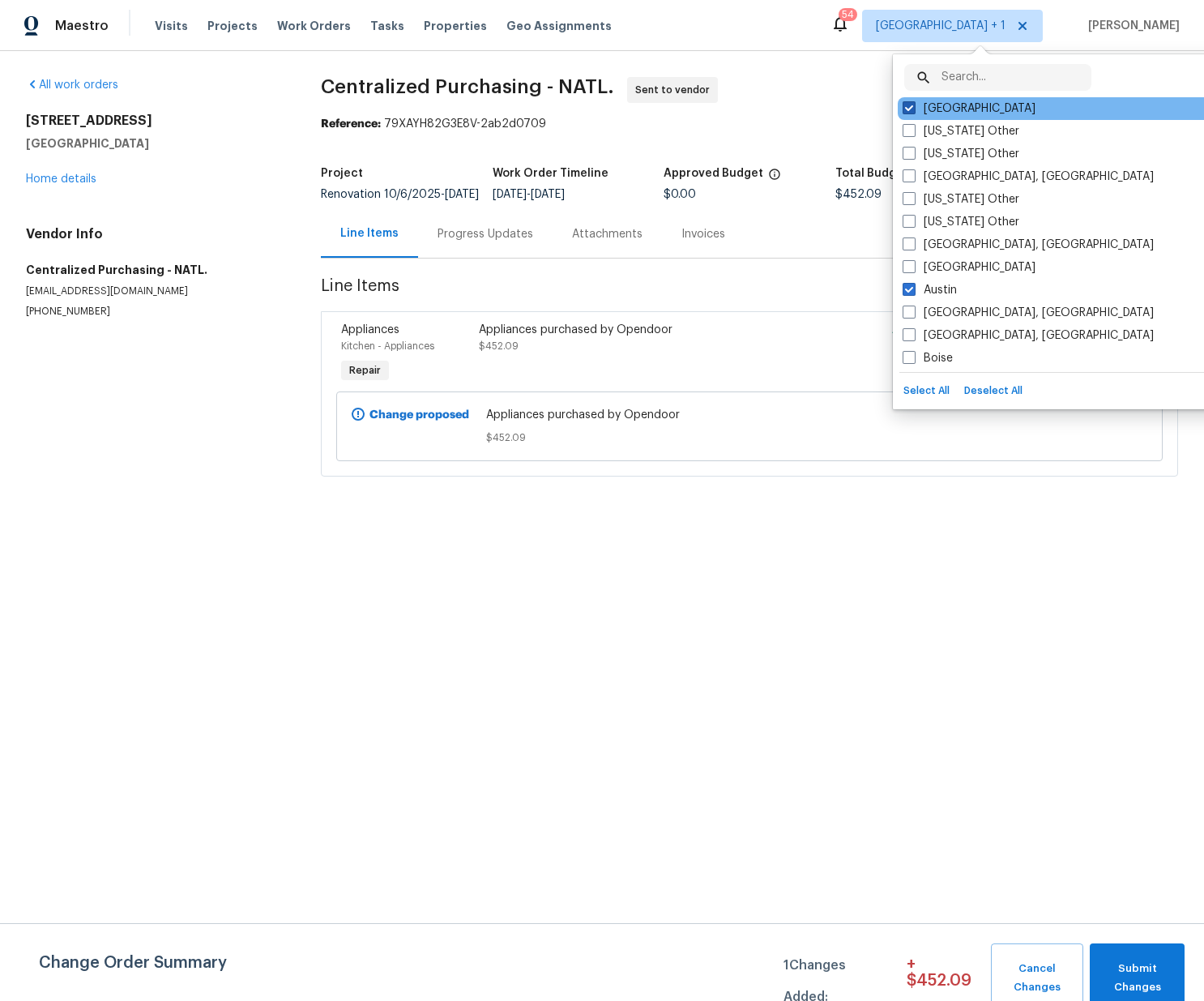
drag, startPoint x: 946, startPoint y: 105, endPoint x: 936, endPoint y: 105, distance: 10.0
click at [945, 104] on label "[GEOGRAPHIC_DATA]" at bounding box center [970, 108] width 133 height 17
click at [914, 104] on input "[GEOGRAPHIC_DATA]" at bounding box center [908, 106] width 10 height 10
checkbox input "false"
click at [229, 22] on span "Projects" at bounding box center [232, 25] width 50 height 17
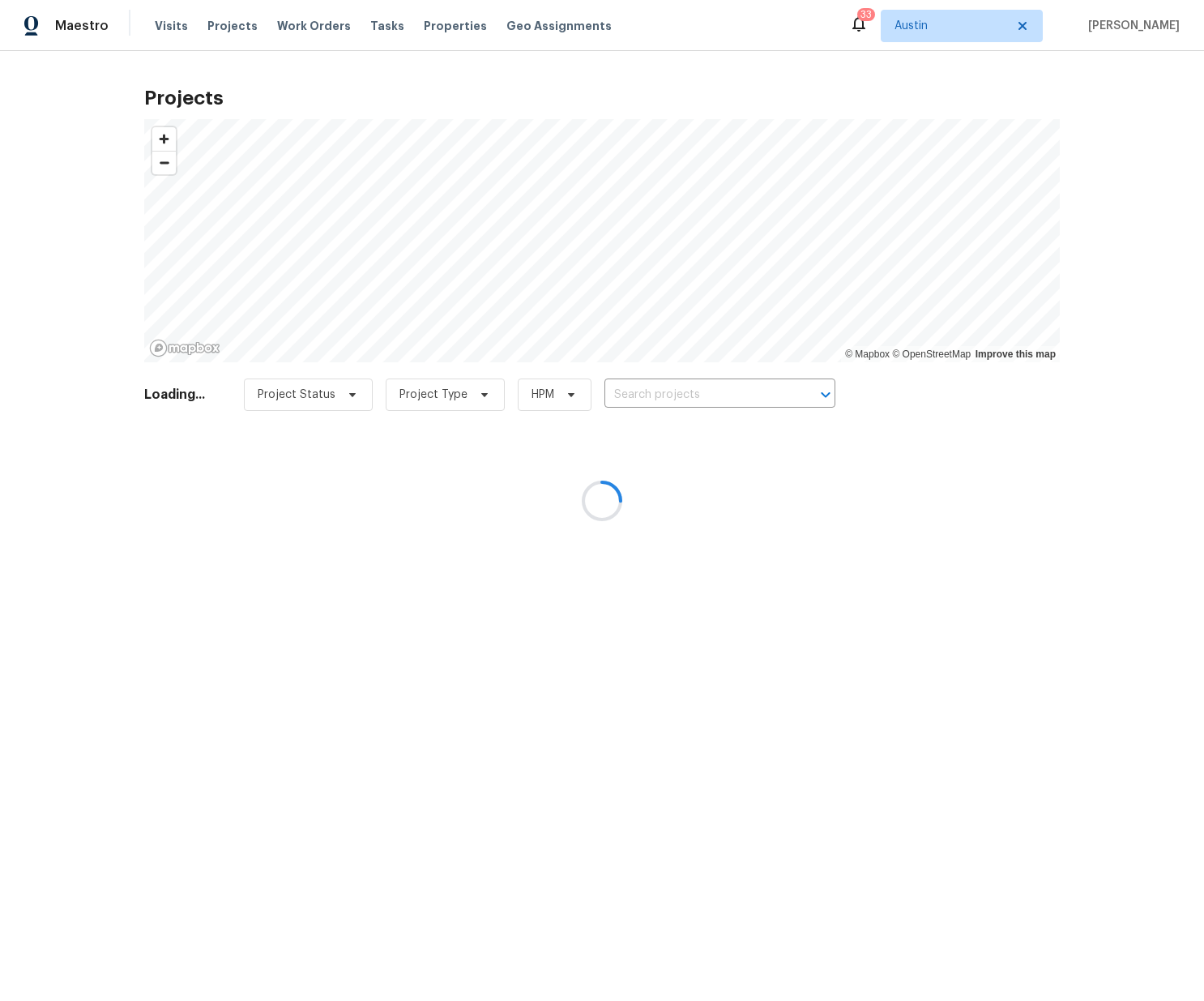
click at [724, 380] on div at bounding box center [602, 500] width 1204 height 1001
click at [716, 397] on div at bounding box center [602, 500] width 1204 height 1001
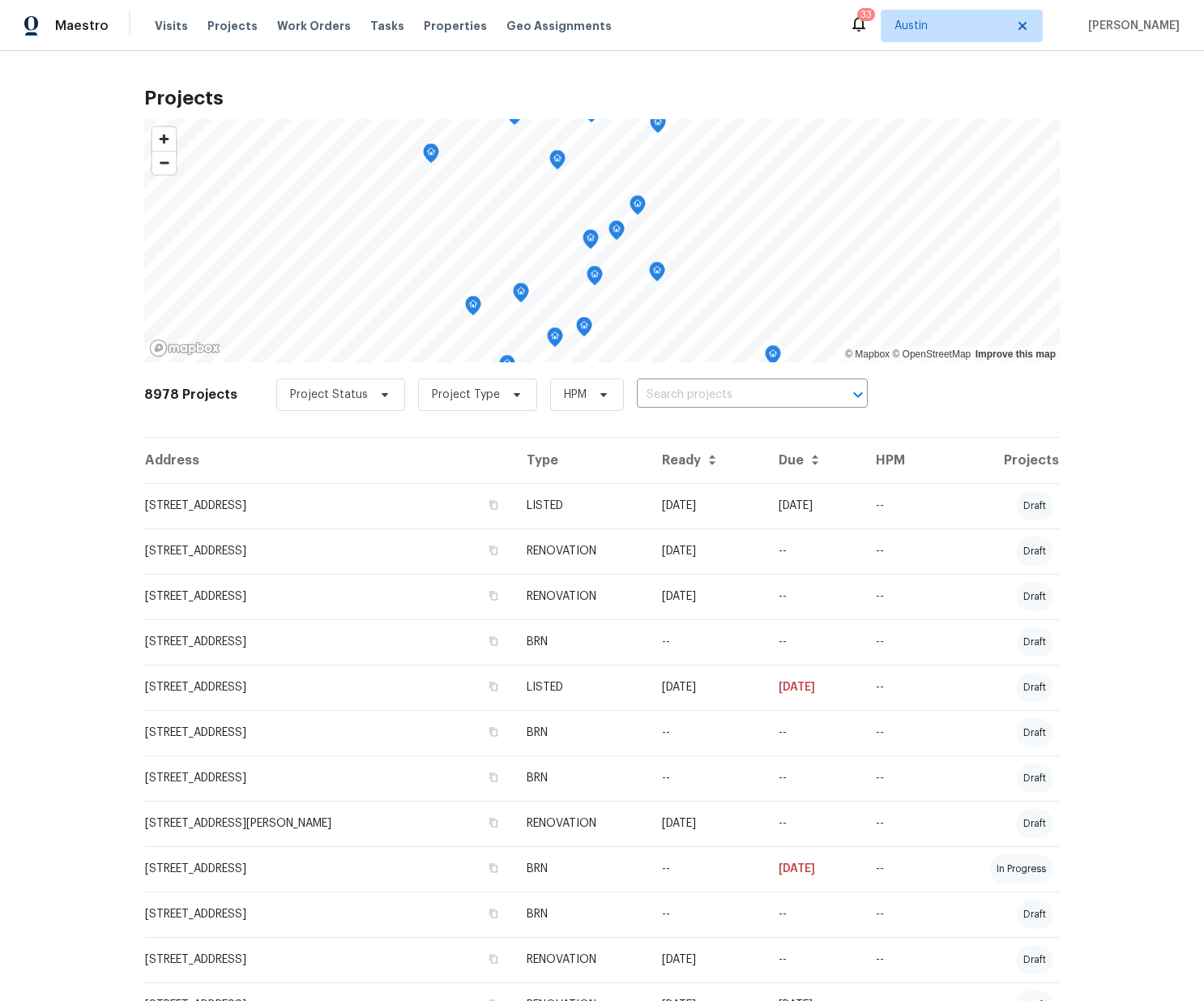
click at [716, 397] on input "text" at bounding box center [730, 395] width 186 height 25
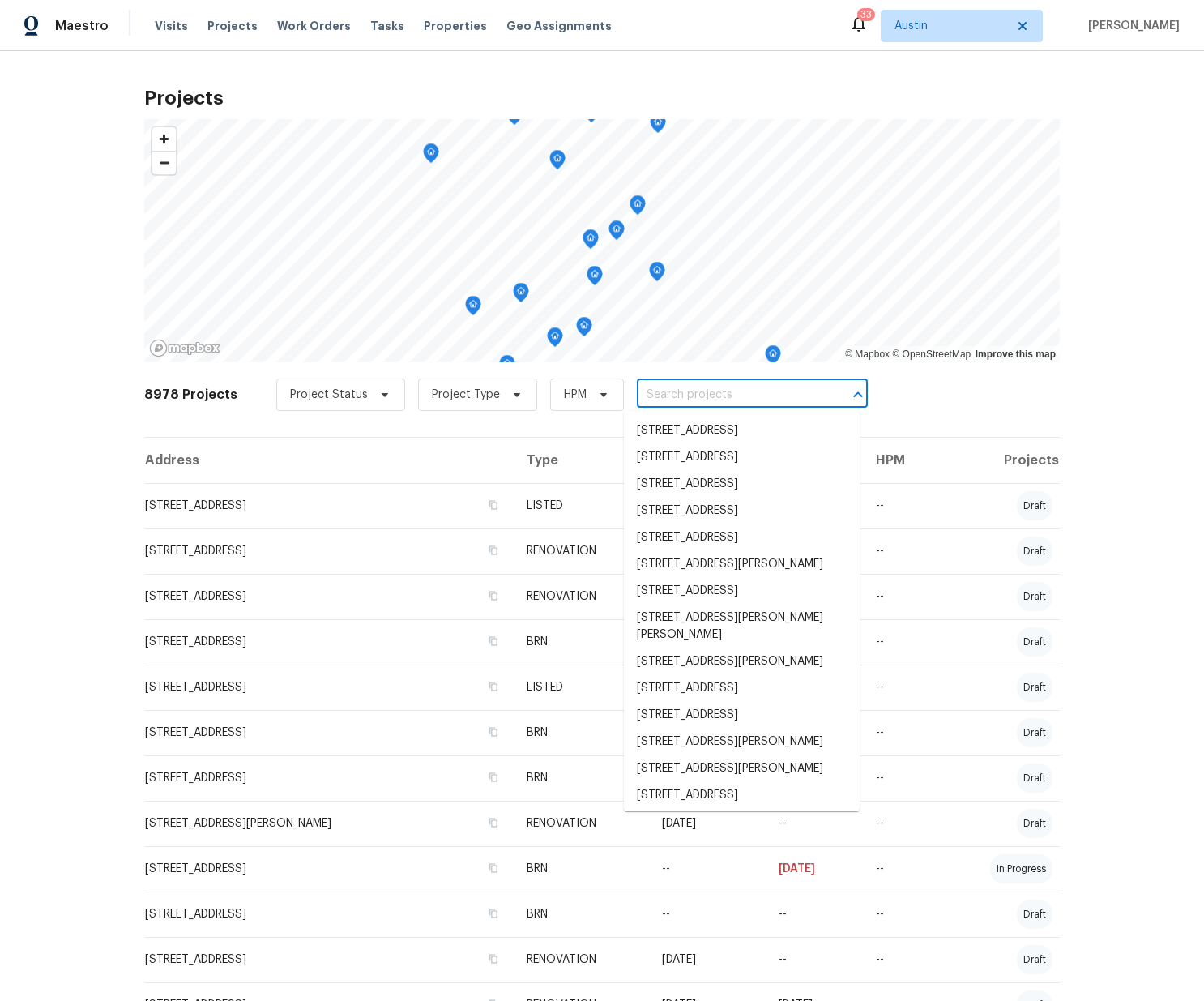
paste input "188 Dandelion Trl, San Marcos, TX 78666"
type input "188 Dandelion Trl, San Marcos, TX 78666"
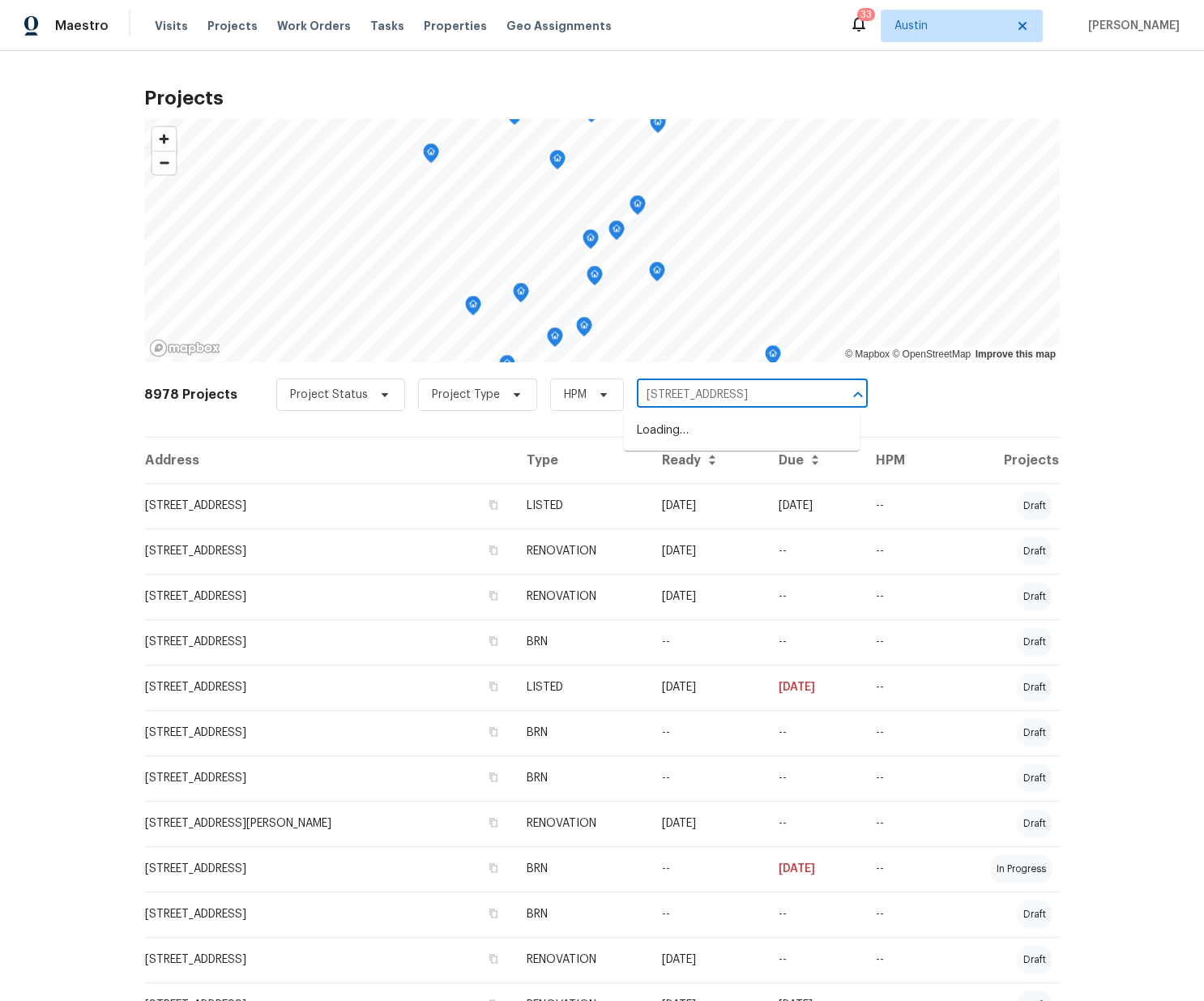
scroll to position [0, 34]
click at [718, 425] on li "188 Dandelion Trl, San Marcos, TX 78666" at bounding box center [741, 430] width 235 height 27
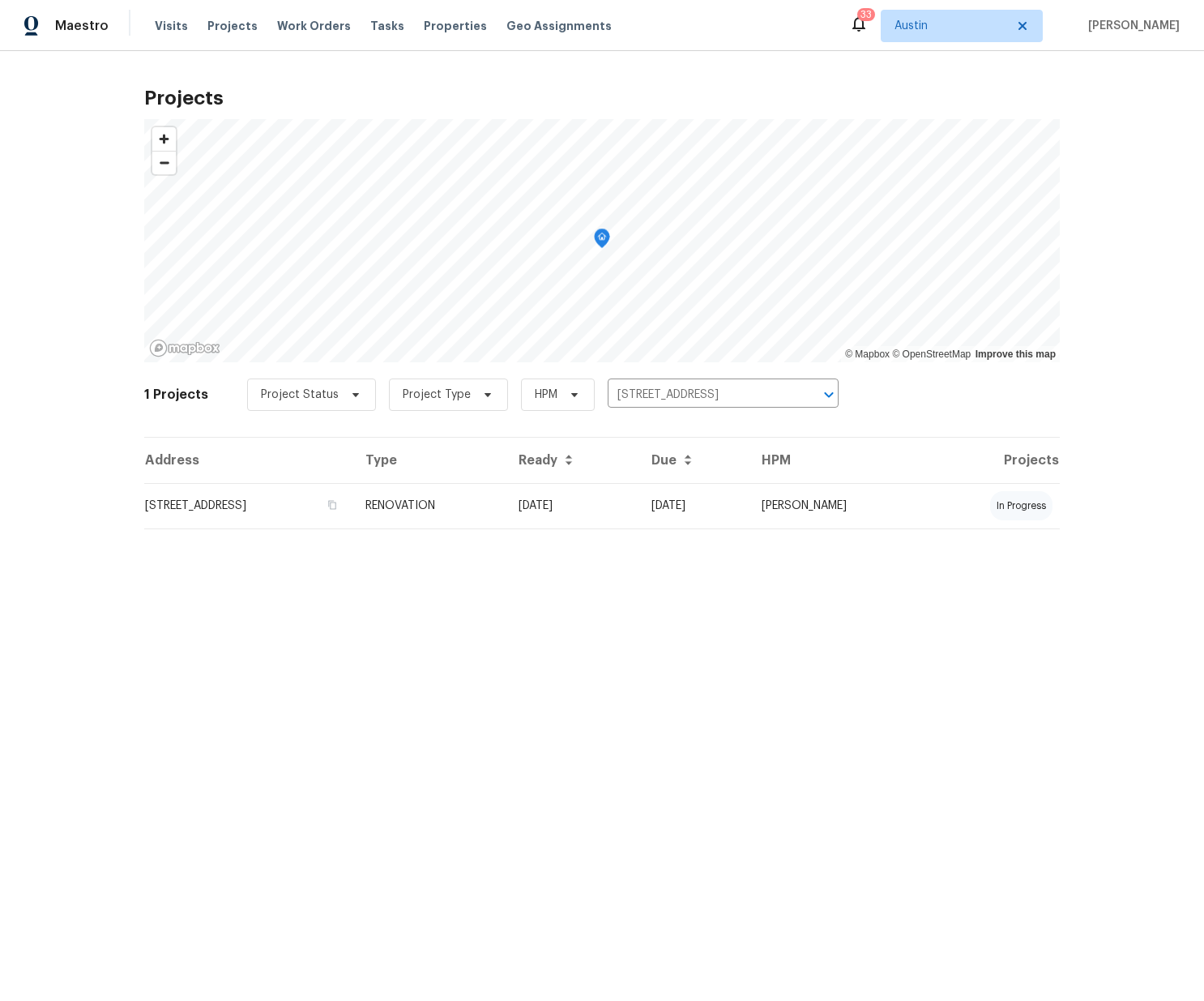
click at [316, 511] on td "188 Dandelion Trl, San Marcos, TX 78666" at bounding box center [248, 506] width 208 height 46
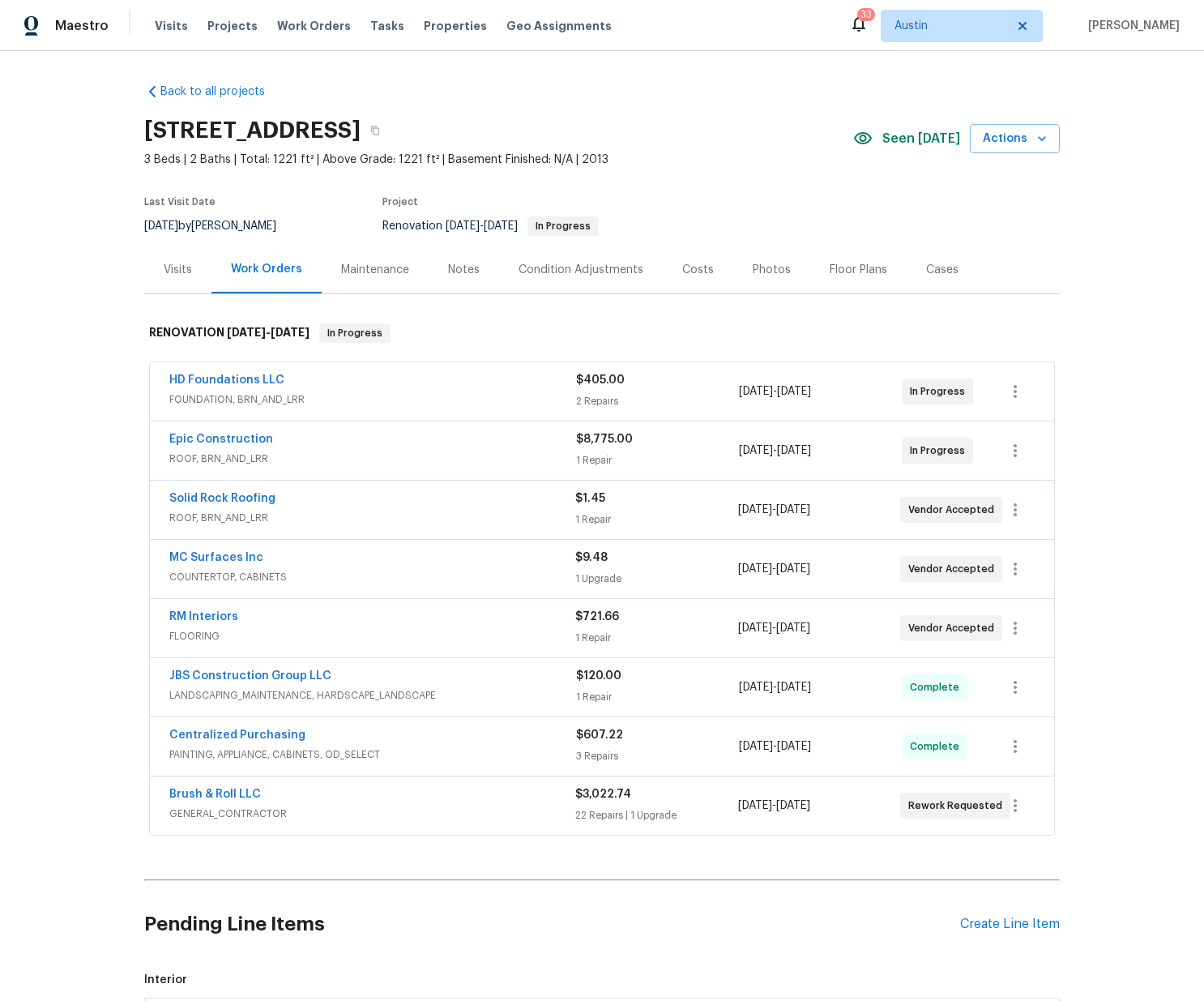
click at [360, 126] on h2 "188 Dandelion Trl, San Marcos, TX 78666" at bounding box center [252, 130] width 216 height 17
copy h2 "78666"
